Goal: Communication & Community: Share content

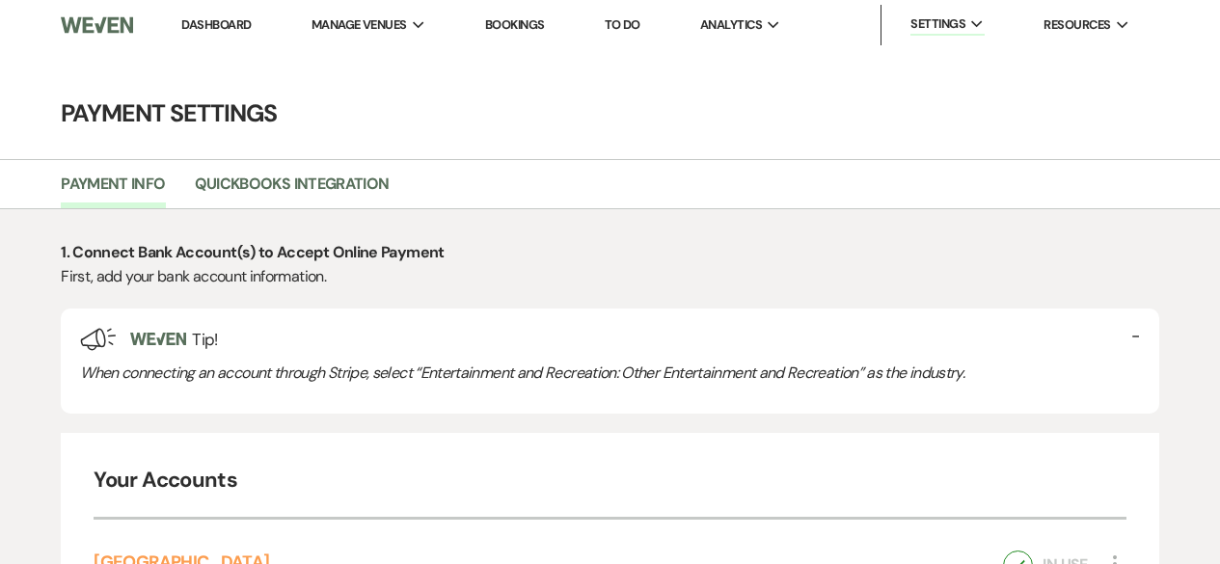
select select "true"
select select "41"
select select "496"
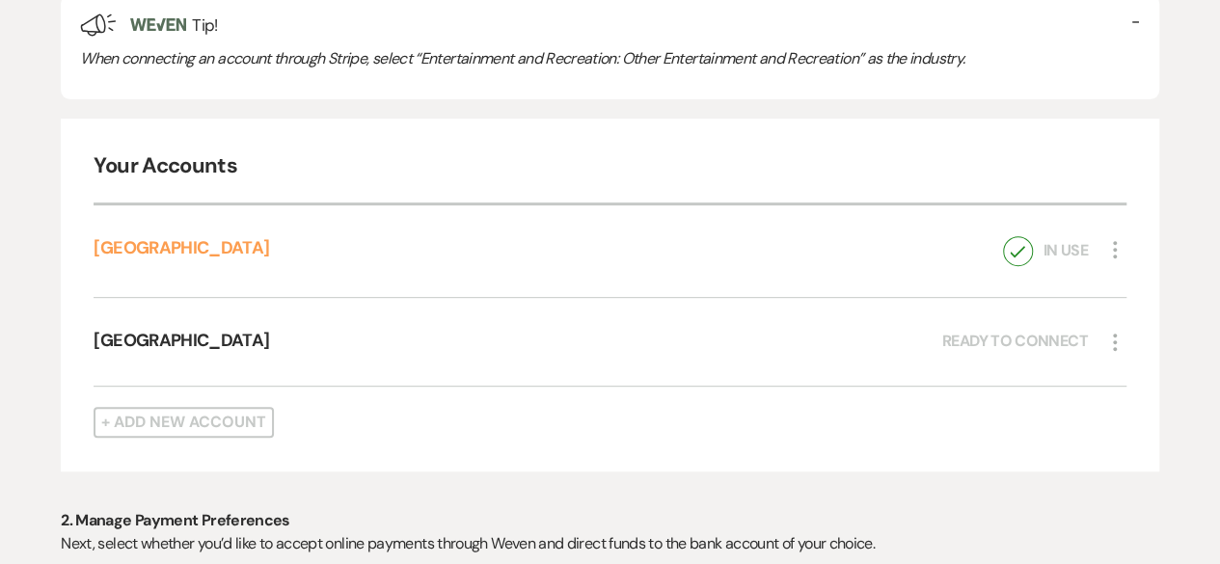
scroll to position [328, 0]
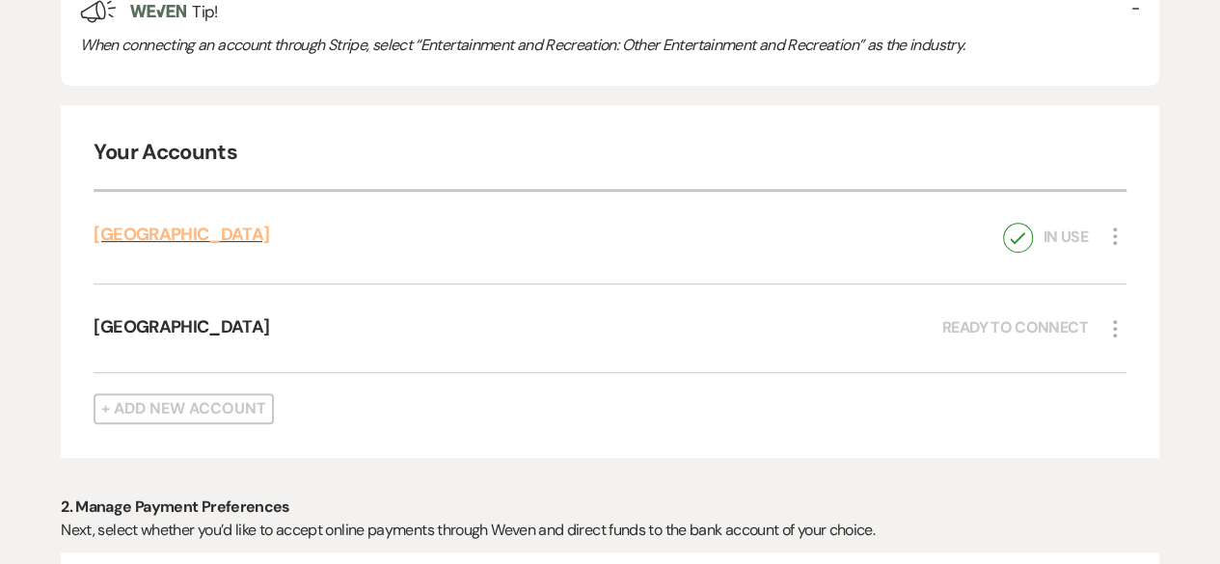
click at [160, 239] on link "[GEOGRAPHIC_DATA]" at bounding box center [181, 234] width 175 height 23
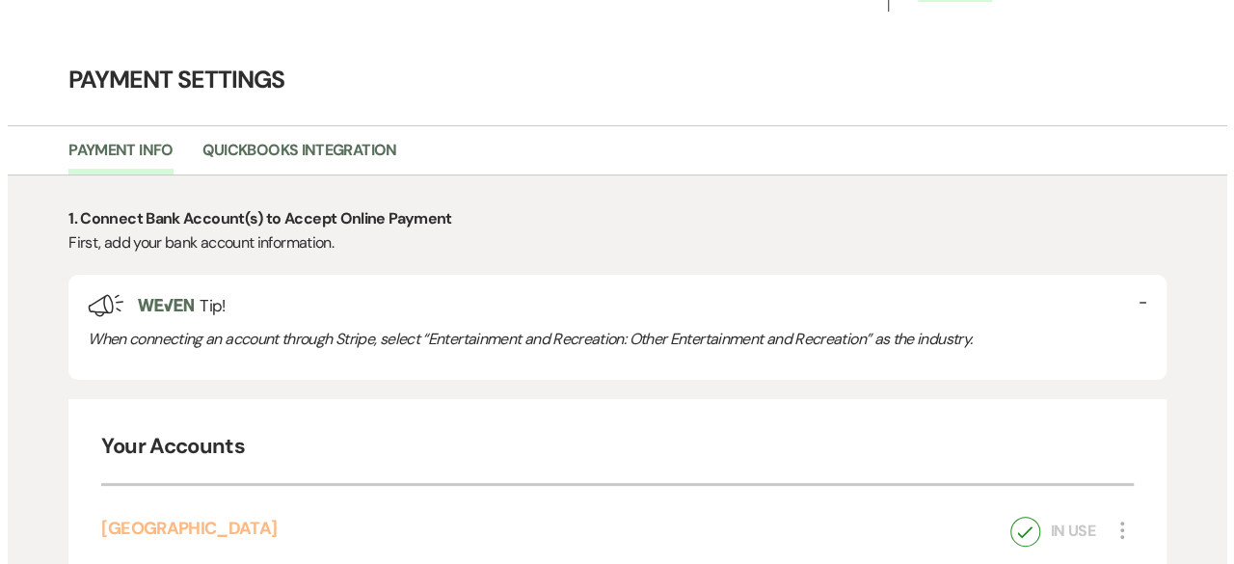
scroll to position [0, 0]
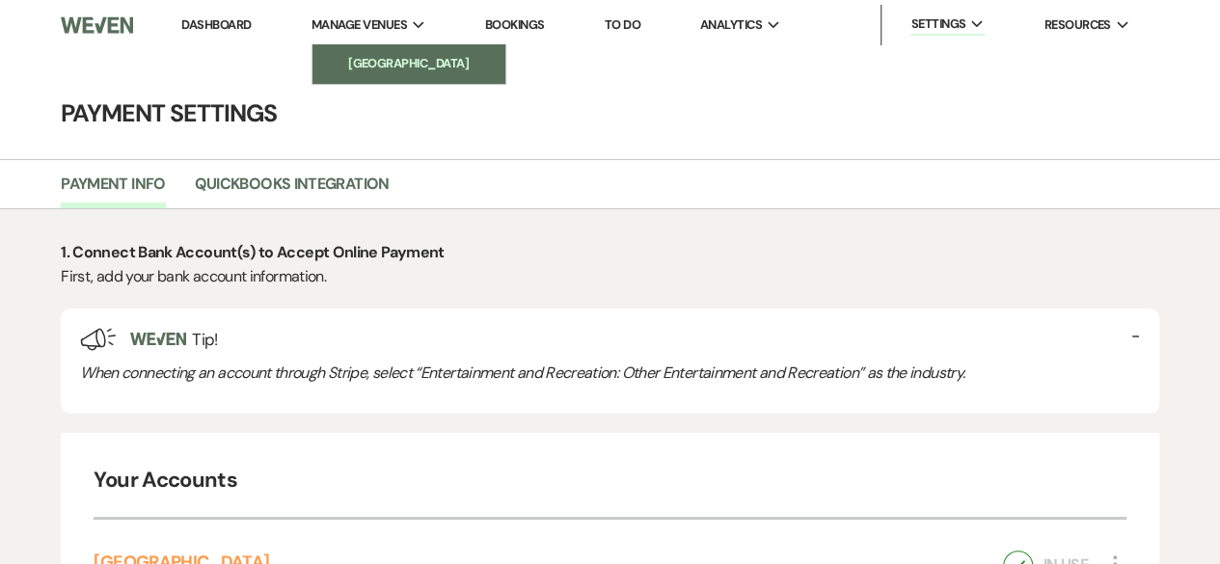
click at [421, 67] on li "[GEOGRAPHIC_DATA]" at bounding box center [409, 63] width 174 height 19
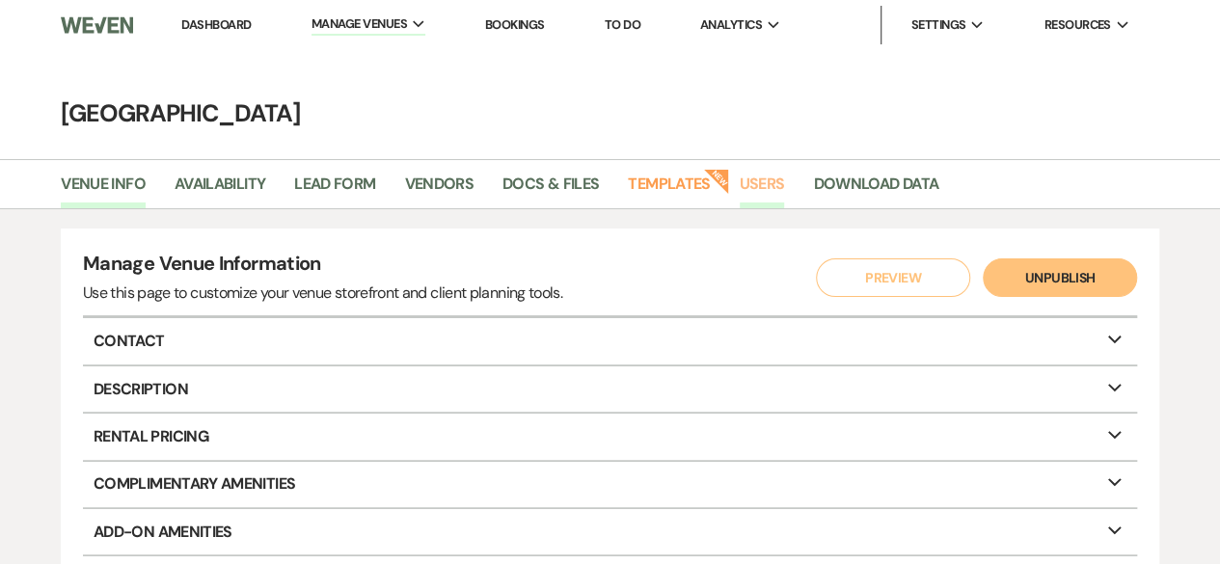
click at [760, 184] on link "Users" at bounding box center [762, 190] width 45 height 37
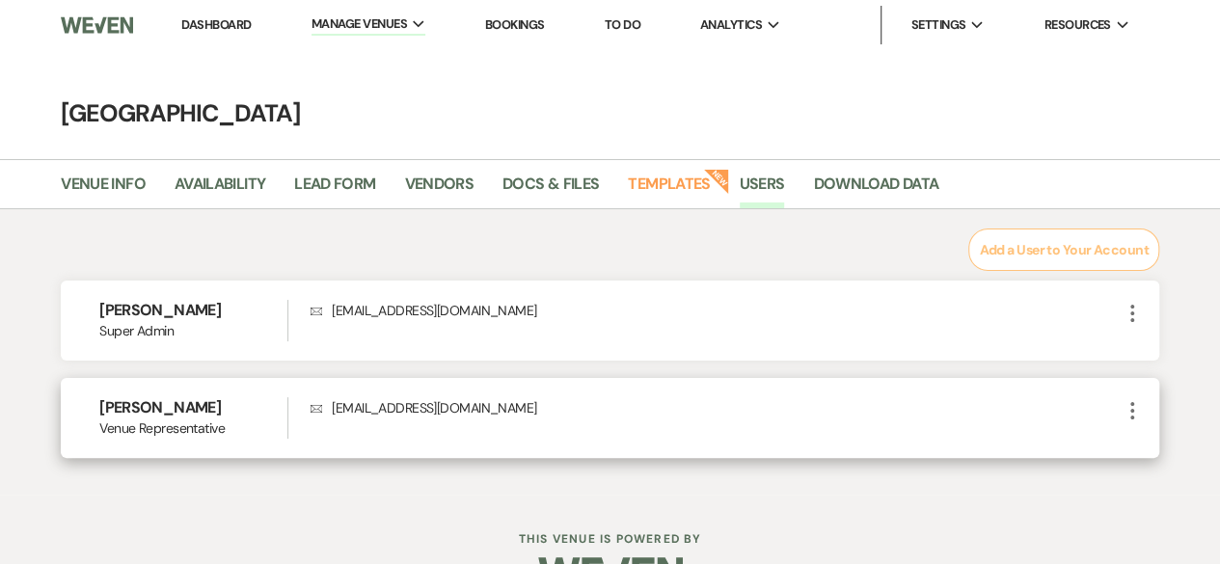
click at [1131, 408] on icon "More" at bounding box center [1131, 410] width 23 height 23
click at [1145, 447] on button "Edit" at bounding box center [1162, 448] width 85 height 33
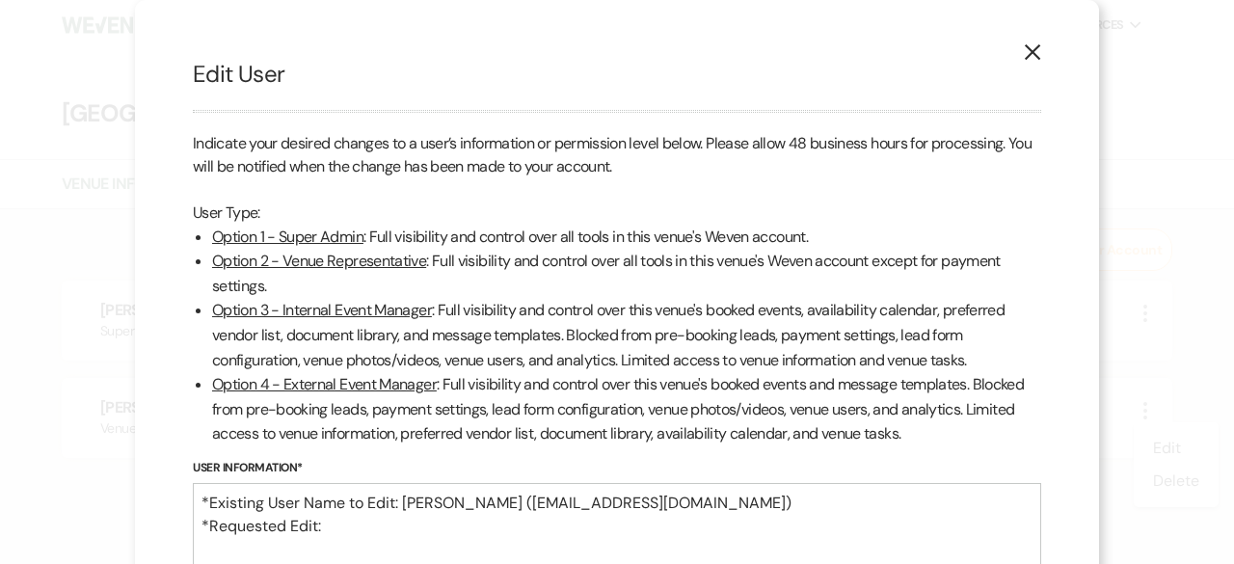
click at [1059, 48] on div "X Edit User Indicate your desired changes to a user’s information or permission…" at bounding box center [617, 354] width 964 height 709
click at [1025, 55] on icon "X" at bounding box center [1032, 51] width 17 height 17
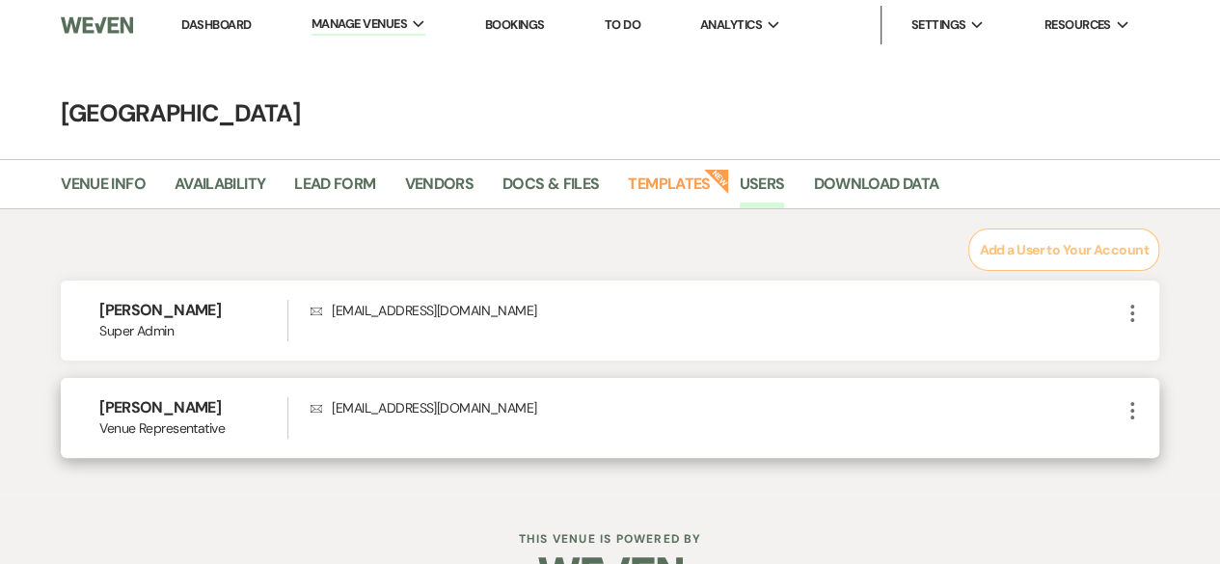
click at [831, 406] on p "Envelope [EMAIL_ADDRESS][DOMAIN_NAME]" at bounding box center [715, 407] width 810 height 21
click at [1138, 409] on icon "More" at bounding box center [1131, 410] width 23 height 23
click at [1145, 444] on button "Edit" at bounding box center [1162, 448] width 85 height 33
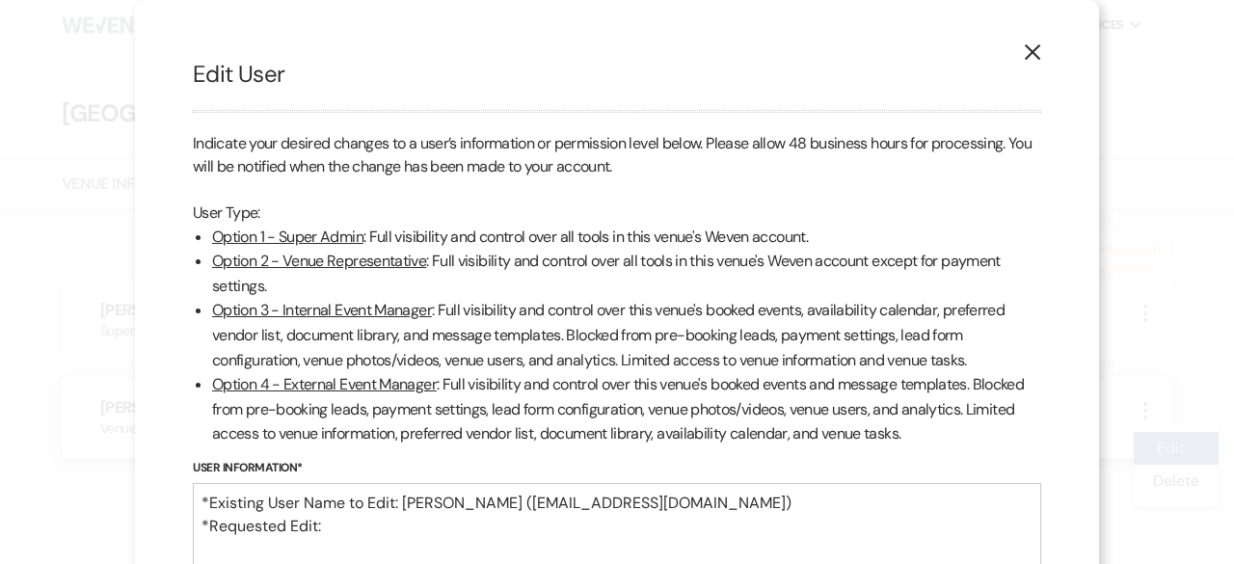
scroll to position [142, 0]
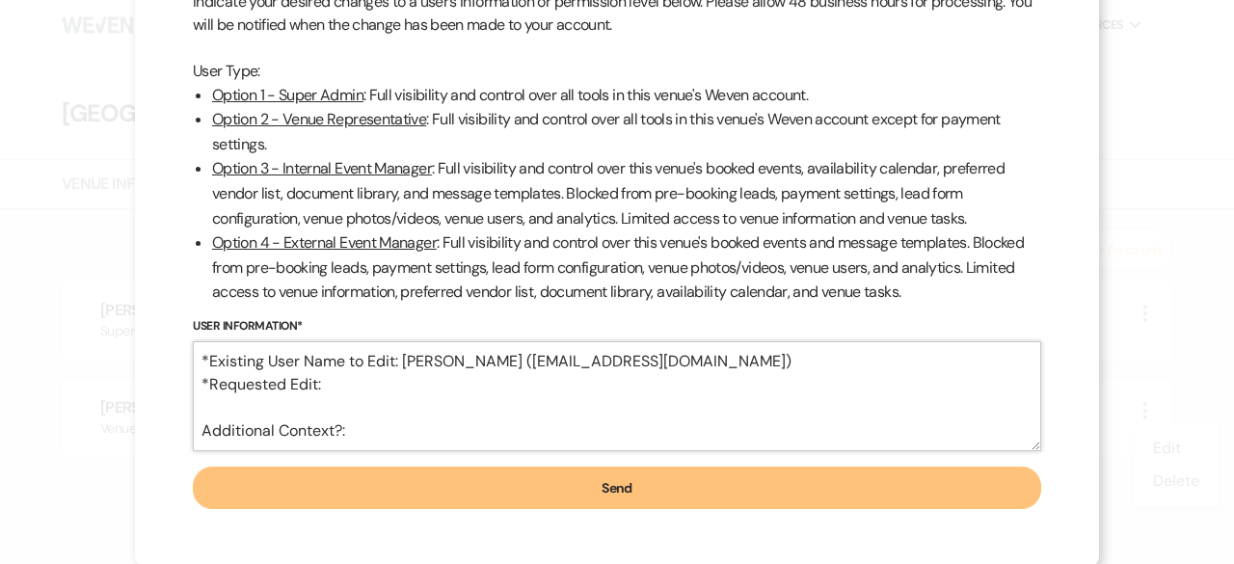
click at [390, 384] on textarea "*Existing User Name to Edit: [PERSON_NAME] ([EMAIL_ADDRESS][DOMAIN_NAME]) *Requ…" at bounding box center [617, 396] width 848 height 110
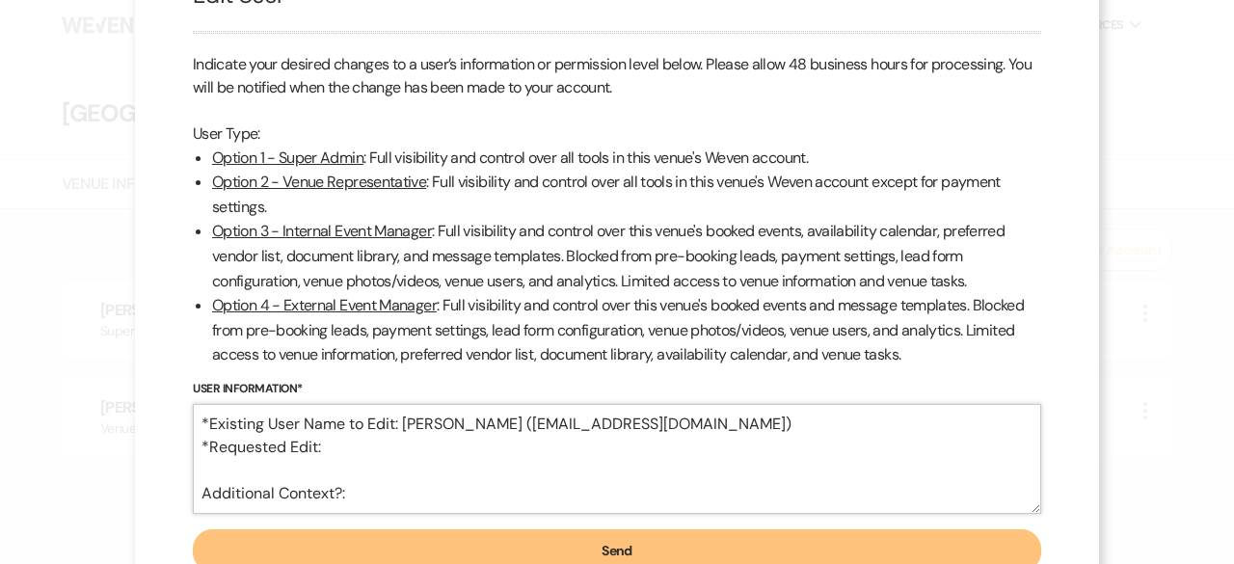
scroll to position [39, 0]
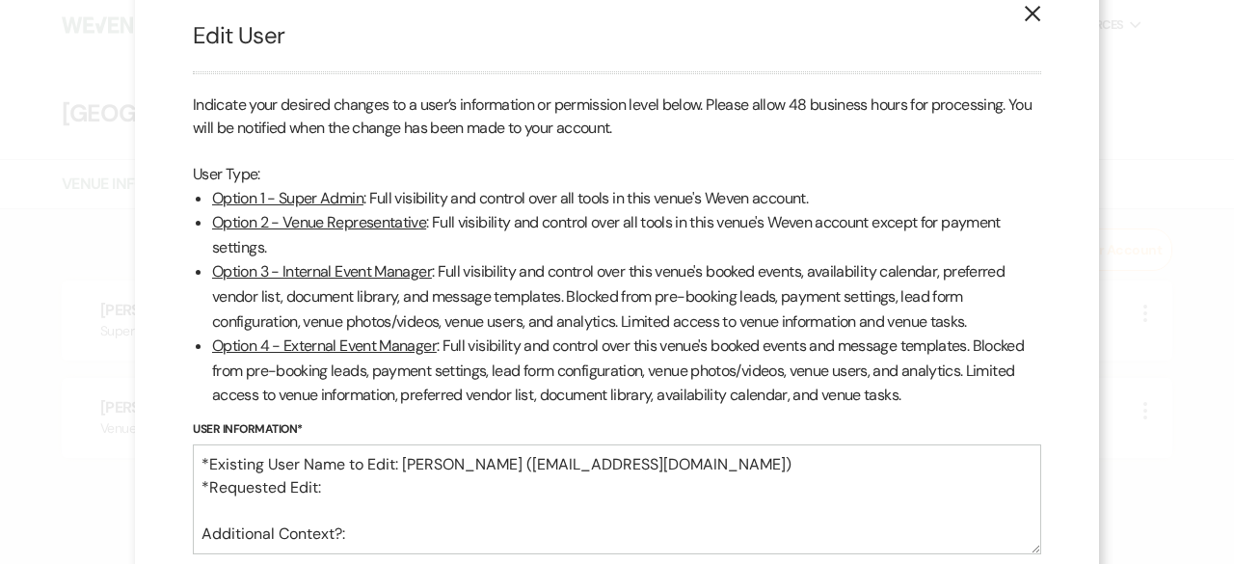
click at [1028, 19] on icon "X" at bounding box center [1032, 13] width 17 height 17
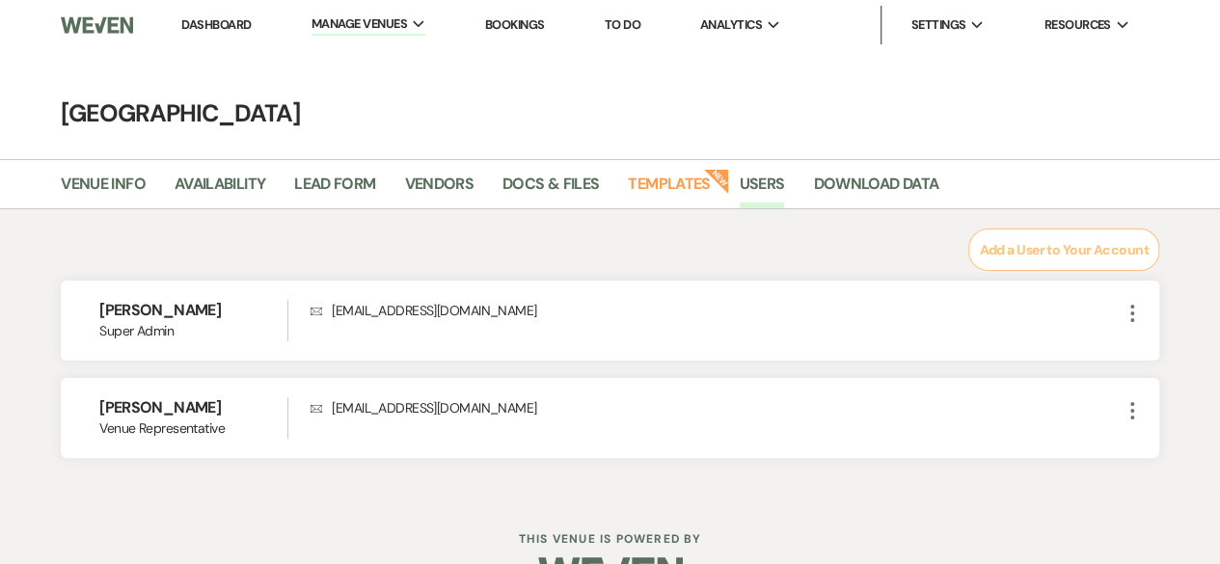
click at [1037, 250] on button "Add a User to Your Account" at bounding box center [1063, 250] width 190 height 42
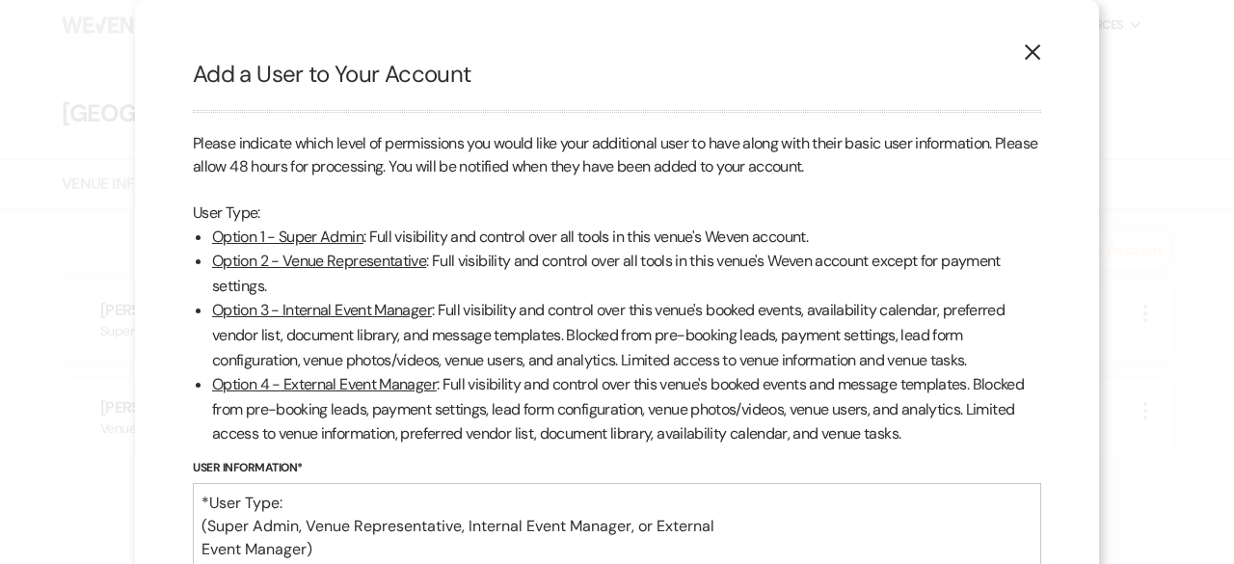
click at [1031, 45] on icon "X" at bounding box center [1032, 51] width 17 height 17
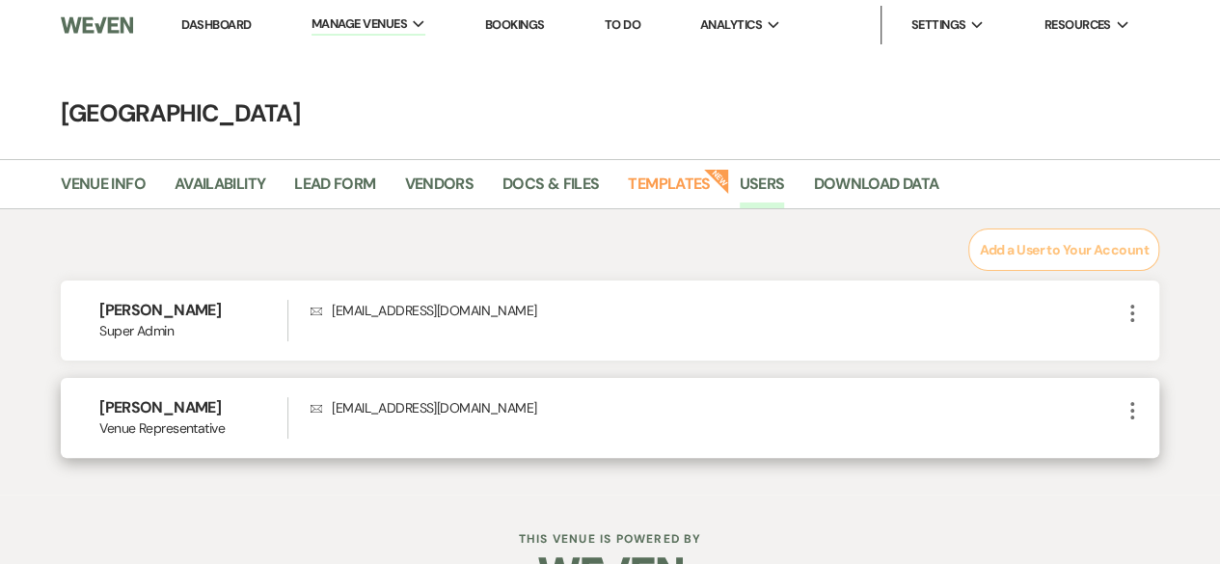
click at [1132, 417] on use "button" at bounding box center [1132, 410] width 4 height 17
click at [1156, 448] on button "Edit" at bounding box center [1162, 448] width 85 height 33
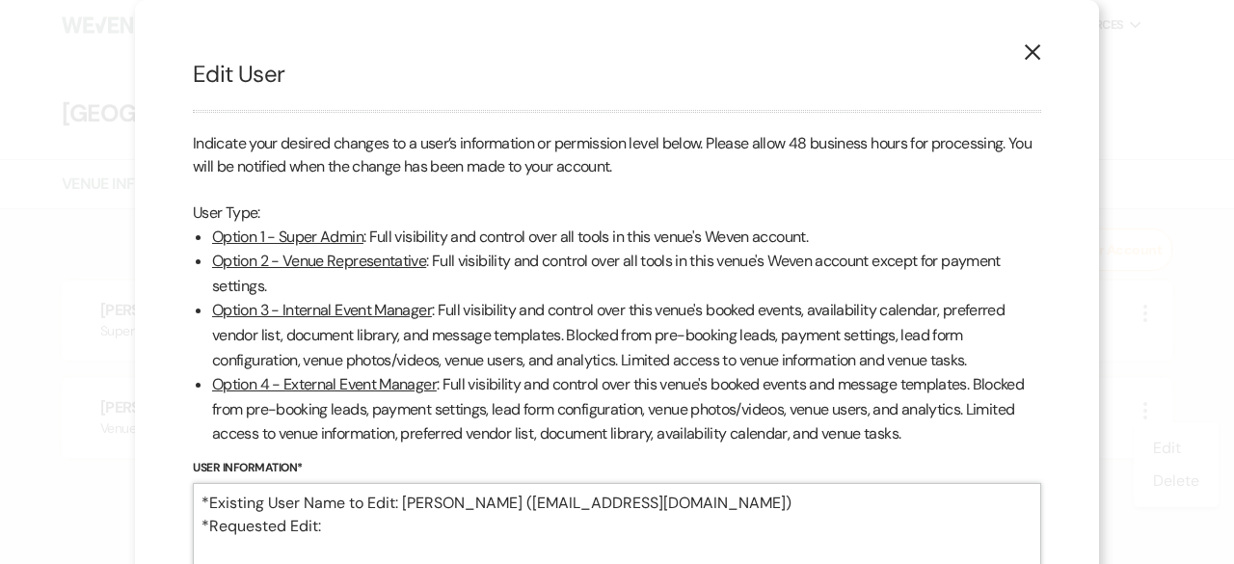
click at [586, 520] on textarea "*Existing User Name to Edit: [PERSON_NAME] ([EMAIL_ADDRESS][DOMAIN_NAME]) *Requ…" at bounding box center [617, 538] width 848 height 110
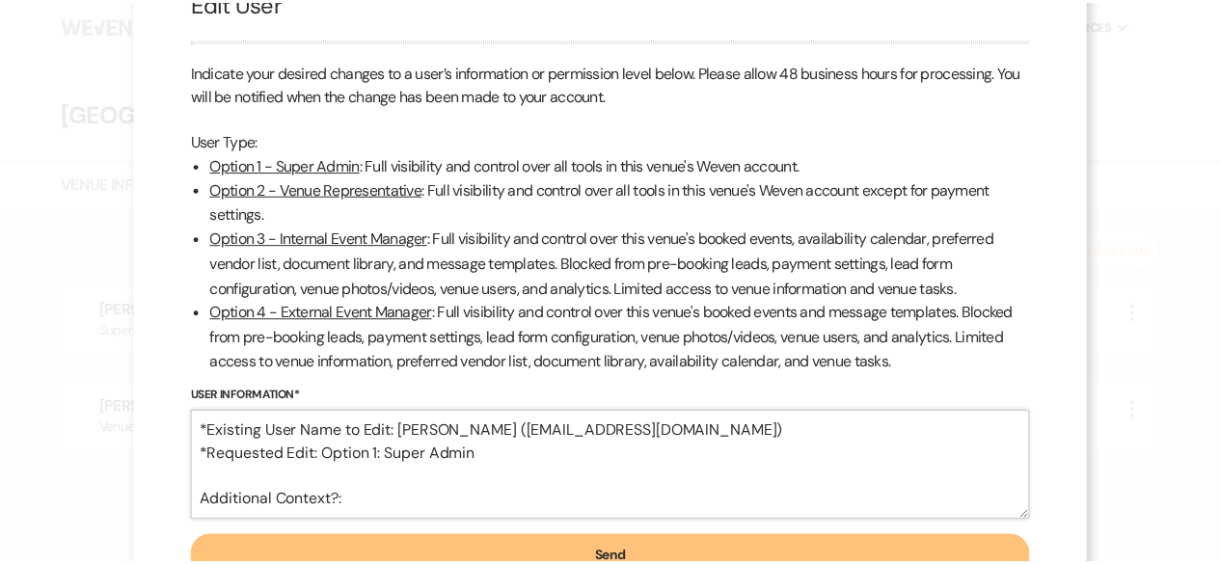
scroll to position [142, 0]
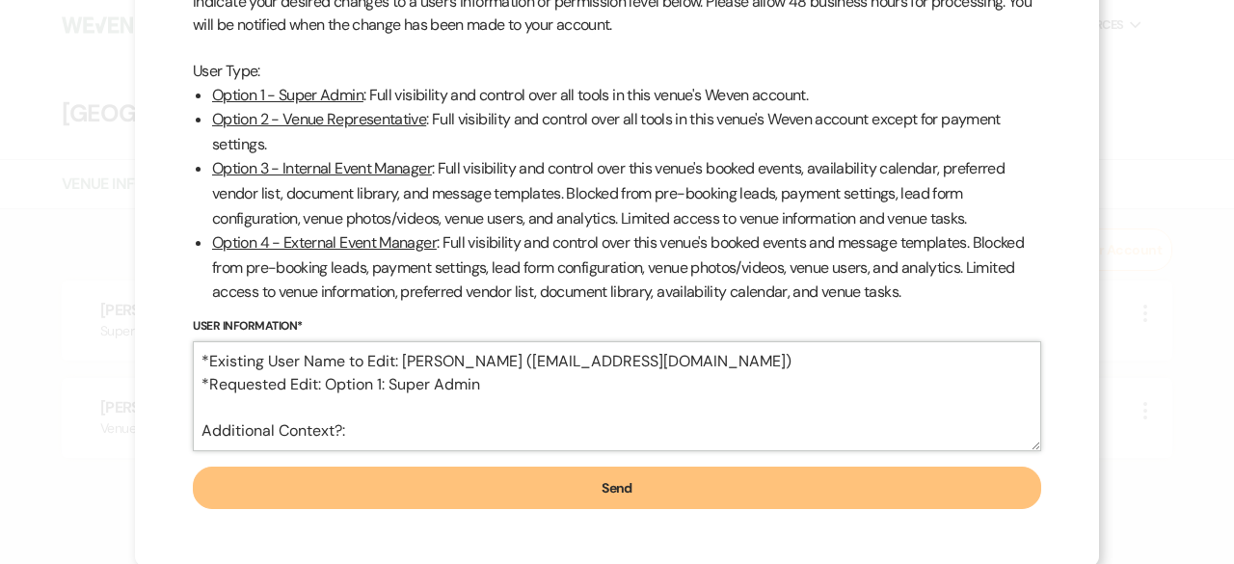
click at [364, 429] on textarea "*Existing User Name to Edit: [PERSON_NAME] ([EMAIL_ADDRESS][DOMAIN_NAME]) *Requ…" at bounding box center [617, 396] width 848 height 110
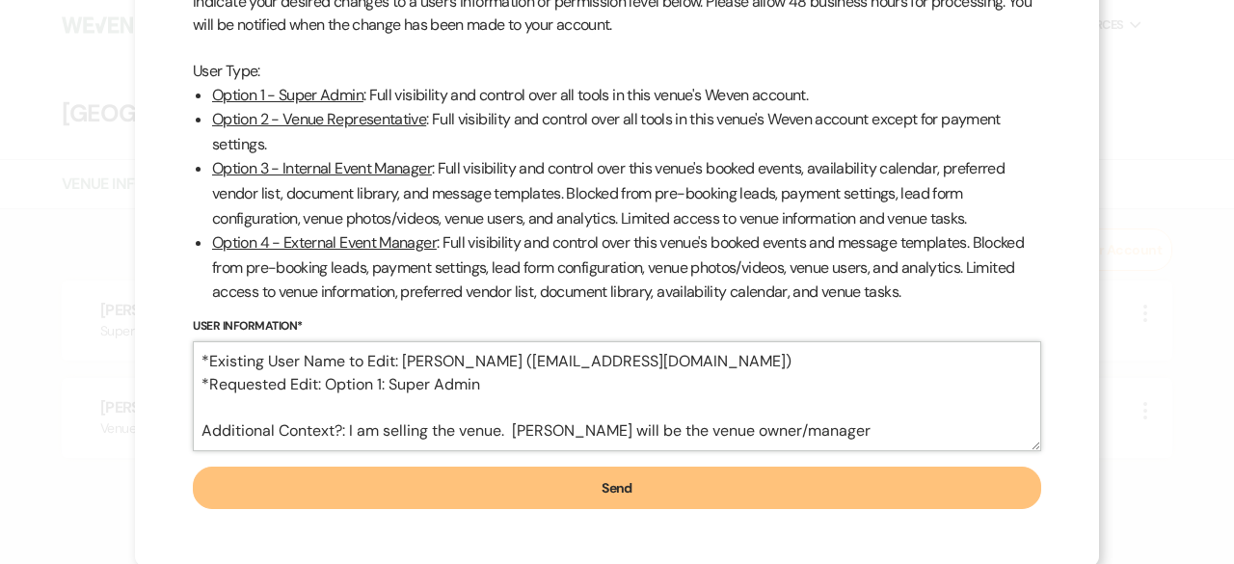
type textarea "*Existing User Name to Edit: [PERSON_NAME] ([EMAIL_ADDRESS][DOMAIN_NAME]) *Requ…"
click at [613, 486] on button "Send" at bounding box center [617, 488] width 848 height 42
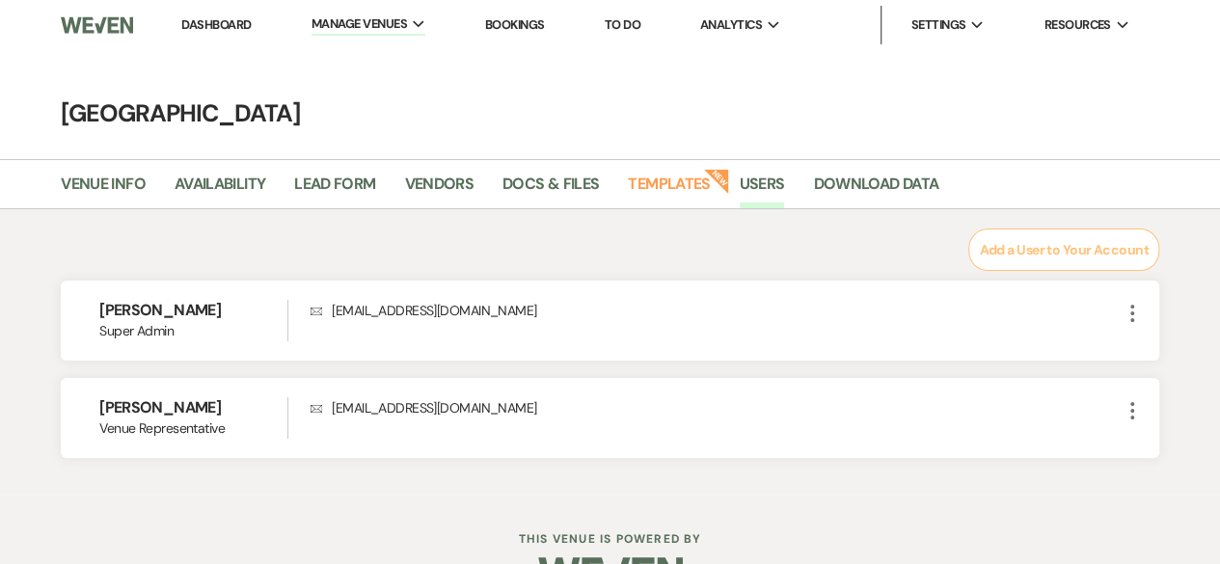
click at [216, 21] on link "Dashboard" at bounding box center [215, 24] width 69 height 16
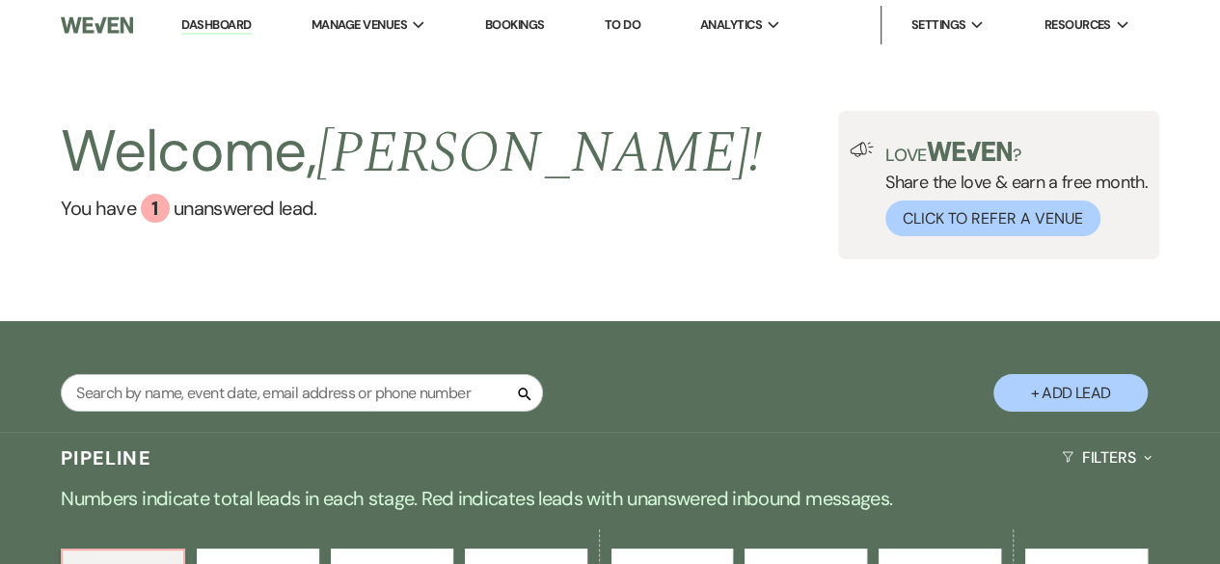
click at [526, 23] on link "Bookings" at bounding box center [515, 24] width 60 height 16
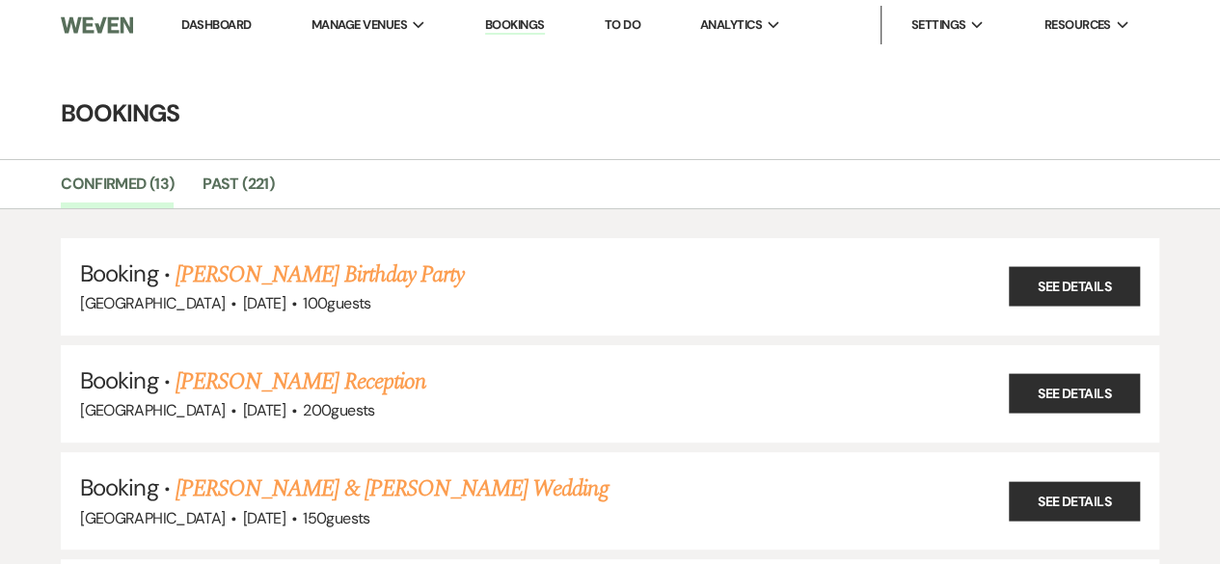
click at [224, 25] on link "Dashboard" at bounding box center [215, 24] width 69 height 16
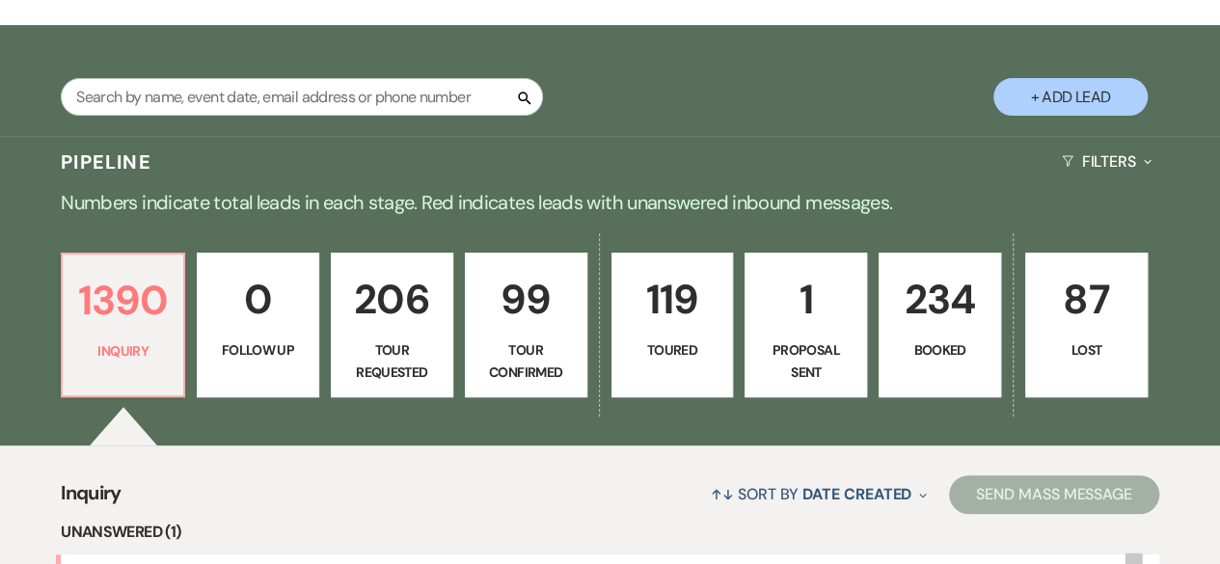
scroll to position [299, 0]
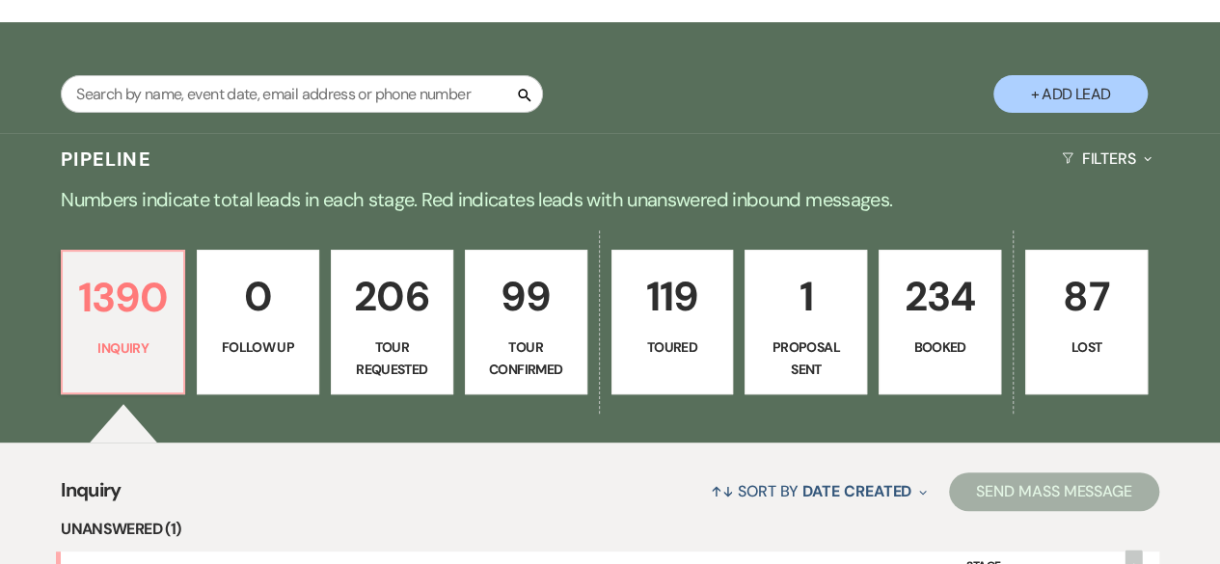
click at [952, 330] on link "234 Booked" at bounding box center [939, 322] width 122 height 145
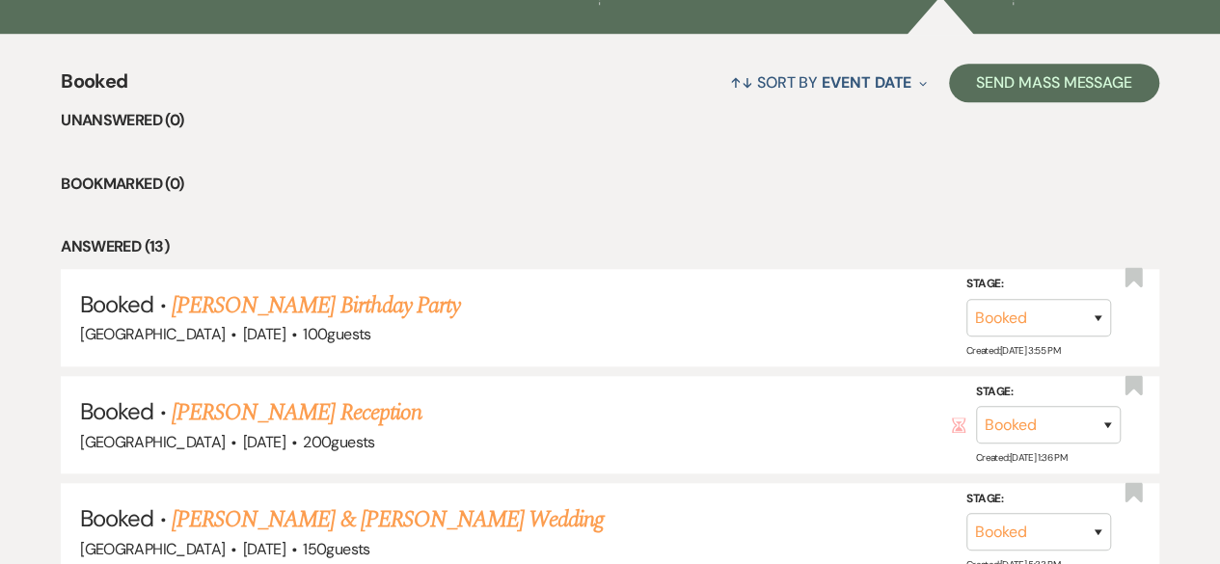
scroll to position [712, 0]
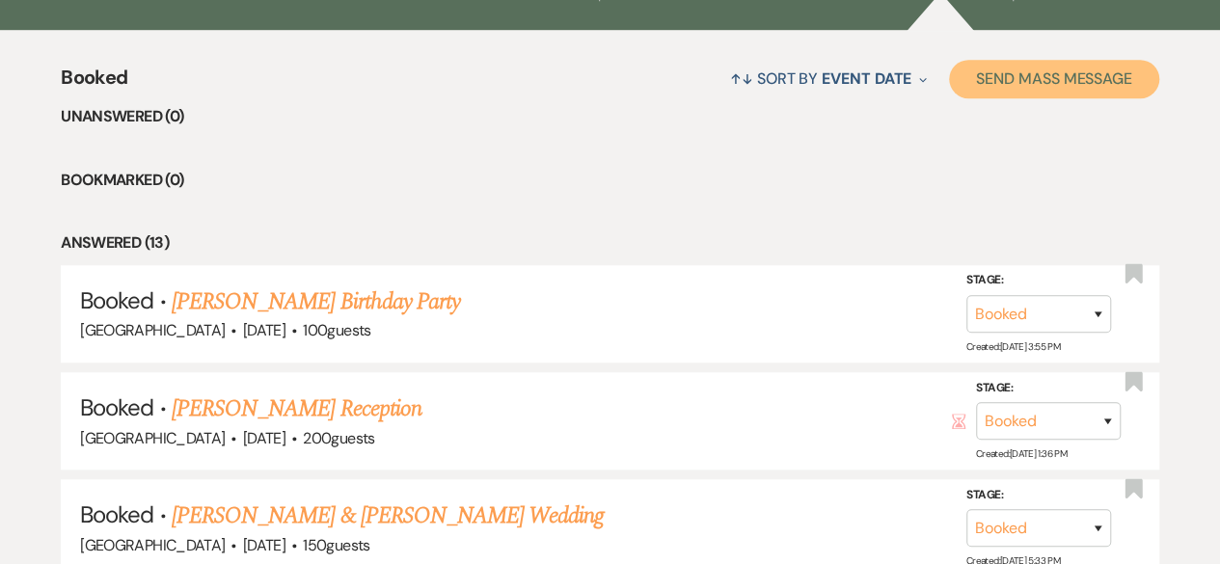
click at [1037, 89] on button "Send Mass Message" at bounding box center [1054, 79] width 210 height 39
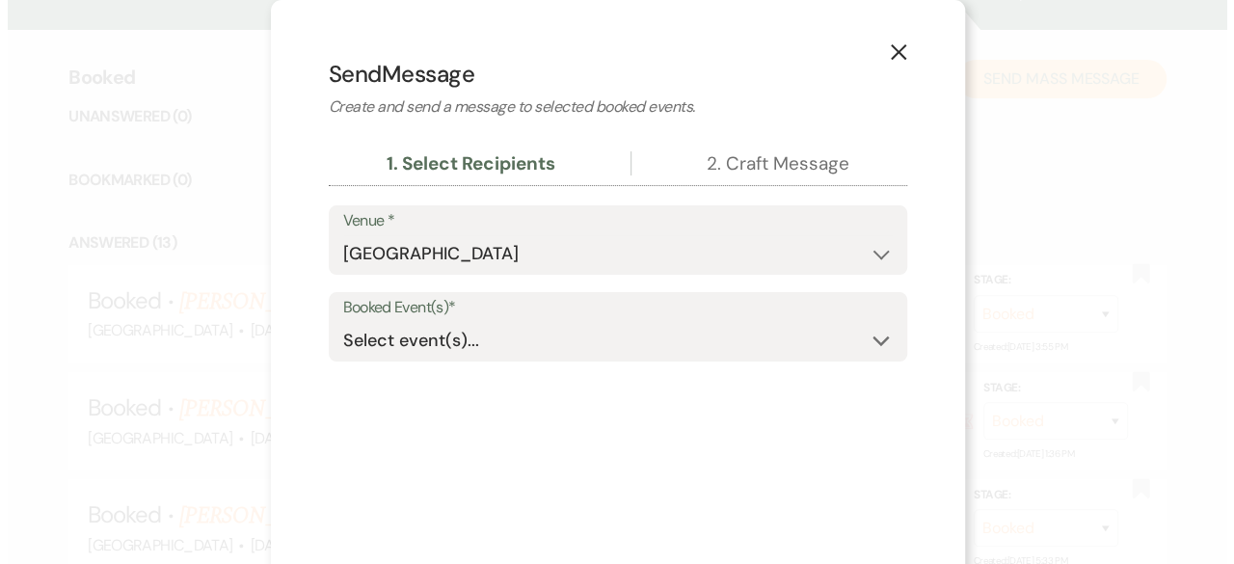
scroll to position [713, 0]
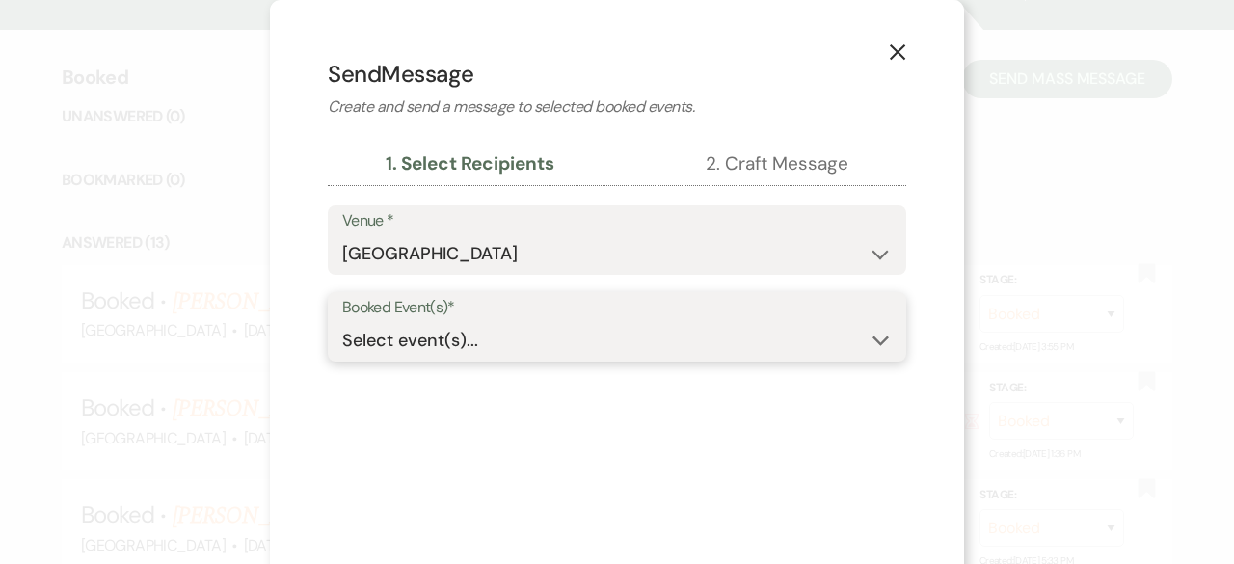
click at [873, 343] on use "button" at bounding box center [881, 341] width 16 height 10
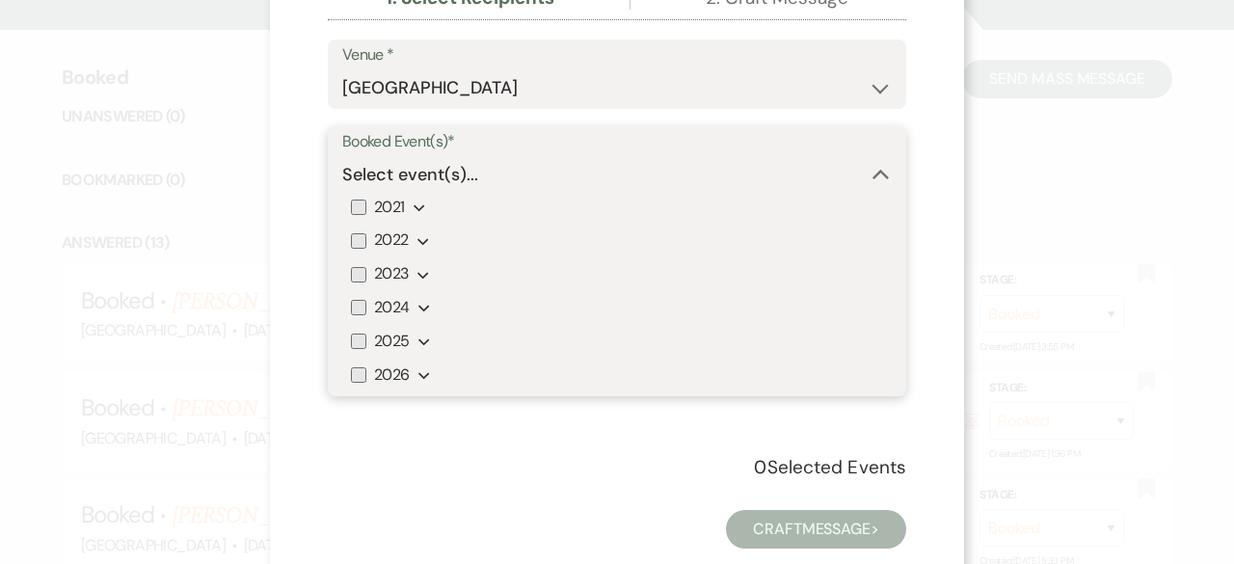
scroll to position [208, 0]
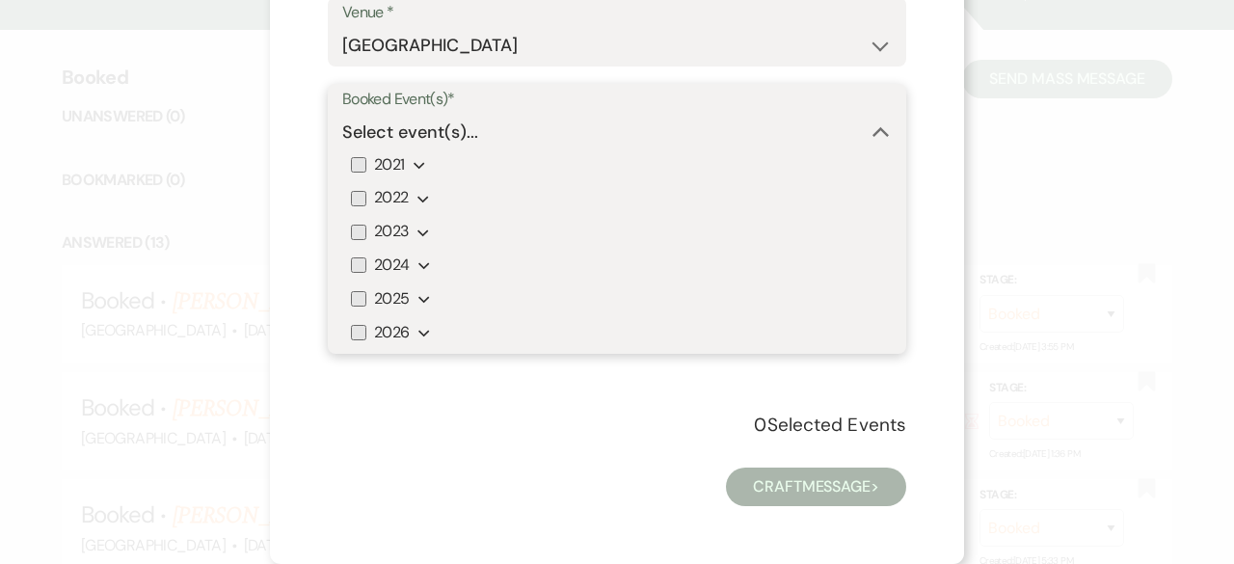
click at [351, 335] on input "2026" at bounding box center [358, 332] width 15 height 15
checkbox input "true"
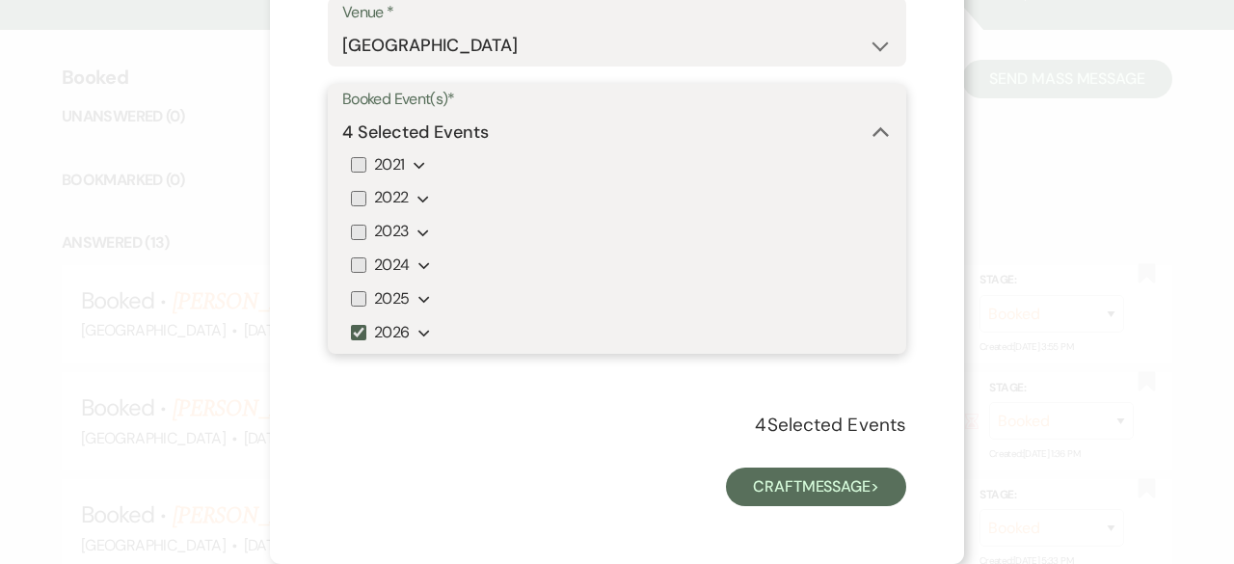
click at [353, 306] on input "2025" at bounding box center [358, 298] width 15 height 15
checkbox input "true"
click at [418, 304] on icon "Expand" at bounding box center [424, 299] width 12 height 15
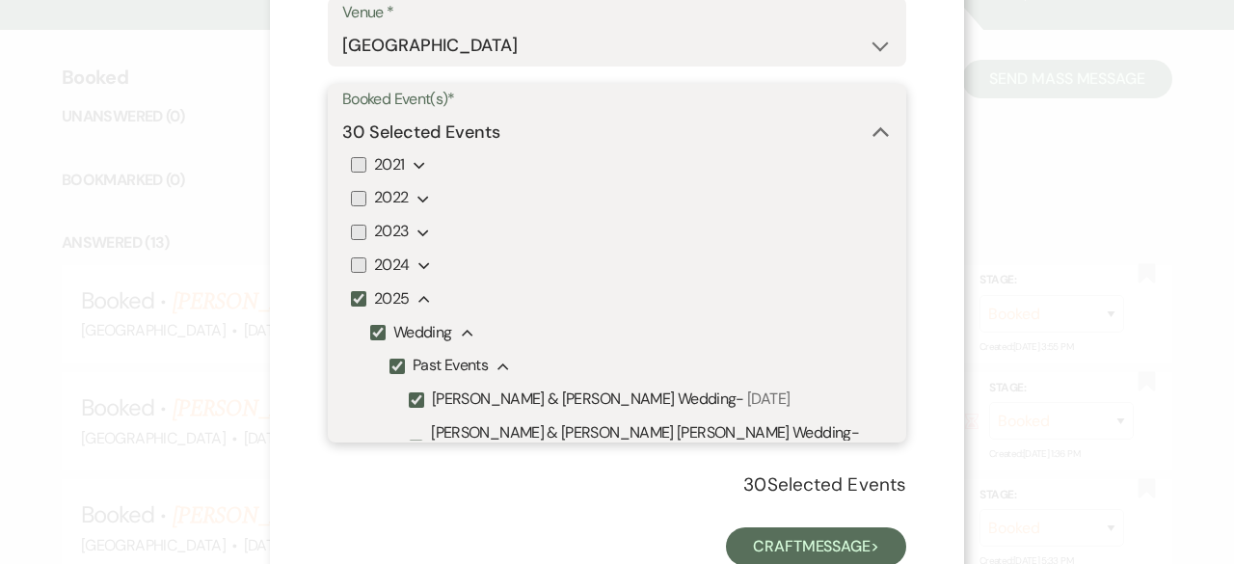
click at [418, 304] on icon "Collapse" at bounding box center [424, 299] width 12 height 15
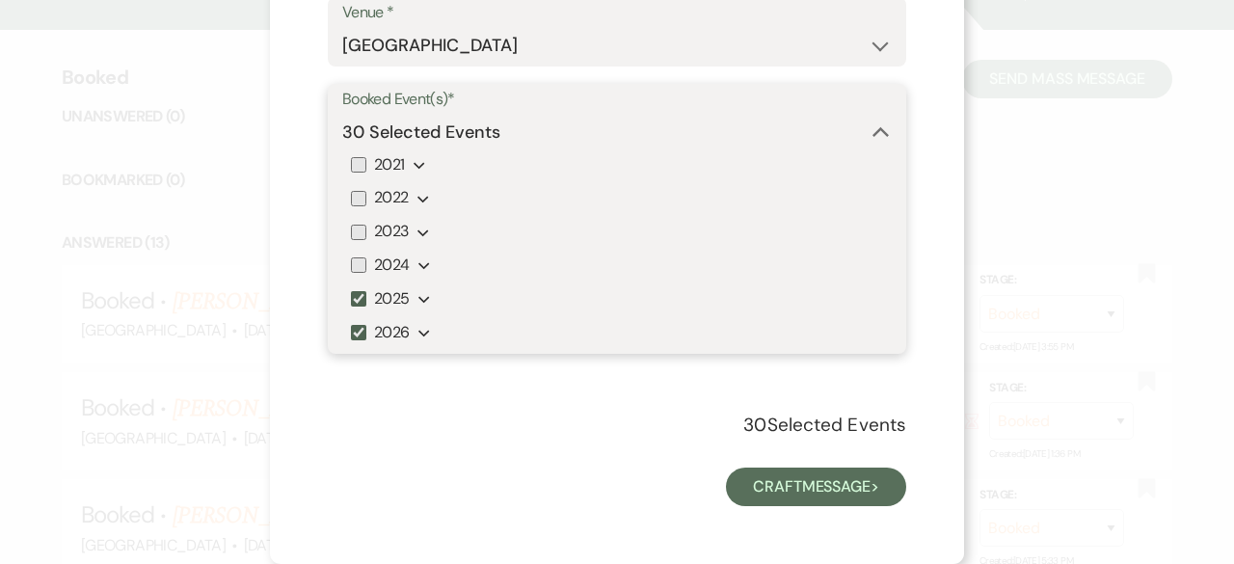
click at [418, 304] on icon "Expand" at bounding box center [424, 299] width 12 height 15
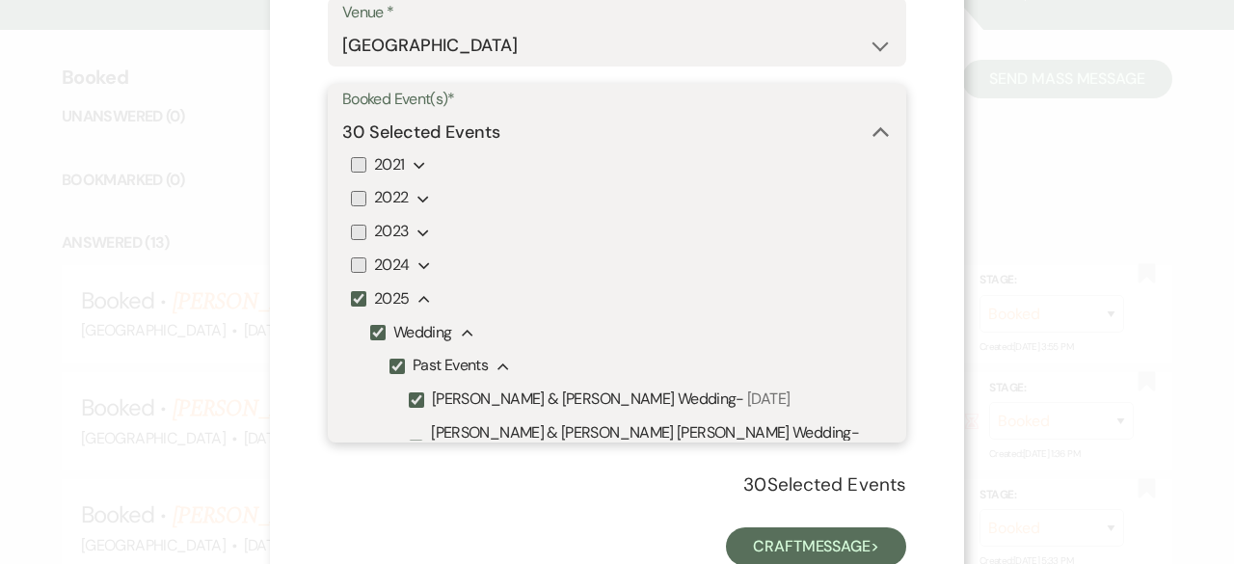
click at [390, 364] on input "Past Events" at bounding box center [397, 366] width 15 height 15
checkbox input "false"
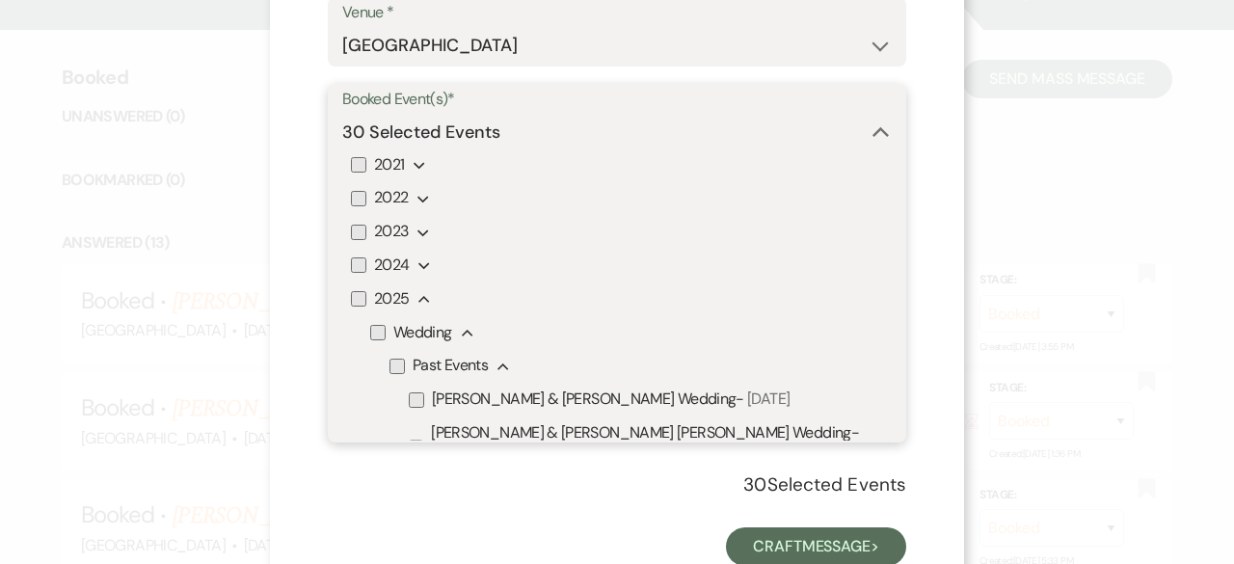
checkbox input "false"
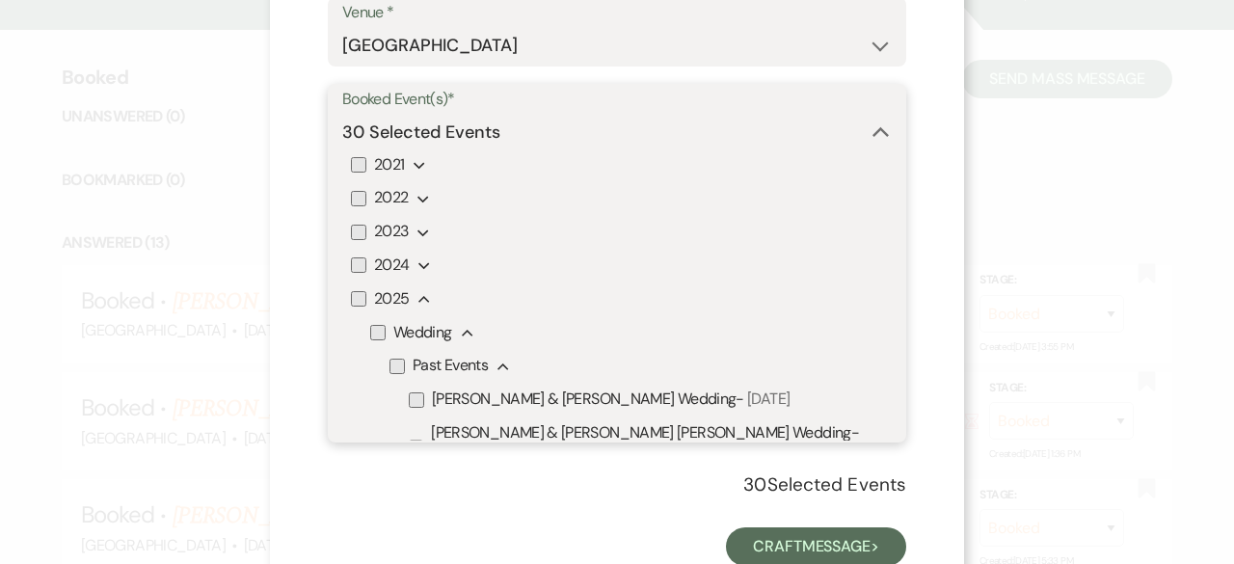
checkbox input "false"
click at [370, 326] on input "Wedding" at bounding box center [377, 332] width 15 height 15
checkbox input "true"
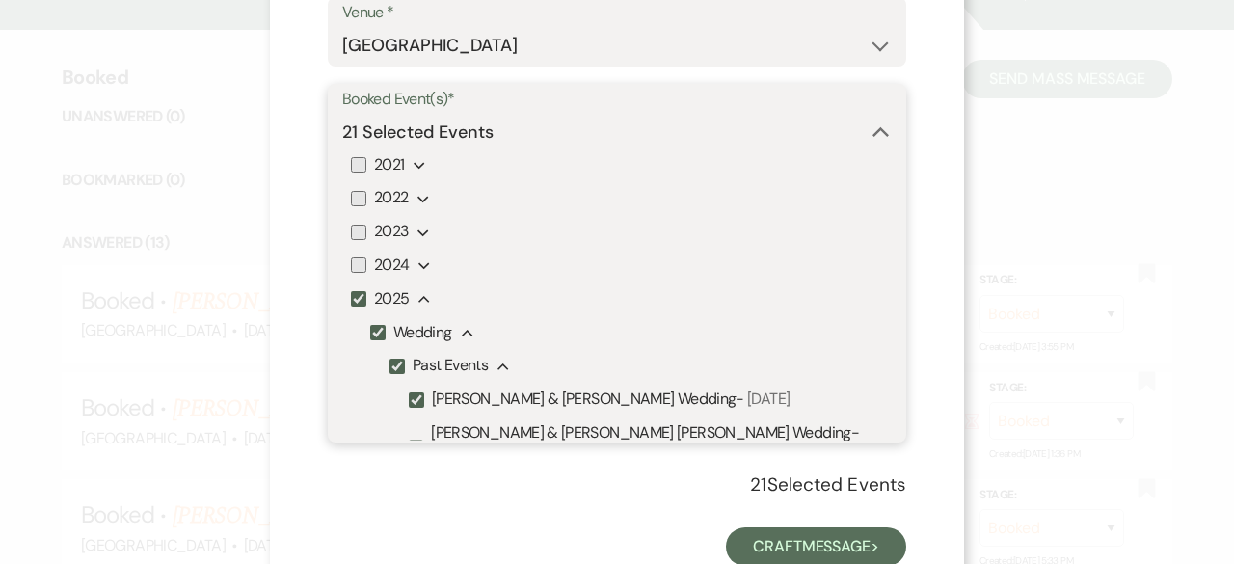
checkbox input "true"
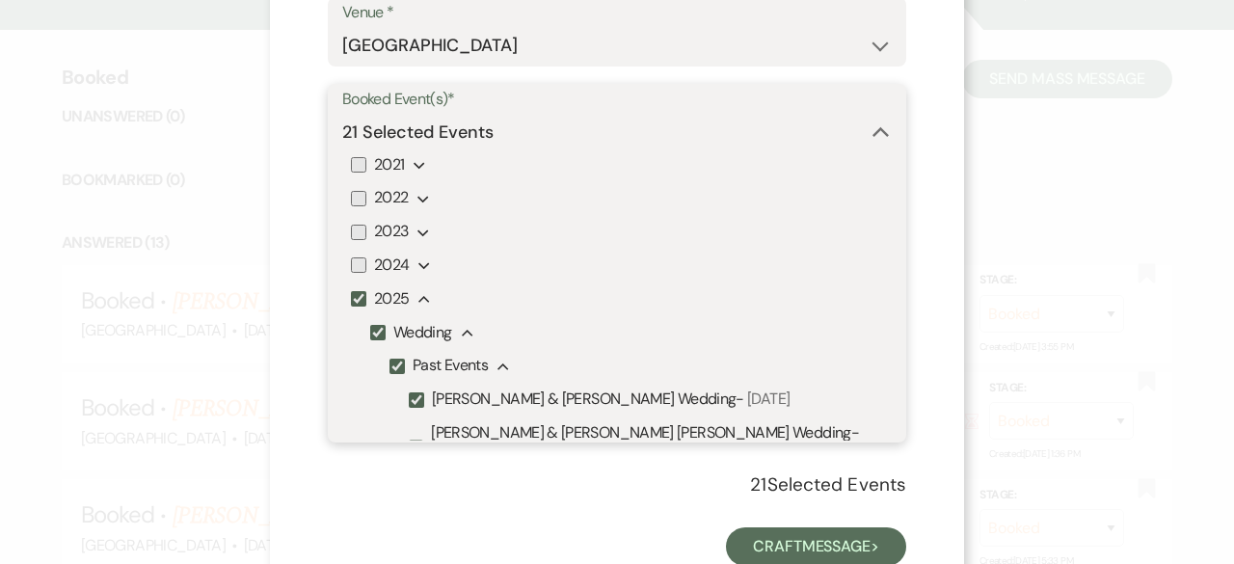
checkbox input "true"
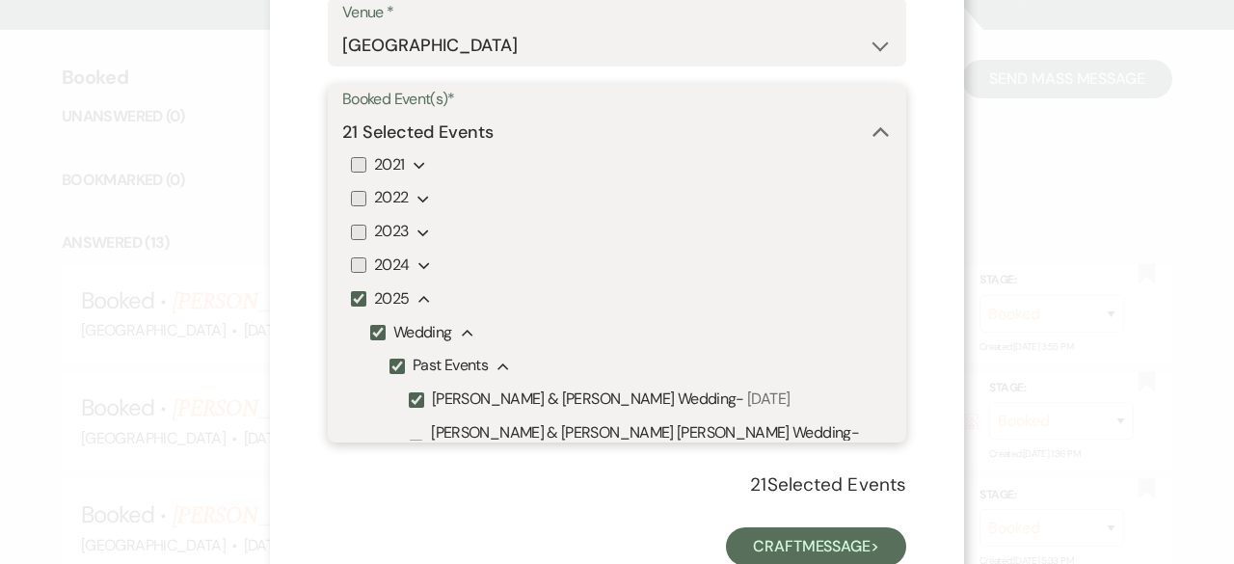
checkbox input "true"
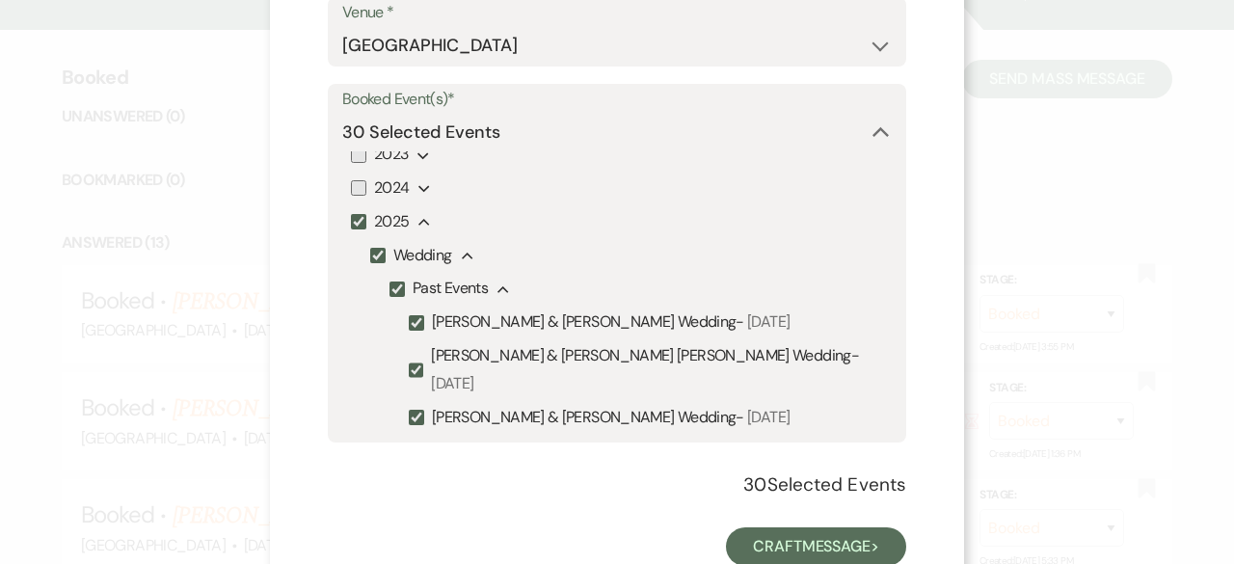
scroll to position [116, 0]
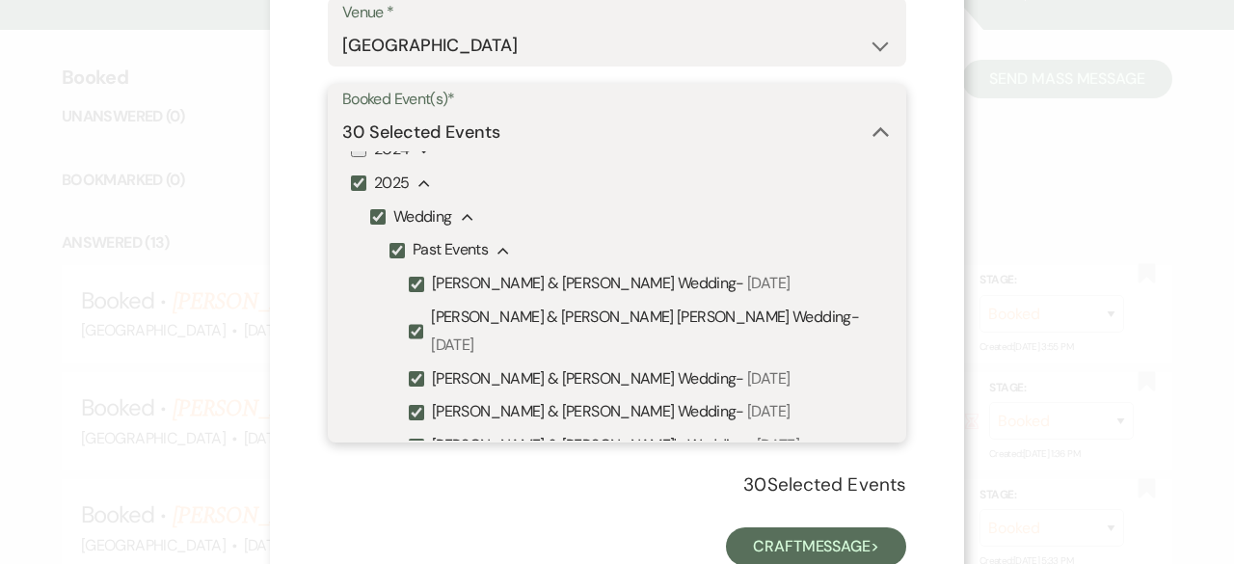
click at [390, 250] on input "Past Events" at bounding box center [397, 250] width 15 height 15
checkbox input "false"
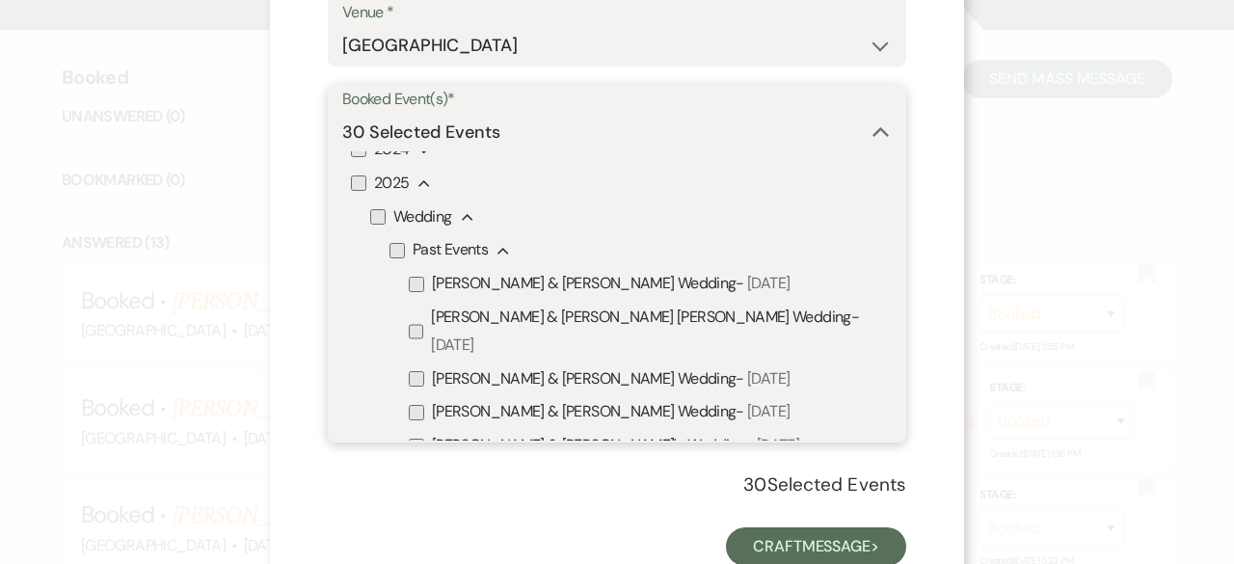
checkbox input "false"
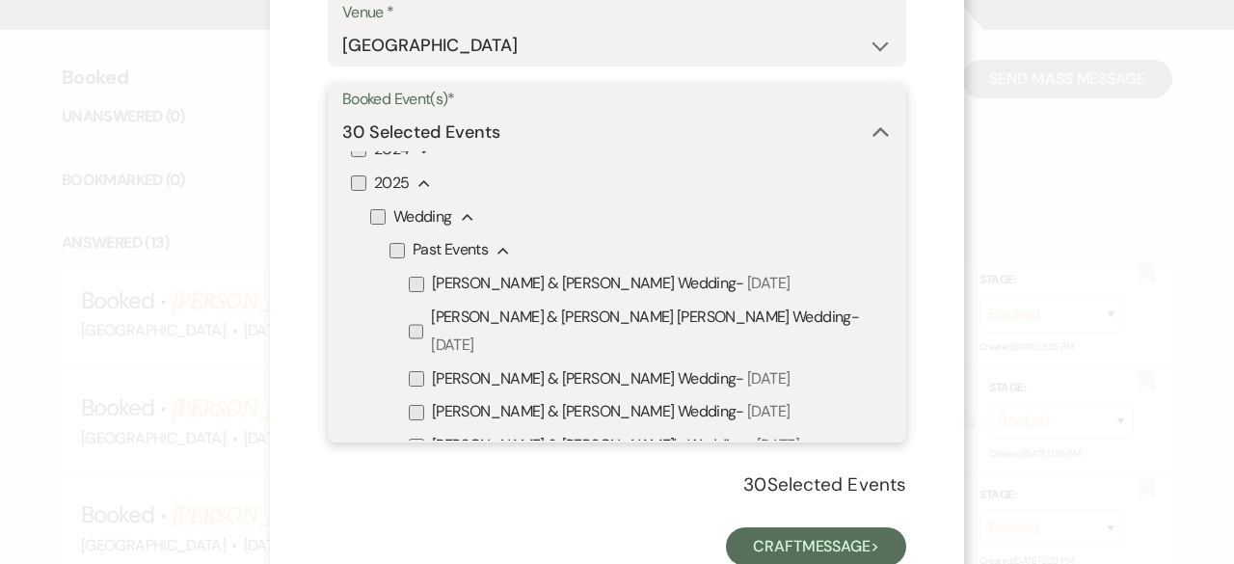
checkbox input "false"
click at [371, 218] on input "Wedding" at bounding box center [377, 216] width 15 height 15
checkbox input "true"
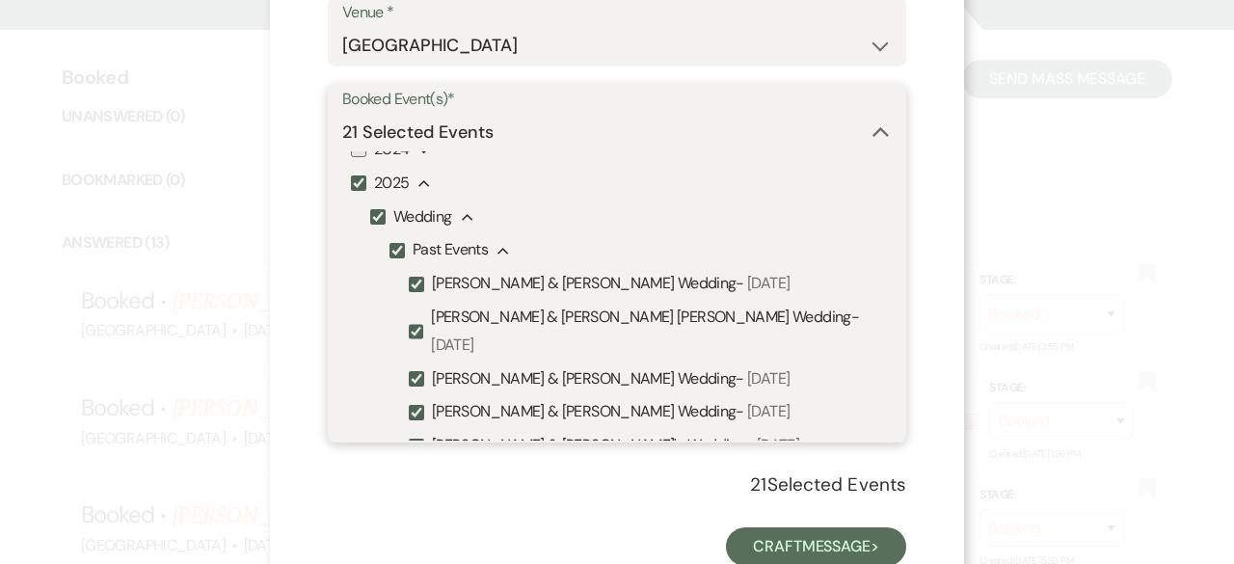
checkbox input "true"
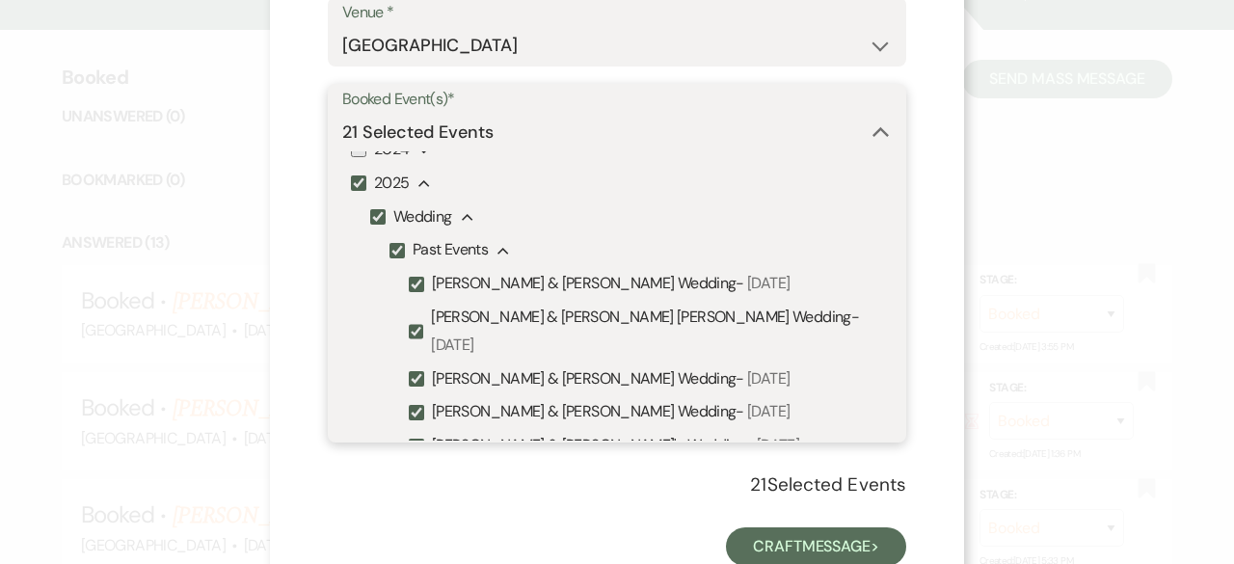
checkbox input "true"
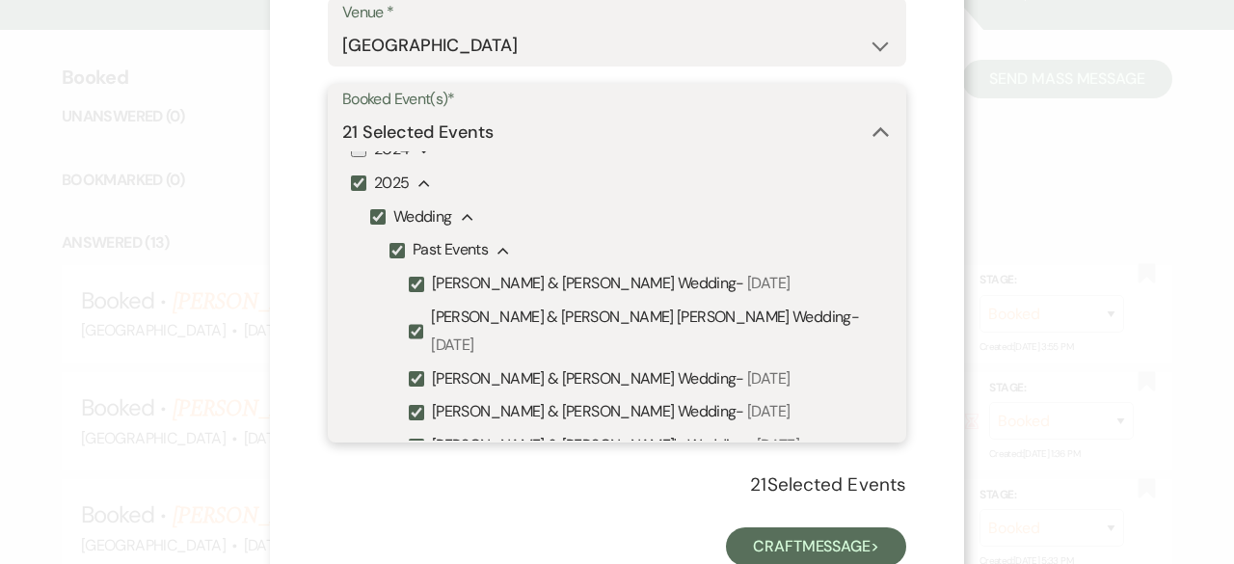
checkbox input "true"
click at [391, 248] on input "Past Events" at bounding box center [397, 250] width 15 height 15
checkbox input "false"
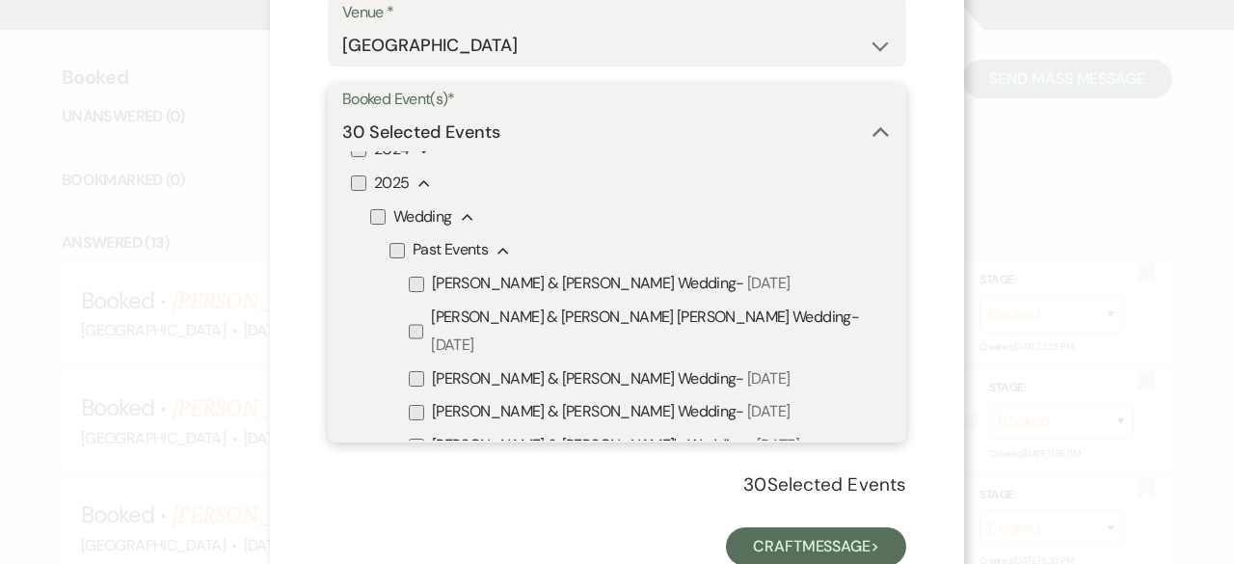
checkbox input "false"
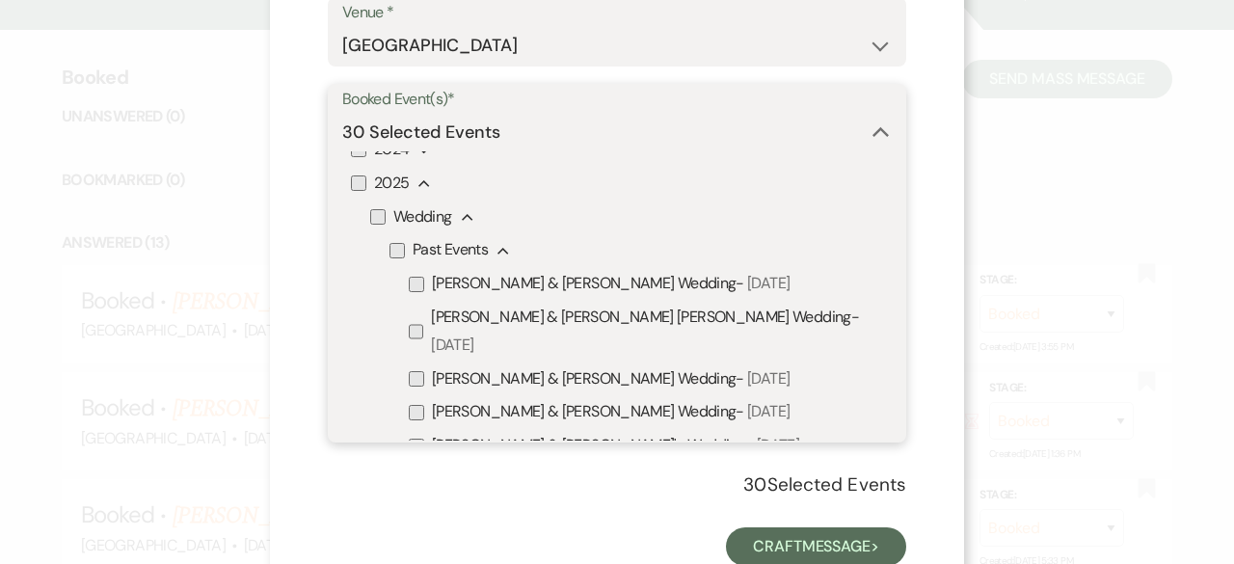
checkbox input "false"
click at [391, 248] on input "Past Events" at bounding box center [397, 250] width 15 height 15
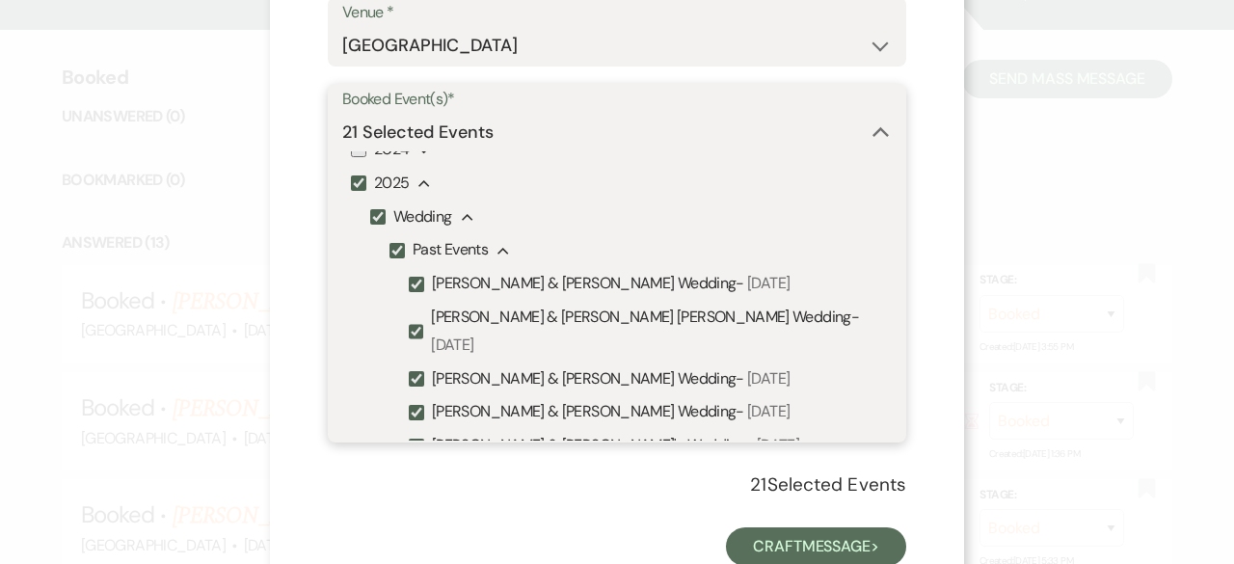
checkbox input "true"
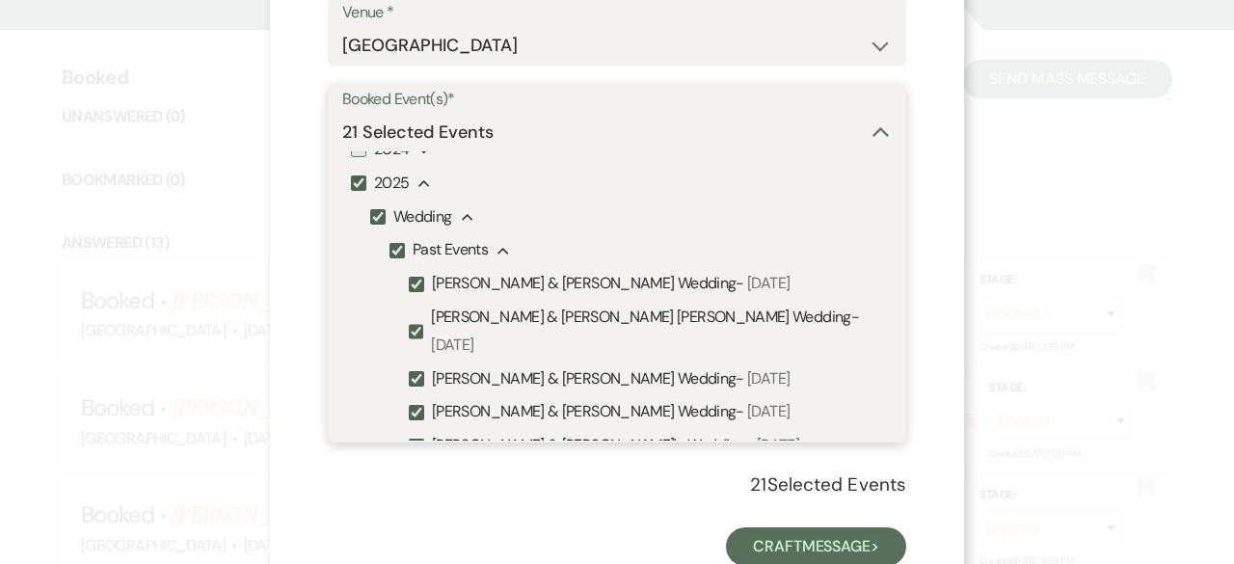
checkbox input "true"
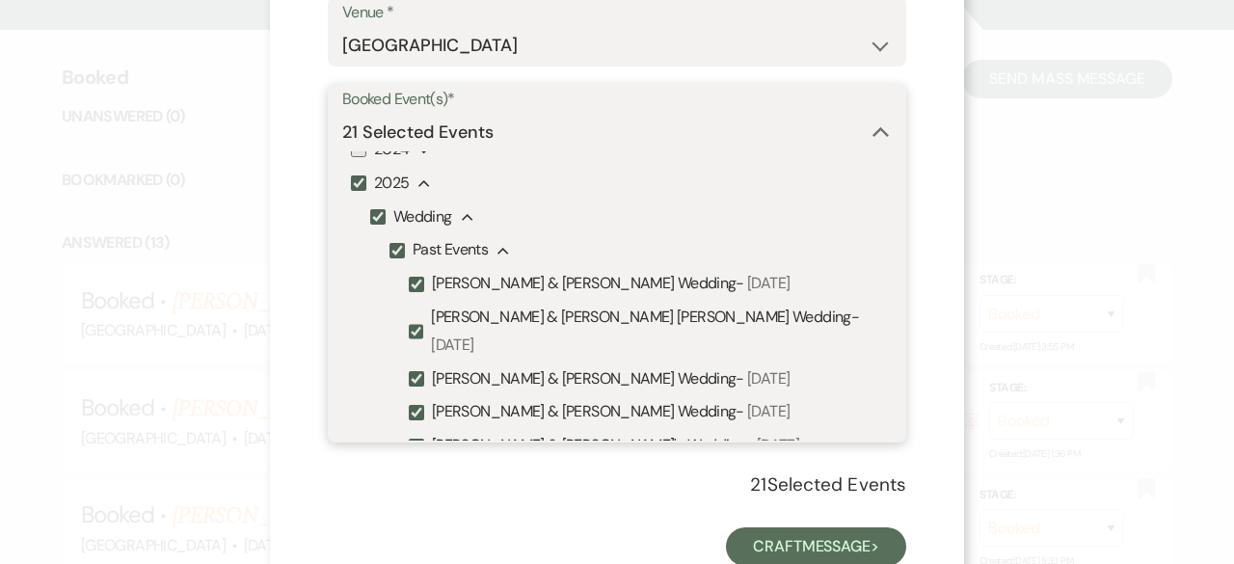
checkbox input "true"
click at [409, 292] on input "[PERSON_NAME] & [PERSON_NAME] Wedding - [DATE]" at bounding box center [416, 284] width 15 height 15
checkbox input "false"
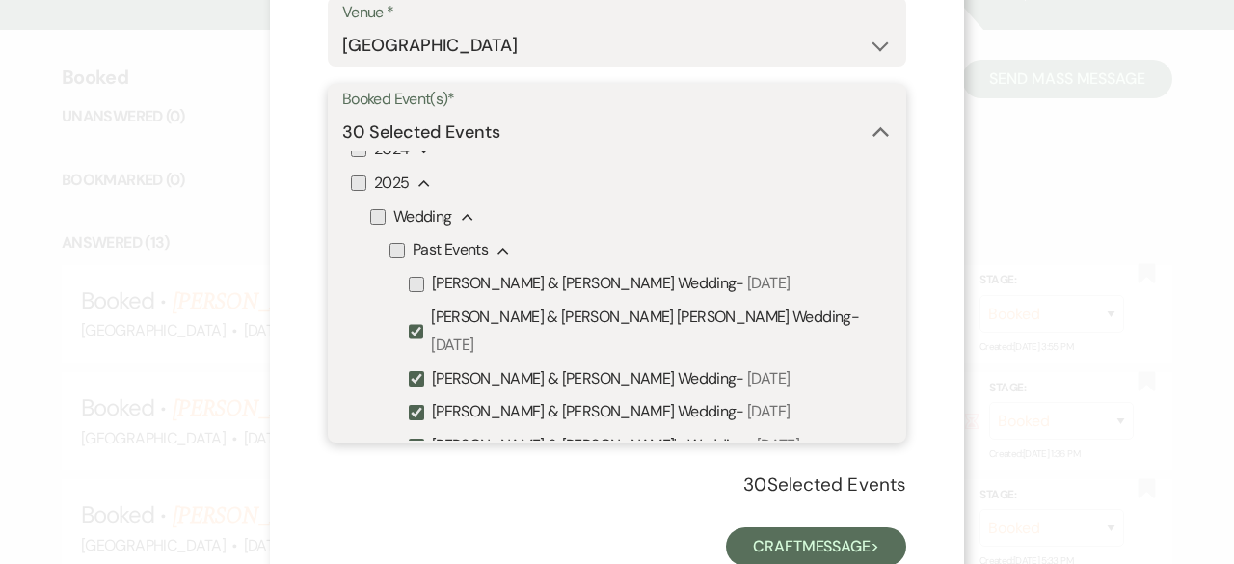
checkbox input "false"
click at [396, 252] on input "Past Events" at bounding box center [397, 250] width 15 height 15
checkbox input "true"
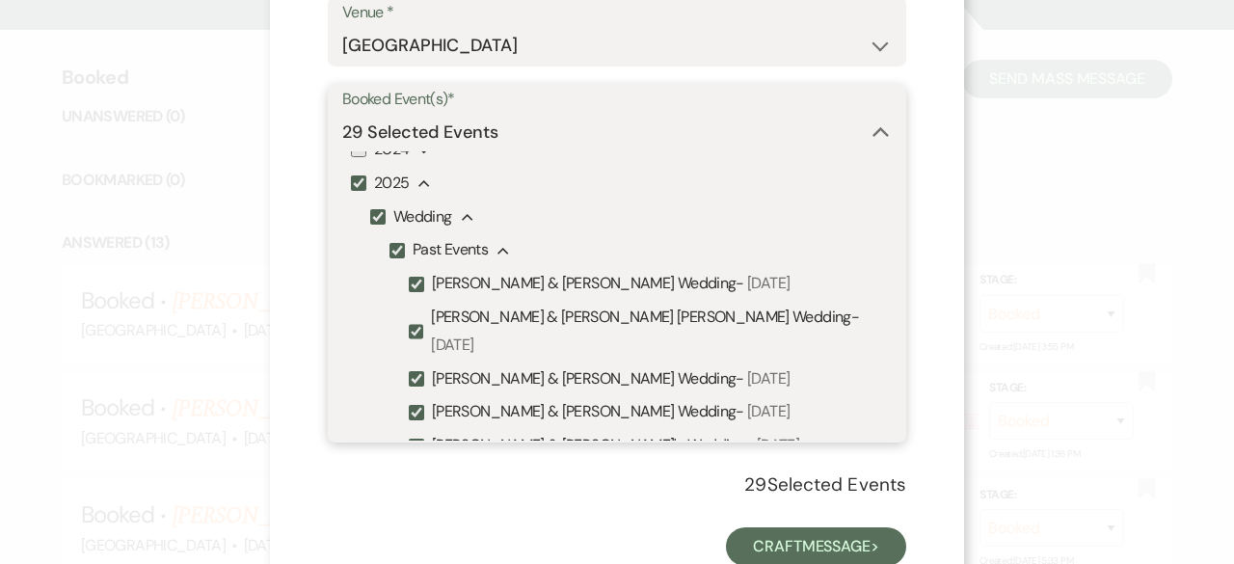
checkbox input "true"
click at [396, 252] on input "Past Events" at bounding box center [397, 250] width 15 height 15
checkbox input "false"
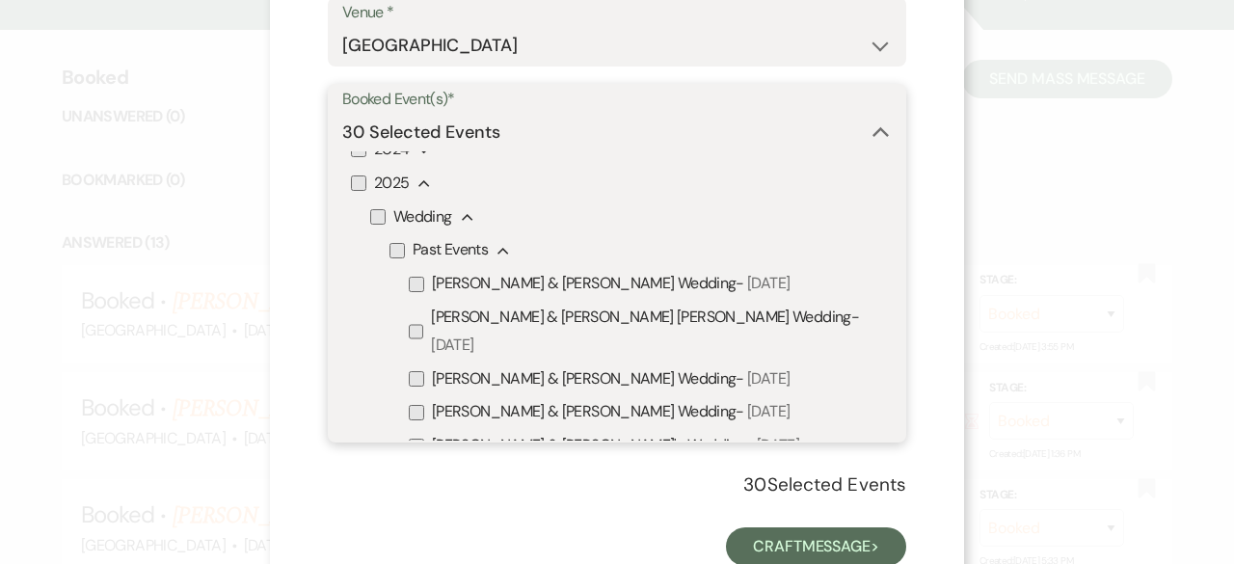
checkbox input "false"
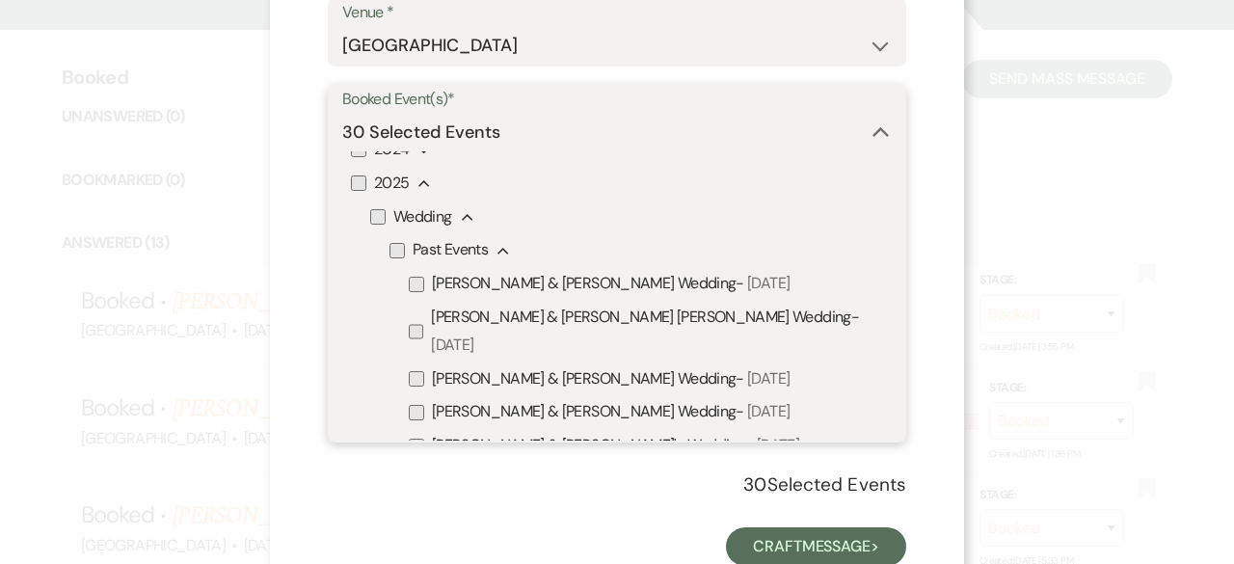
checkbox input "false"
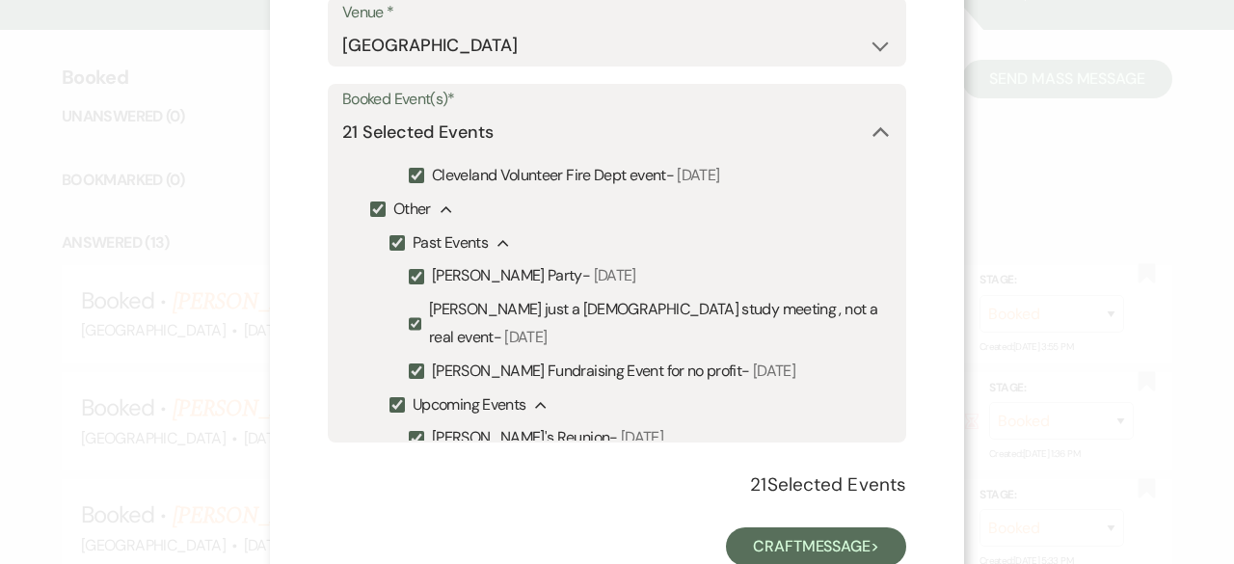
scroll to position [760, 0]
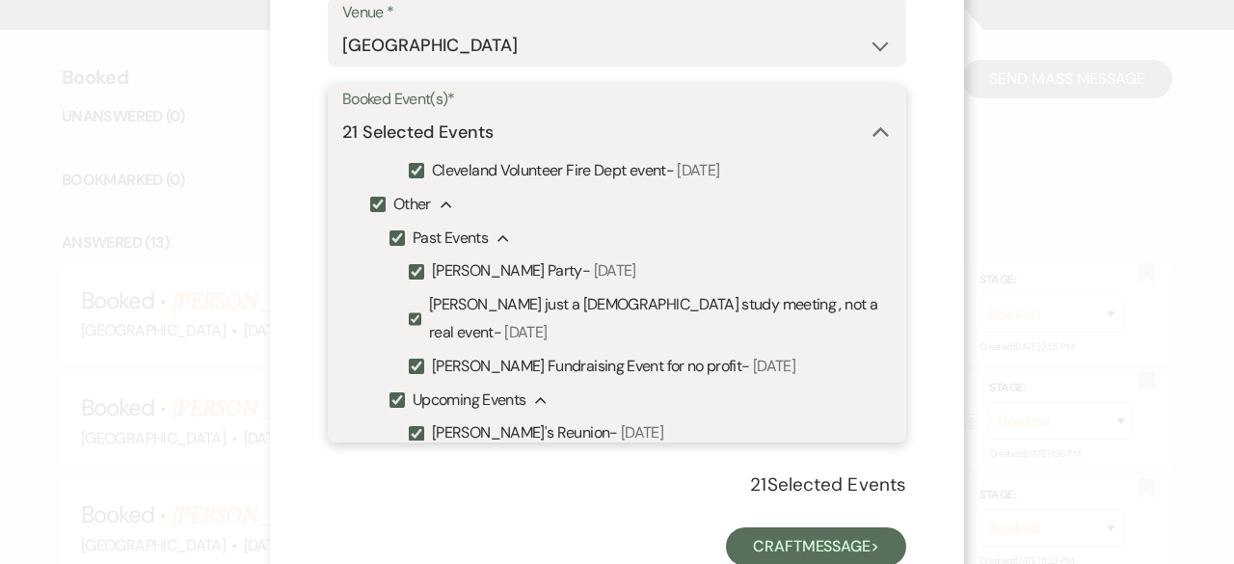
click at [409, 178] on input "Cleveland Volunteer Fire Dept event - [DATE]" at bounding box center [416, 170] width 15 height 15
checkbox input "false"
click at [390, 246] on input "Past Events" at bounding box center [397, 237] width 15 height 15
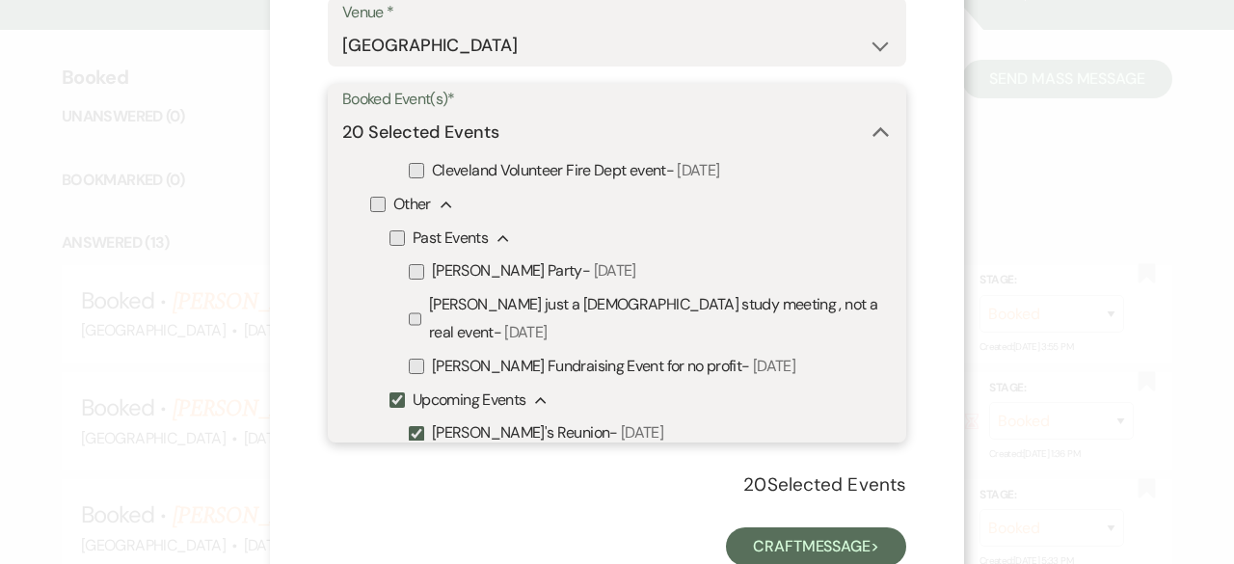
checkbox input "false"
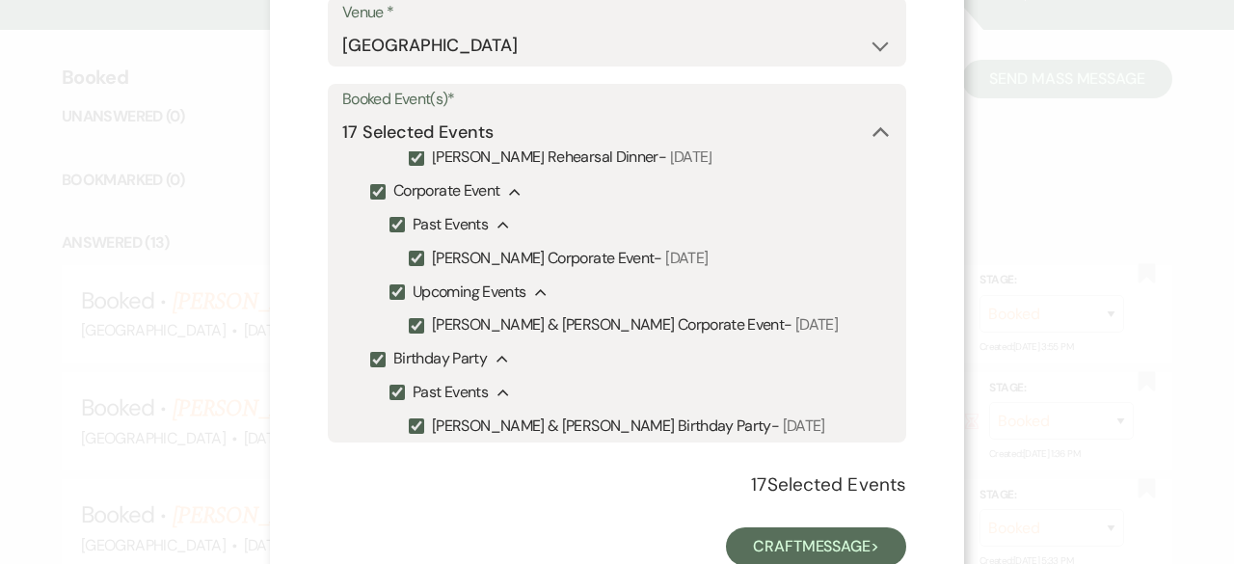
scroll to position [1242, 0]
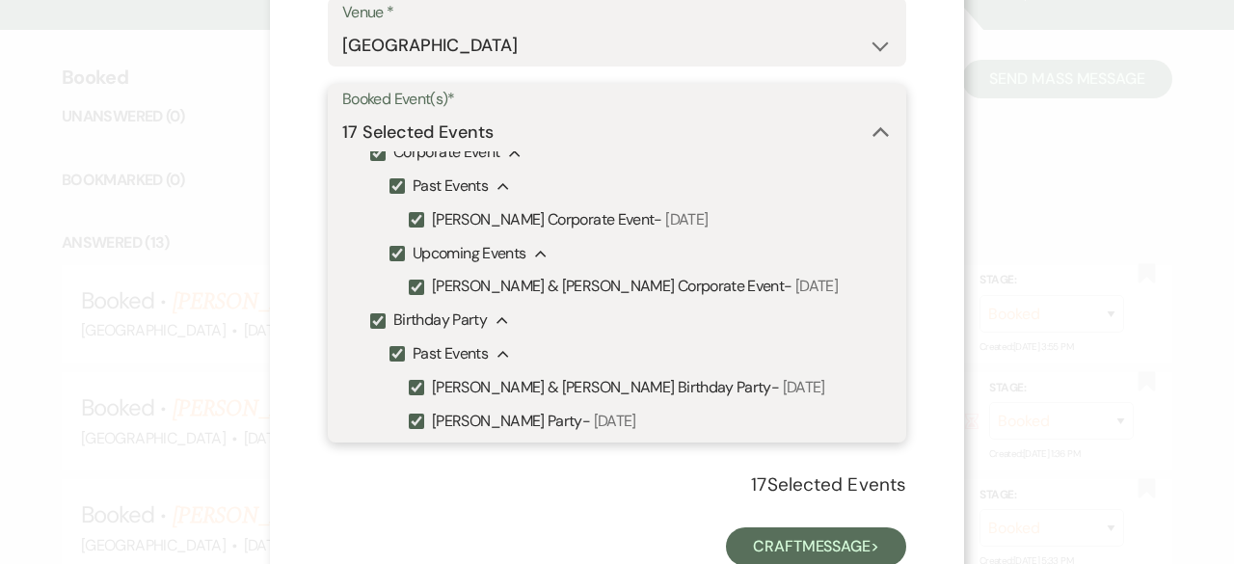
click at [392, 94] on input "Past Events" at bounding box center [397, 85] width 15 height 15
checkbox input "false"
click at [391, 194] on input "Past Events" at bounding box center [397, 185] width 15 height 15
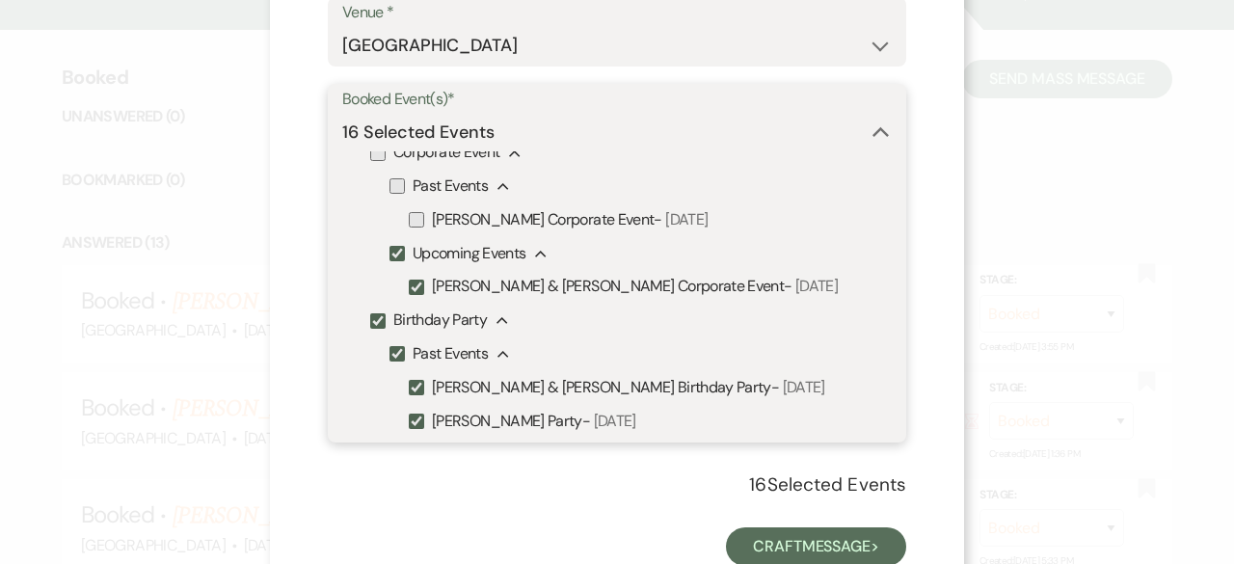
checkbox input "false"
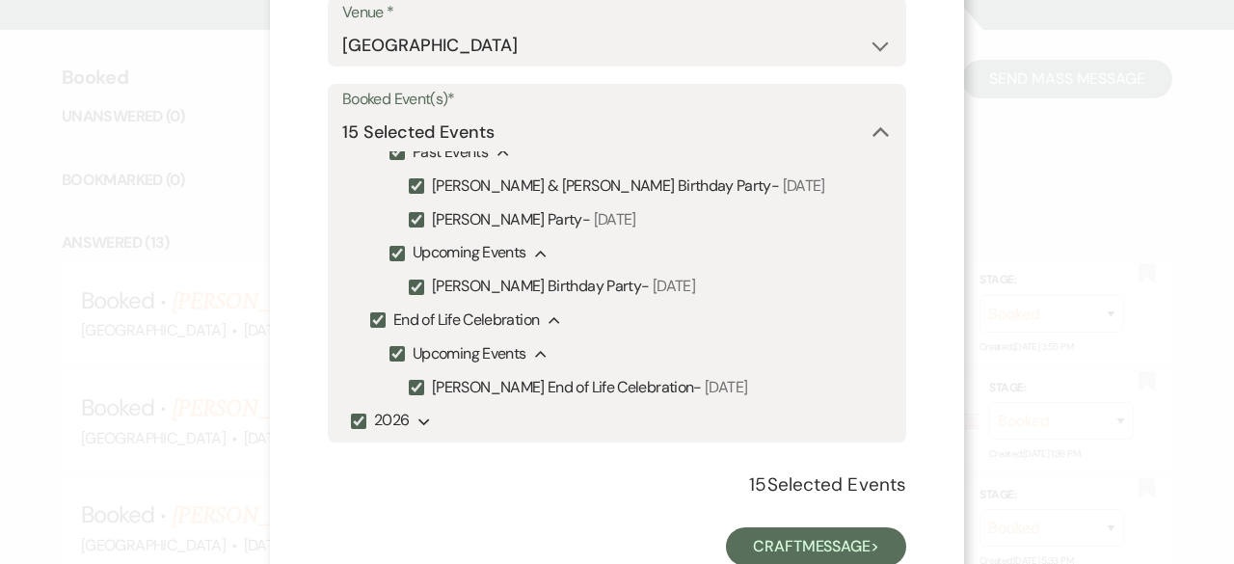
scroll to position [1521, 0]
click at [390, 160] on input "Past Events" at bounding box center [397, 152] width 15 height 15
checkbox input "false"
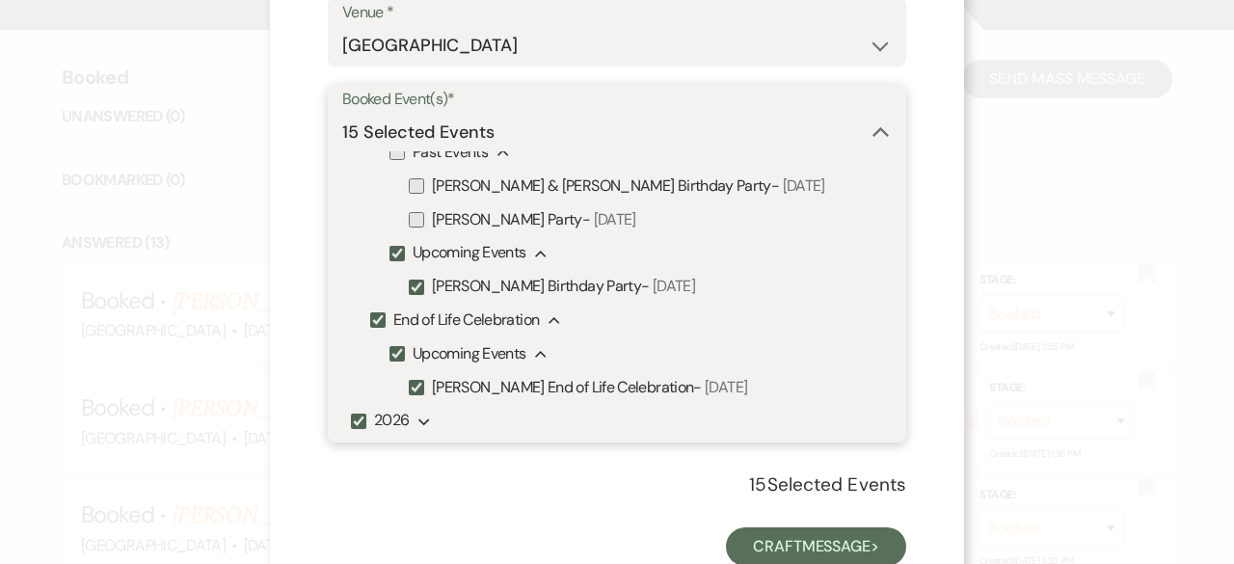
checkbox input "false"
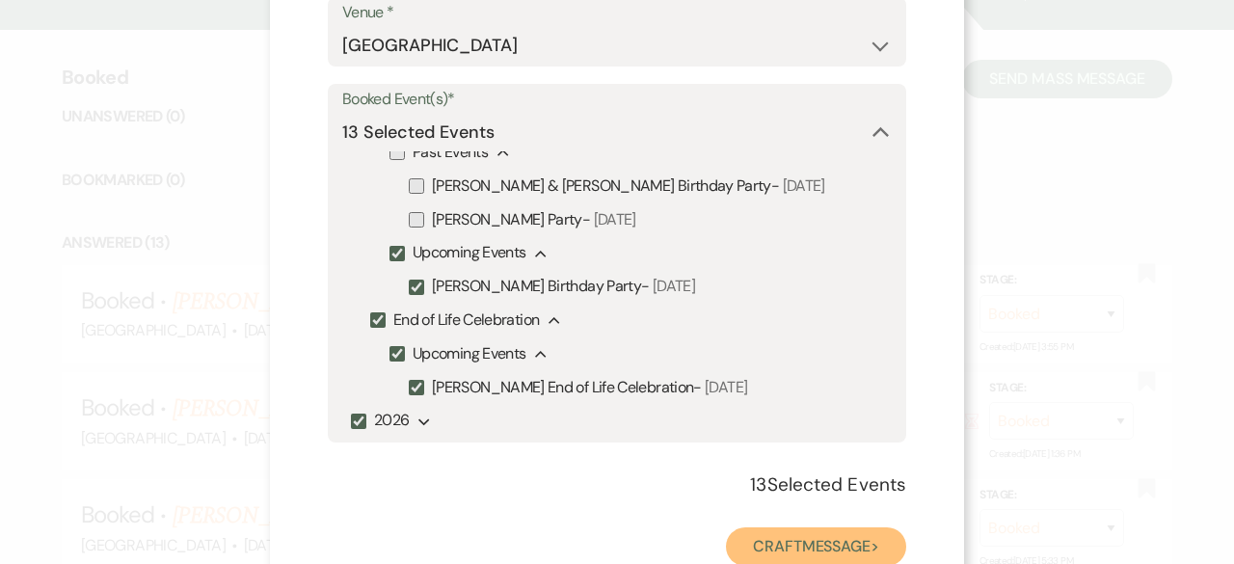
click at [821, 536] on button "Craft Message >" at bounding box center [816, 546] width 180 height 39
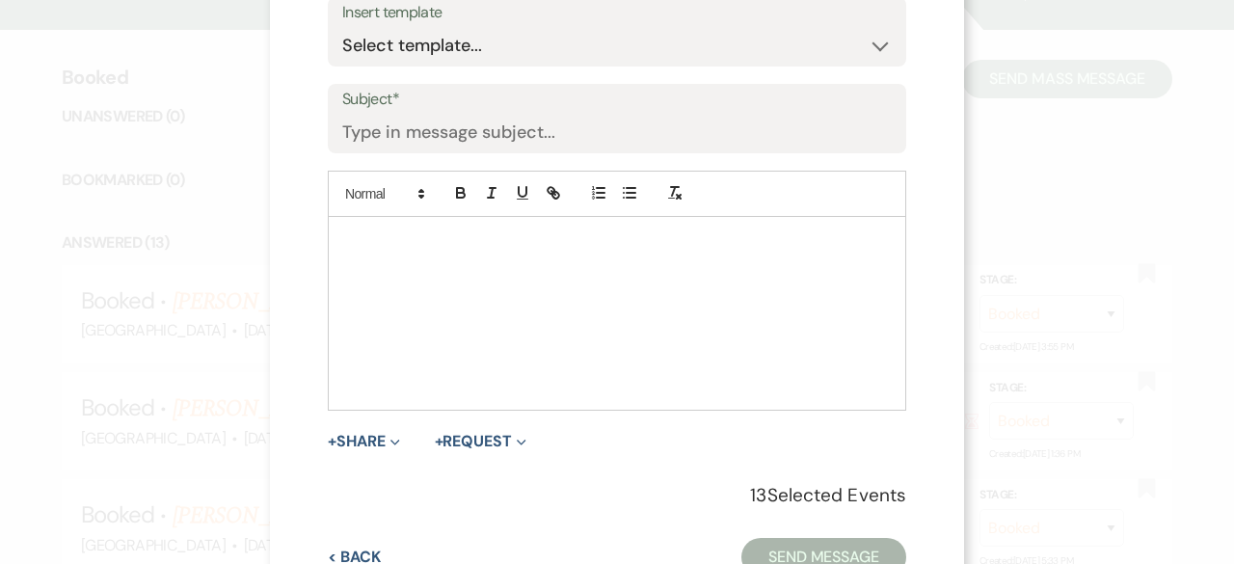
scroll to position [0, 0]
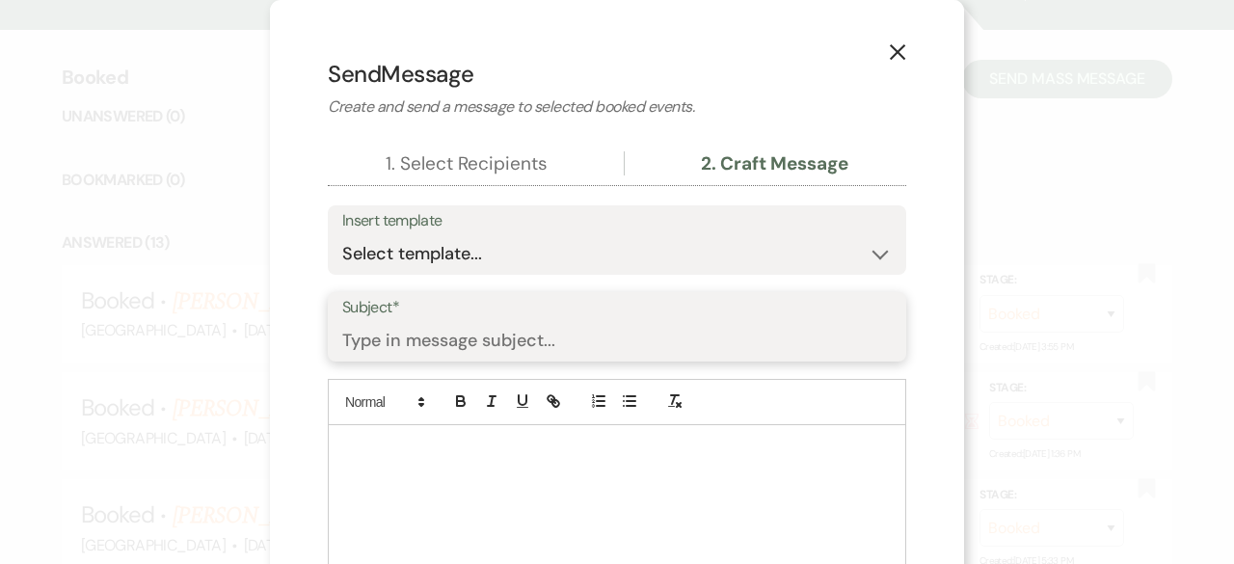
click at [448, 336] on input "Subject*" at bounding box center [617, 341] width 550 height 38
type input "Twin Oaks Barn management changes"
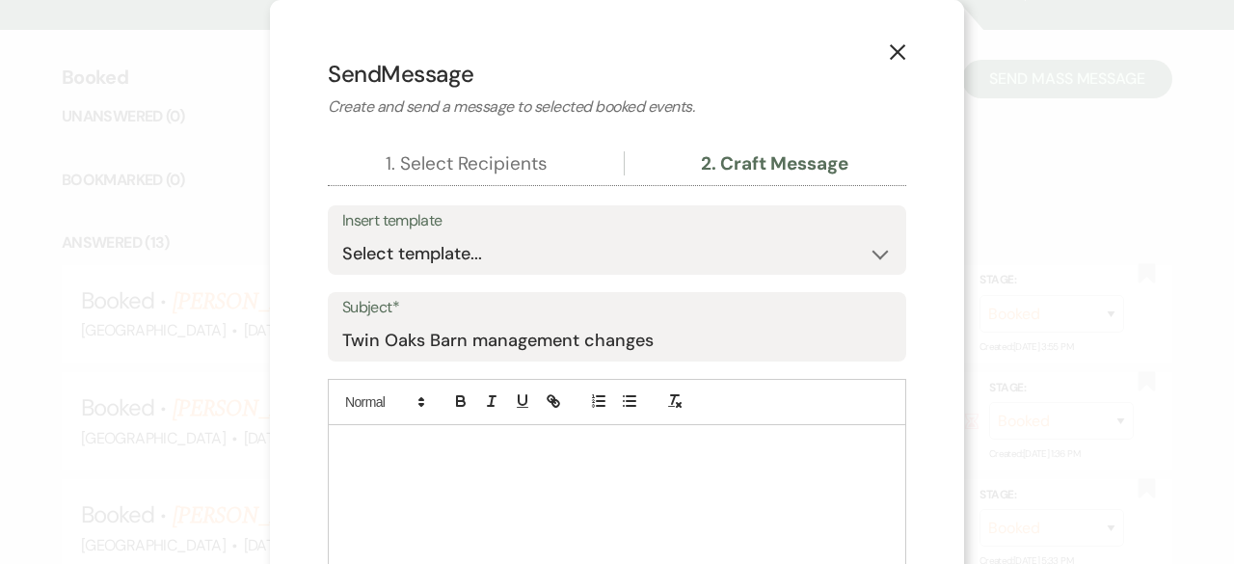
click at [393, 446] on p at bounding box center [617, 447] width 548 height 21
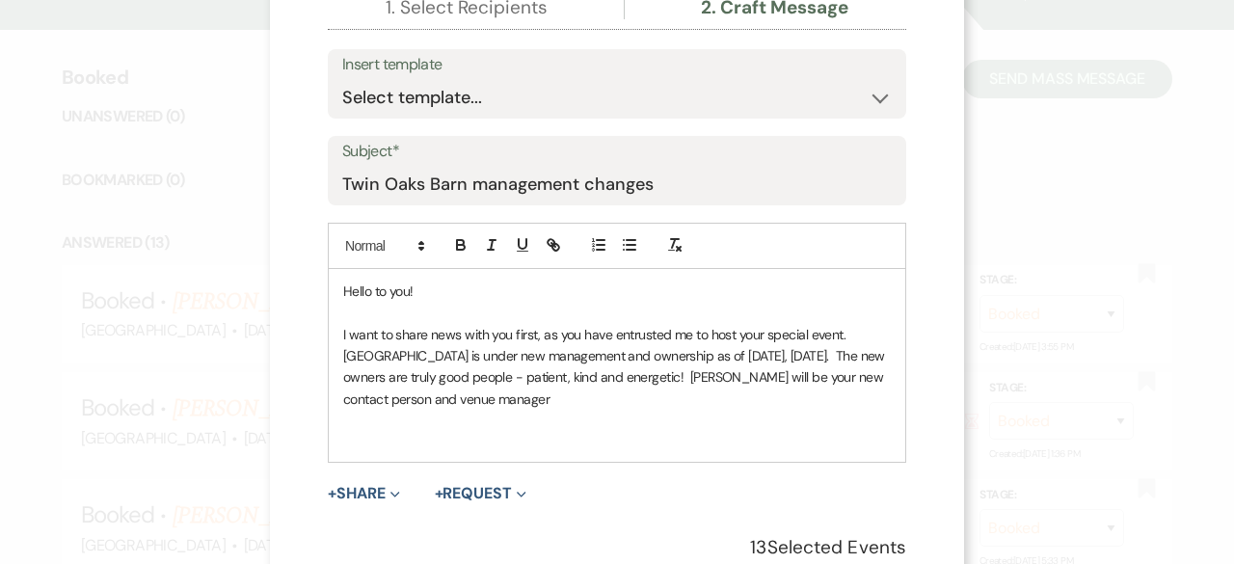
scroll to position [158, 0]
click at [653, 394] on p "I want to share news with you first, as you have entrusted me to host your spec…" at bounding box center [617, 365] width 548 height 87
click at [559, 441] on p "Now, let me put your mind at ease" at bounding box center [617, 439] width 548 height 21
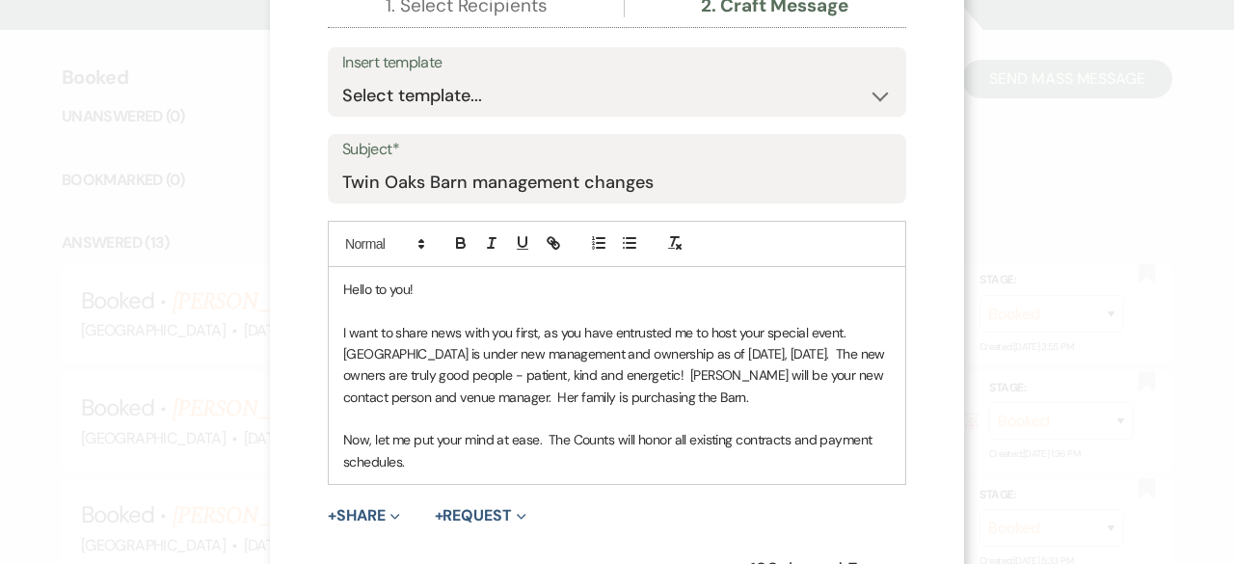
click at [769, 392] on p "I want to share news with you first, as you have entrusted me to host your spec…" at bounding box center [617, 365] width 548 height 87
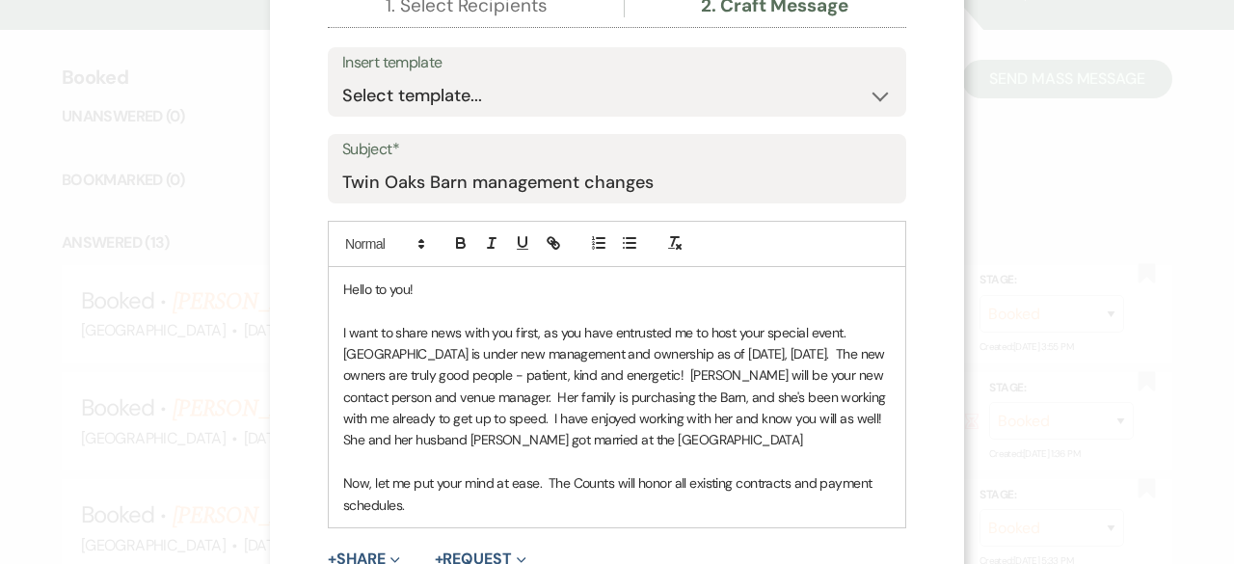
click at [639, 441] on p "I want to share news with you first, as you have entrusted me to host your spec…" at bounding box center [617, 386] width 548 height 129
click at [713, 437] on p "I want to share news with you first, as you have entrusted me to host your spec…" at bounding box center [617, 386] width 548 height 129
click at [670, 495] on p "Now, let me put your mind at ease. The Counts will honor all existing contracts…" at bounding box center [617, 493] width 548 height 43
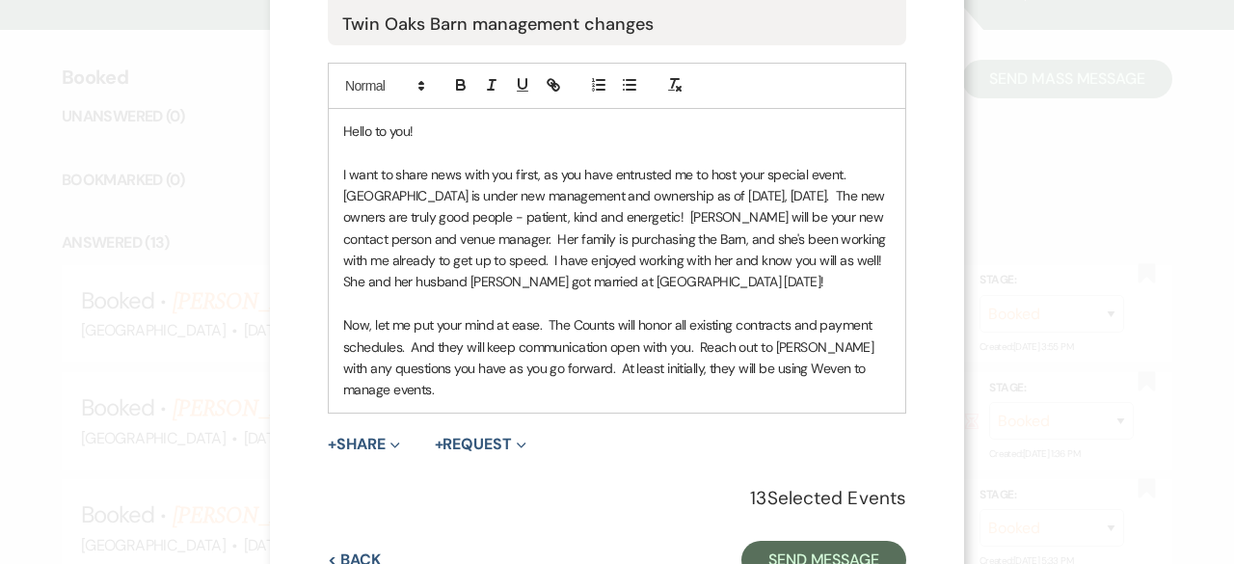
scroll to position [352, 0]
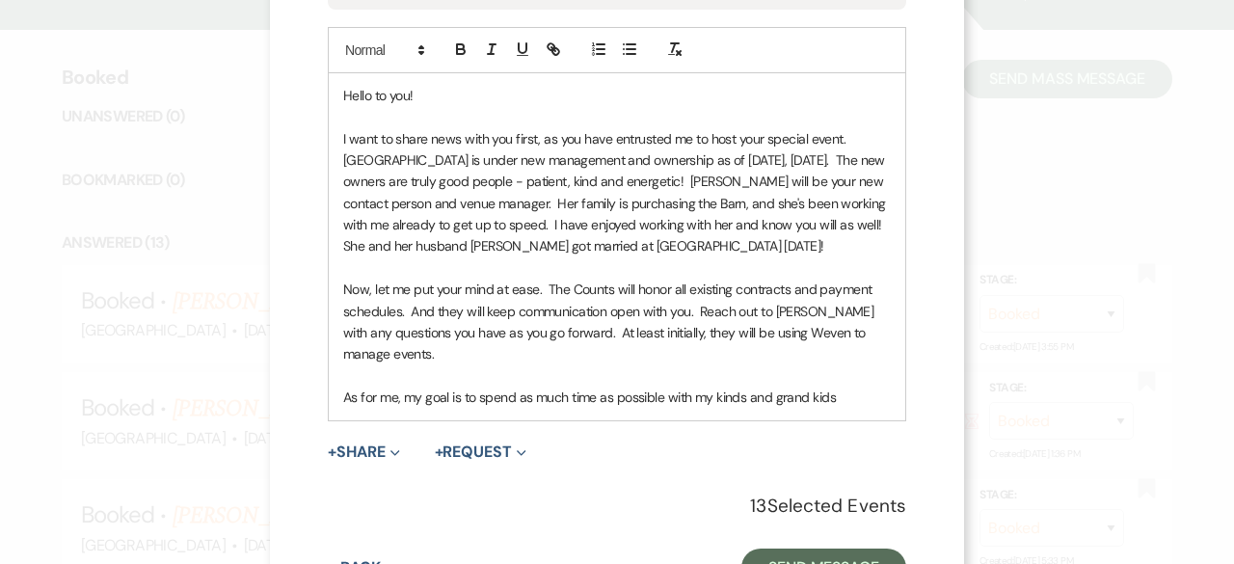
click at [725, 398] on p "As for me, my goal is to spend as much time as possible with my kinds and grand…" at bounding box center [617, 397] width 548 height 21
click at [823, 400] on p "As for me, my goal is to spend as much time as possible with my kids and grand …" at bounding box center [617, 397] width 548 height 21
click at [471, 396] on p "As for me, my goal is to spend as much time as possible with my kids and grand …" at bounding box center [617, 397] width 548 height 21
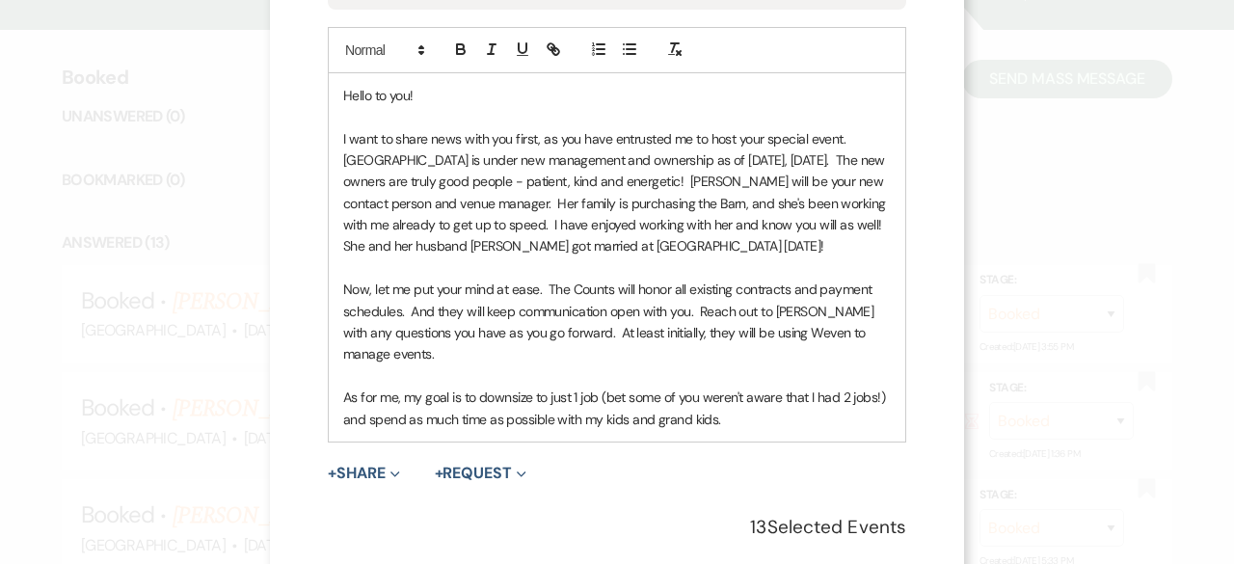
click at [796, 415] on p "As for me, my goal is to downsize to just 1 job (bet some of you weren't aware …" at bounding box center [617, 408] width 548 height 43
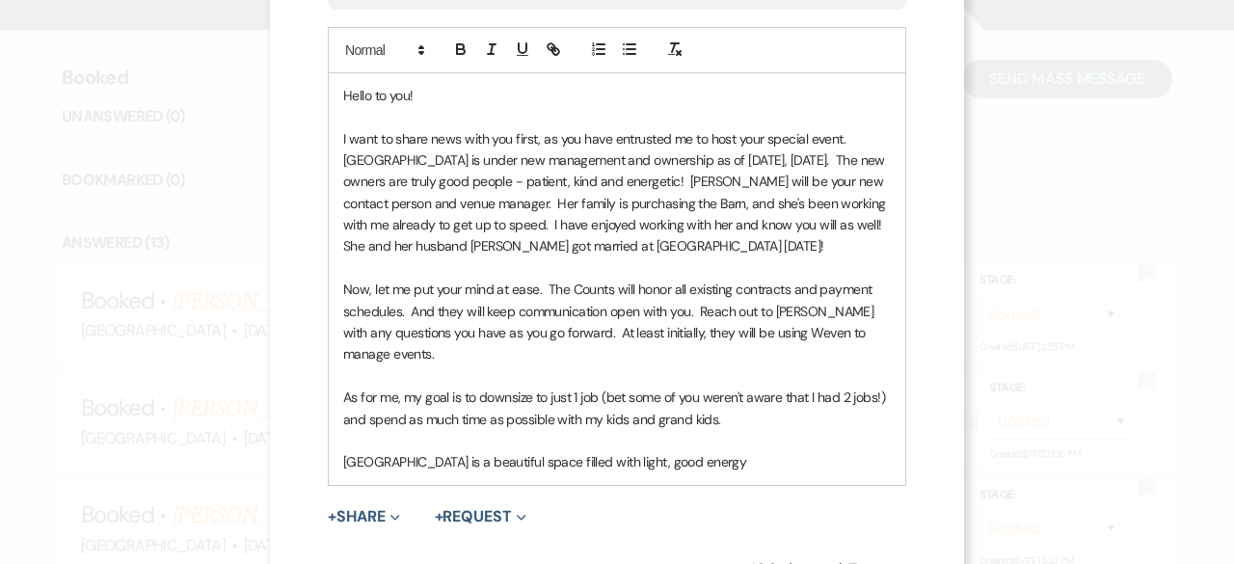
click at [719, 459] on p "[GEOGRAPHIC_DATA] is a beautiful space filled with light, good energy" at bounding box center [617, 461] width 548 height 21
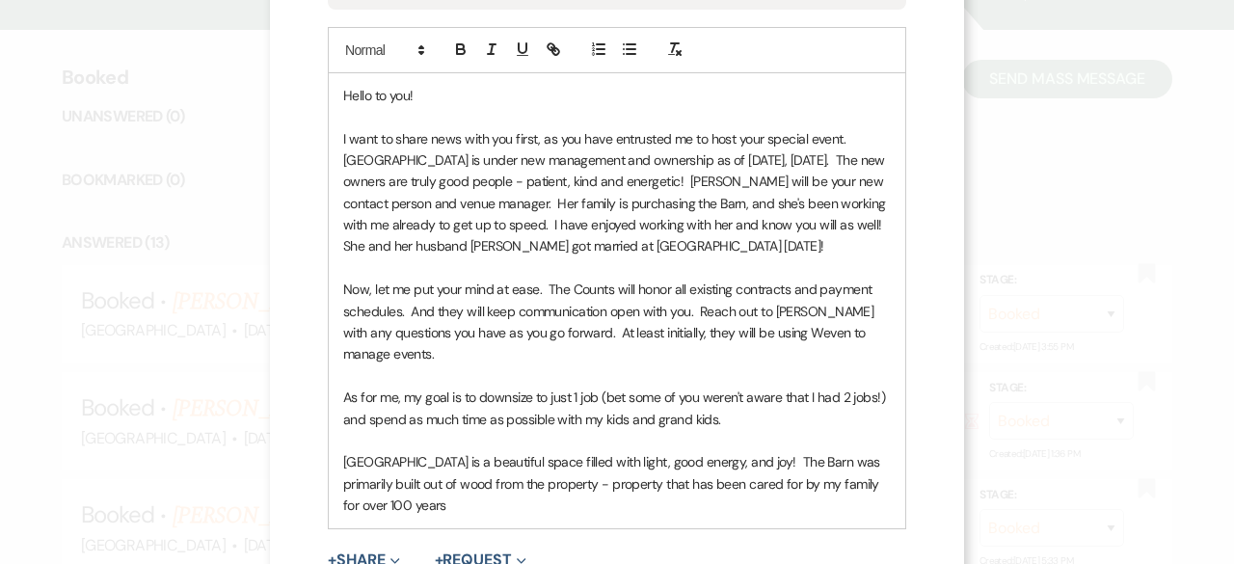
click at [496, 510] on p "[GEOGRAPHIC_DATA] is a beautiful space filled with light, good energy, and joy!…" at bounding box center [617, 483] width 548 height 65
click at [485, 501] on p "[GEOGRAPHIC_DATA] is a beautiful space filled with light, good energy, and joy!…" at bounding box center [617, 483] width 548 height 65
click at [792, 504] on p "[GEOGRAPHIC_DATA] is a beautiful space filled with light, good energy, and joy!…" at bounding box center [617, 483] width 548 height 65
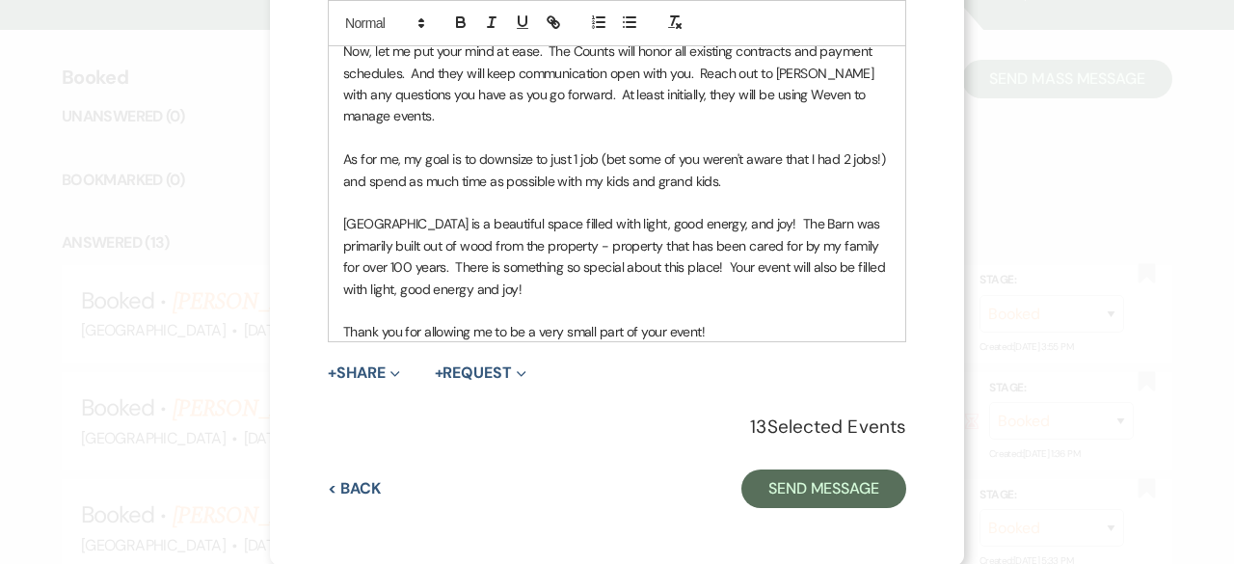
scroll to position [39, 0]
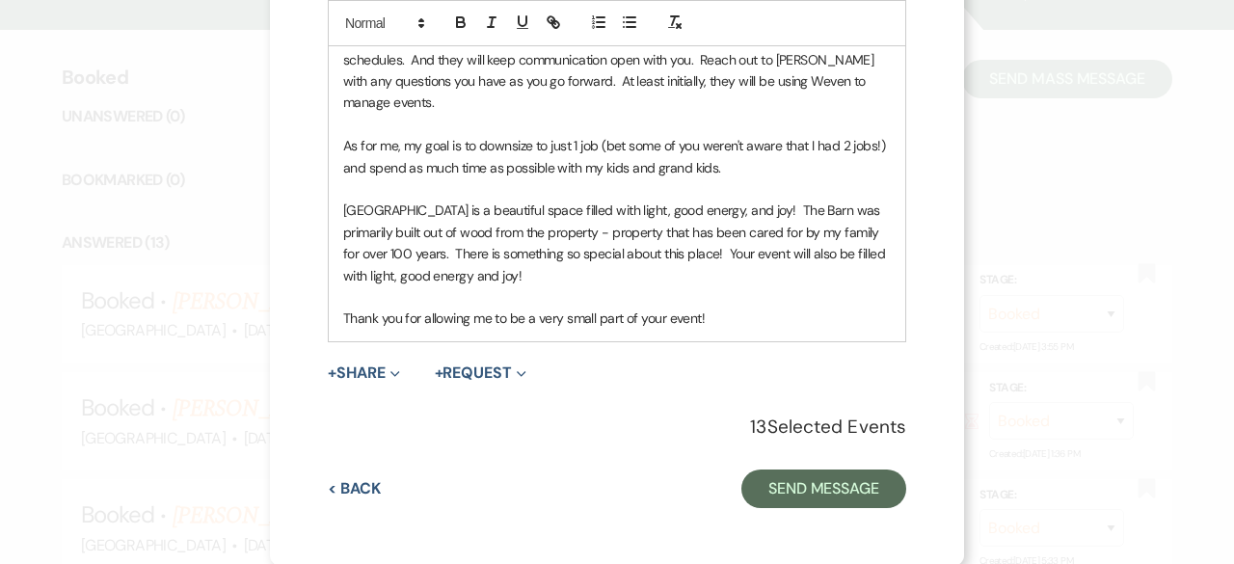
click at [744, 317] on p "Thank you for allowing me to be a very small part of your event!" at bounding box center [617, 318] width 548 height 21
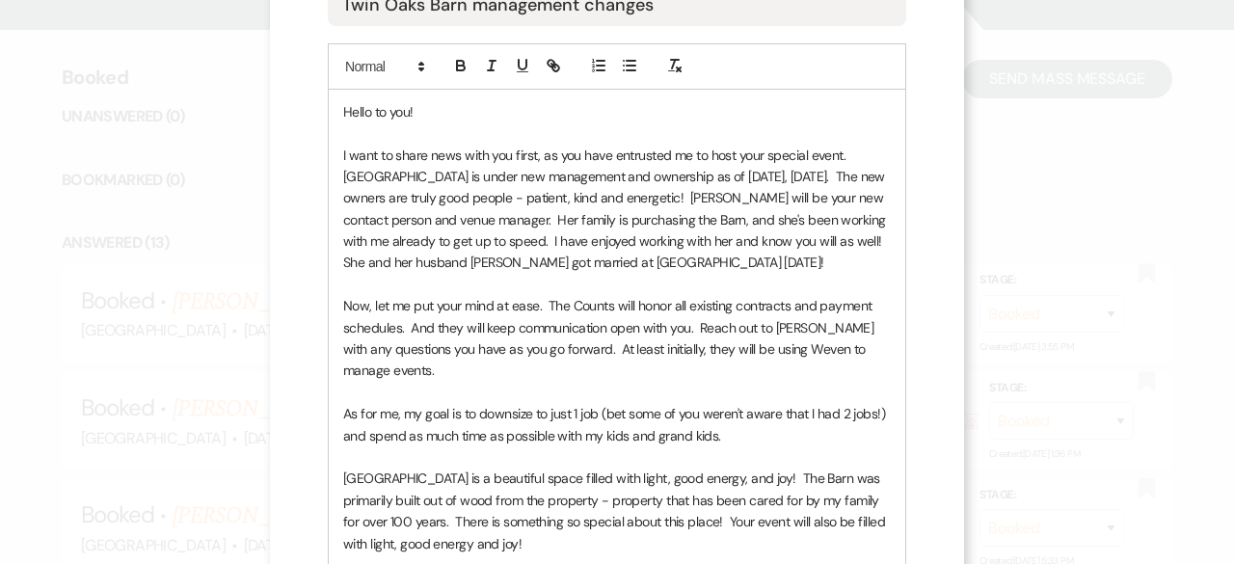
scroll to position [0, 0]
drag, startPoint x: 605, startPoint y: 151, endPoint x: 759, endPoint y: 157, distance: 153.4
click at [759, 157] on p "I want to share news with you first, as you have entrusted me to host your spec…" at bounding box center [617, 209] width 548 height 129
click at [775, 242] on p "I want to share news with you first, as you have booked your special event with…" at bounding box center [617, 209] width 548 height 129
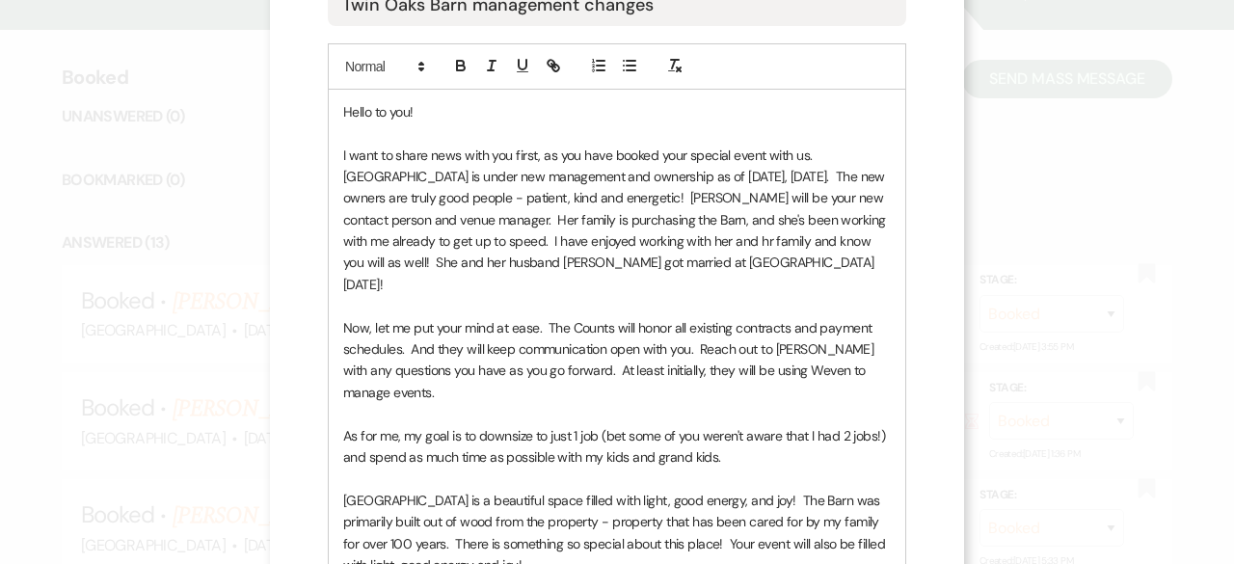
click at [808, 241] on p "I want to share news with you first, as you have booked your special event with…" at bounding box center [617, 220] width 548 height 151
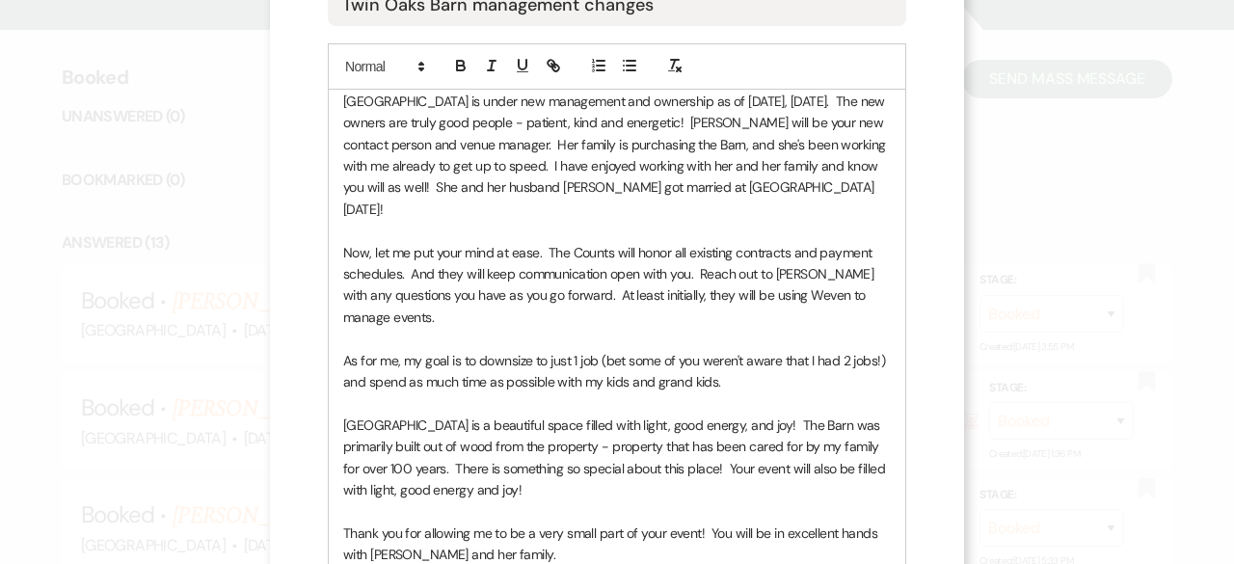
scroll to position [76, 0]
click at [488, 185] on p "I want to share news with you first, as you have booked your special event with…" at bounding box center [617, 143] width 548 height 151
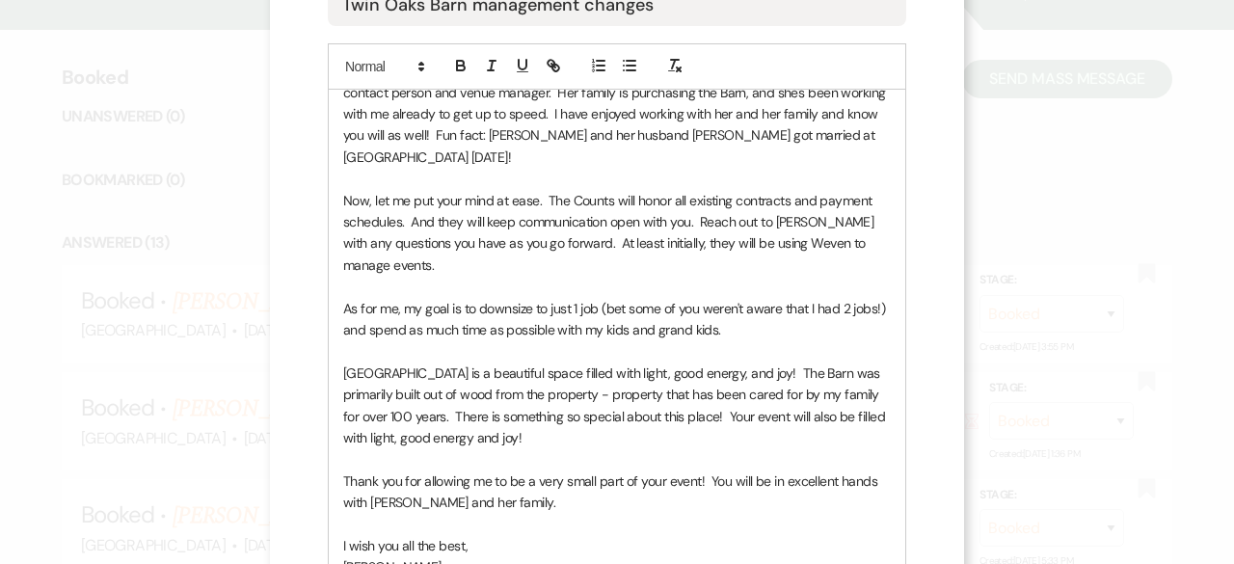
scroll to position [127, 0]
click at [752, 237] on p "Now, let me put your mind at ease. The Counts will honor all existing contracts…" at bounding box center [617, 233] width 548 height 87
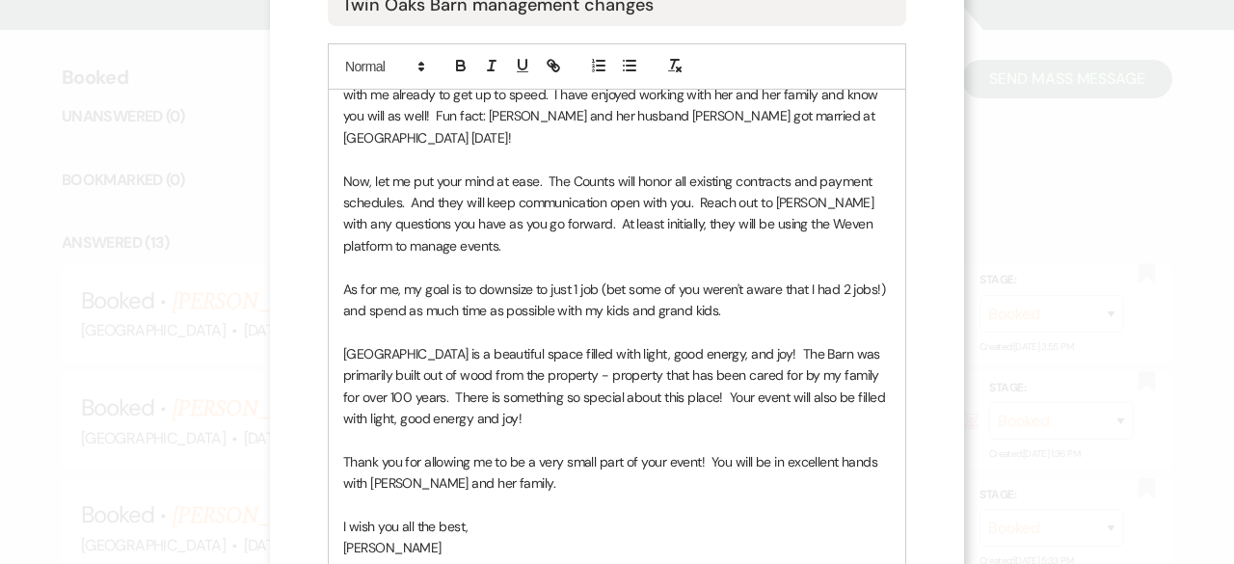
click at [752, 345] on p "[GEOGRAPHIC_DATA] is a beautiful space filled with light, good energy, and joy!…" at bounding box center [617, 386] width 548 height 87
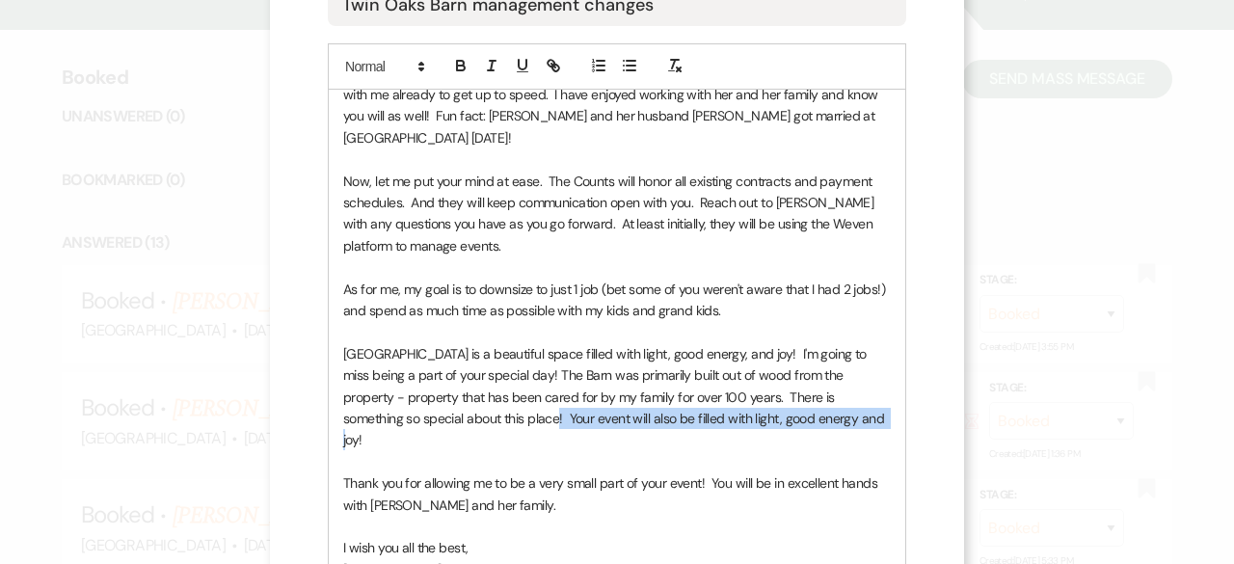
drag, startPoint x: 480, startPoint y: 417, endPoint x: 835, endPoint y: 419, distance: 354.8
click at [835, 419] on p "[GEOGRAPHIC_DATA] is a beautiful space filled with light, good energy, and joy!…" at bounding box center [617, 397] width 548 height 108
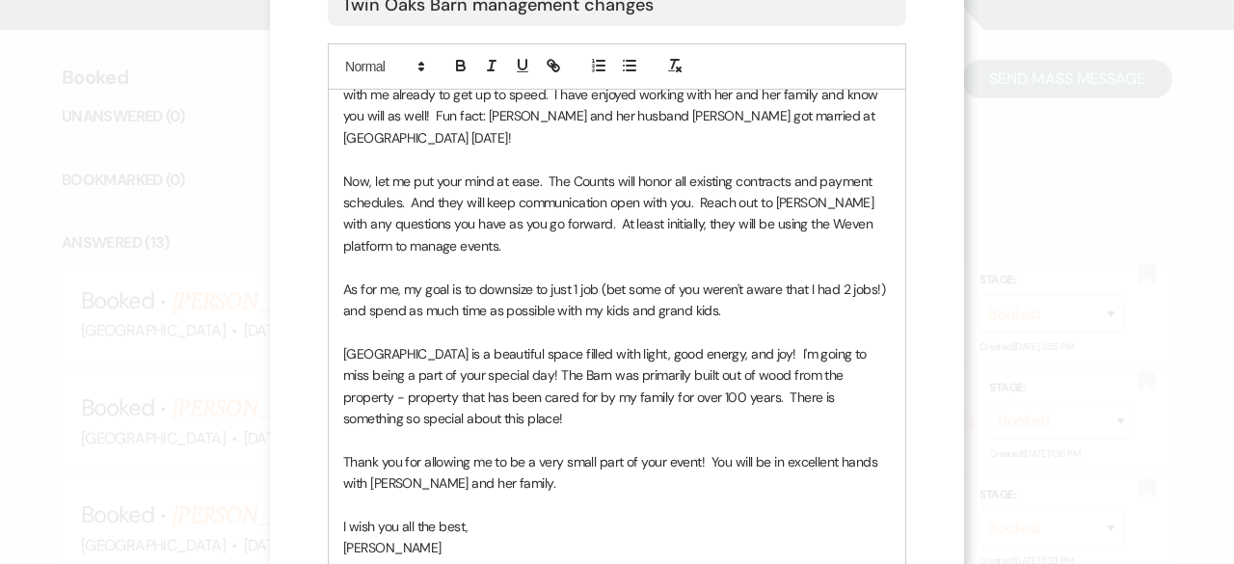
click at [523, 367] on p "[GEOGRAPHIC_DATA] is a beautiful space filled with light, good energy, and joy!…" at bounding box center [617, 386] width 548 height 87
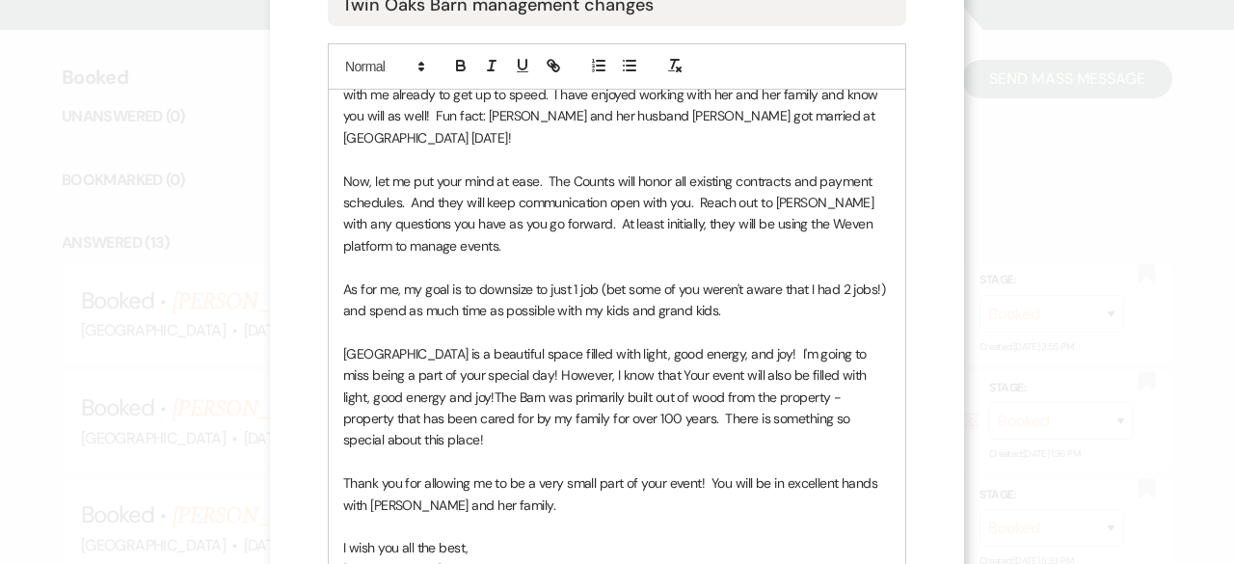
click at [650, 375] on p "[GEOGRAPHIC_DATA] is a beautiful space filled with light, good energy, and joy!…" at bounding box center [617, 397] width 548 height 108
click at [737, 372] on p "[GEOGRAPHIC_DATA] is a beautiful space filled with light, good energy, and joy!…" at bounding box center [617, 397] width 548 height 108
click at [422, 392] on p "[GEOGRAPHIC_DATA] is a beautiful space filled with light, good energy, and joy!…" at bounding box center [617, 397] width 548 height 108
click at [746, 349] on p "[GEOGRAPHIC_DATA] is a beautiful space filled with light, good energy, and joy!…" at bounding box center [617, 397] width 548 height 108
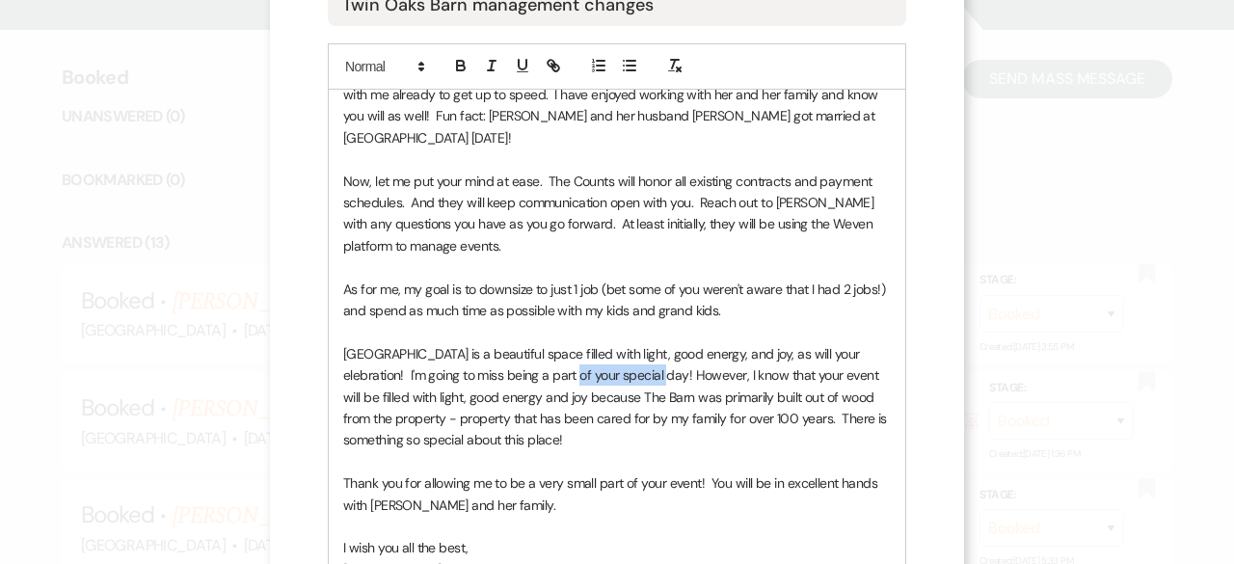
drag, startPoint x: 588, startPoint y: 378, endPoint x: 679, endPoint y: 379, distance: 90.6
click at [679, 379] on p "[GEOGRAPHIC_DATA] is a beautiful space filled with light, good energy, and joy,…" at bounding box center [617, 397] width 548 height 108
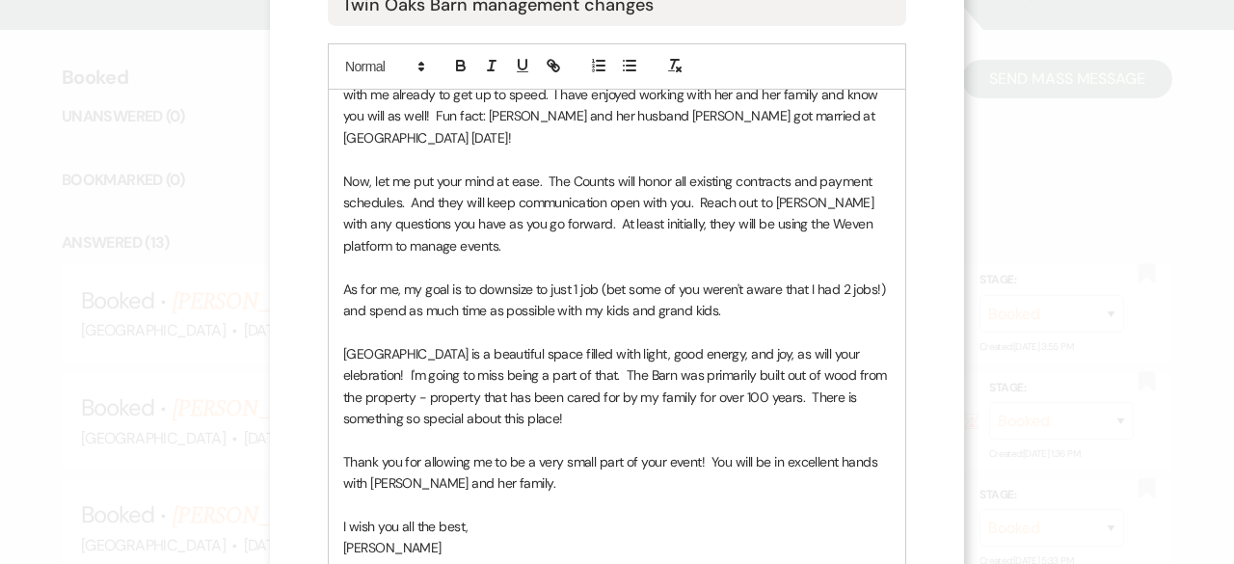
click at [569, 416] on p "[GEOGRAPHIC_DATA] is a beautiful space filled with light, good energy, and joy,…" at bounding box center [617, 386] width 548 height 87
click at [675, 462] on p "Thank you for allowing me to be a very small part of your event! You will be in…" at bounding box center [617, 472] width 548 height 43
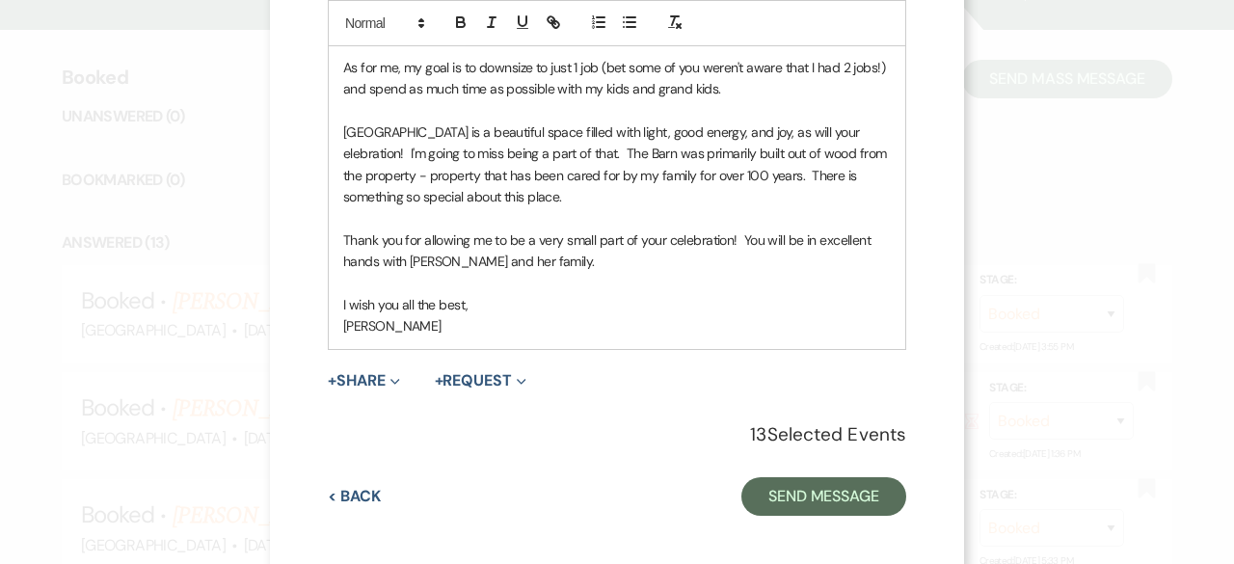
scroll to position [565, 0]
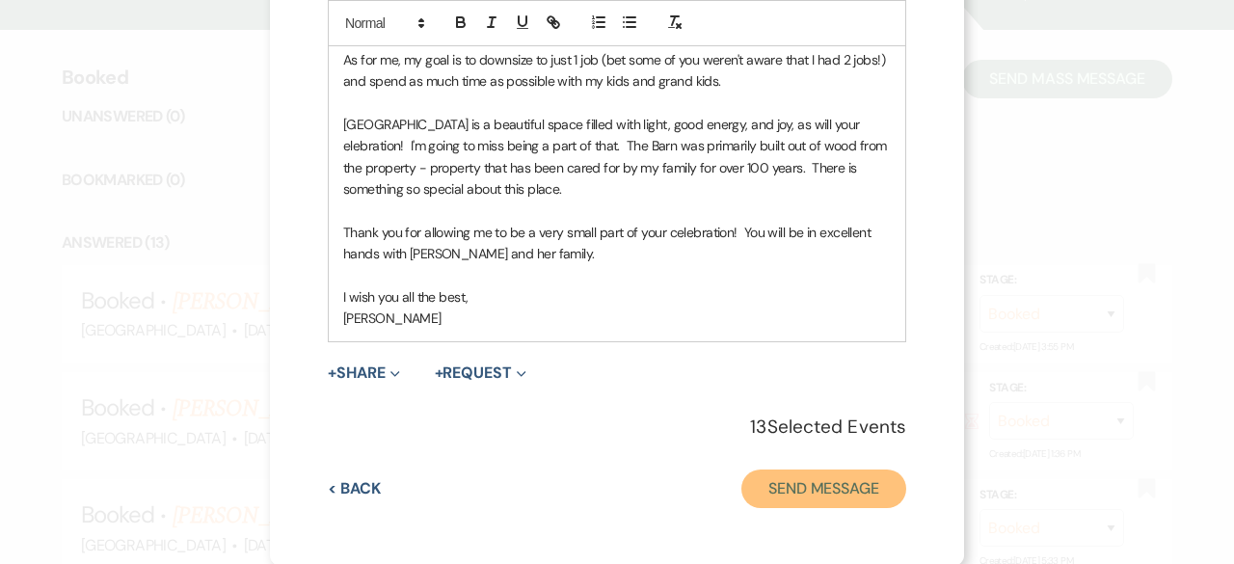
click at [785, 483] on button "Send Message" at bounding box center [823, 489] width 165 height 39
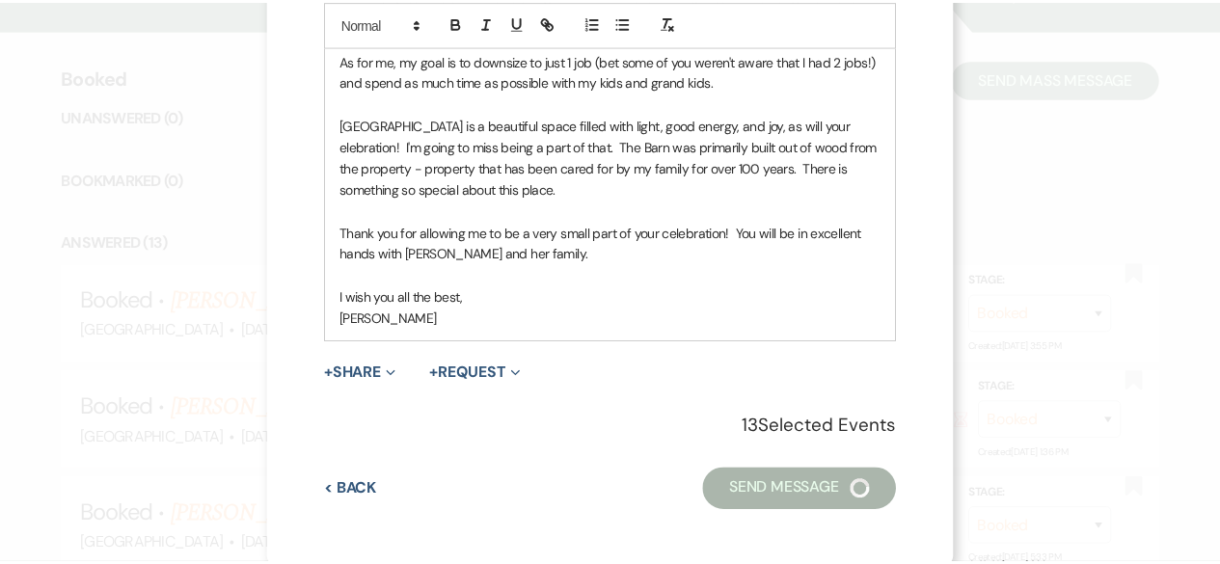
scroll to position [712, 0]
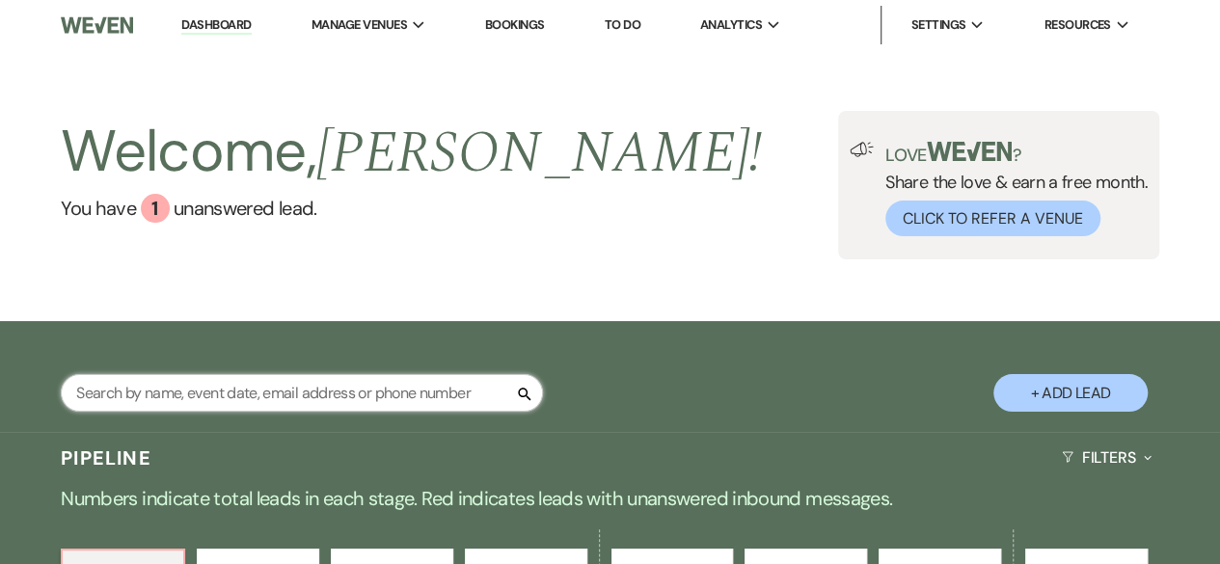
click at [289, 380] on input "text" at bounding box center [302, 393] width 482 height 38
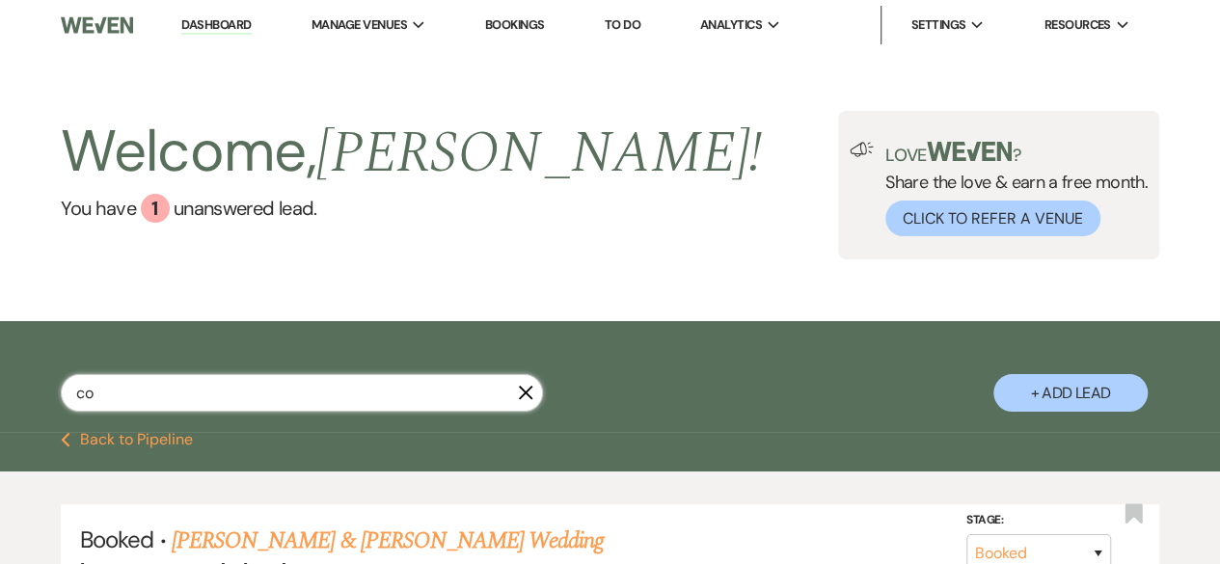
type input "c"
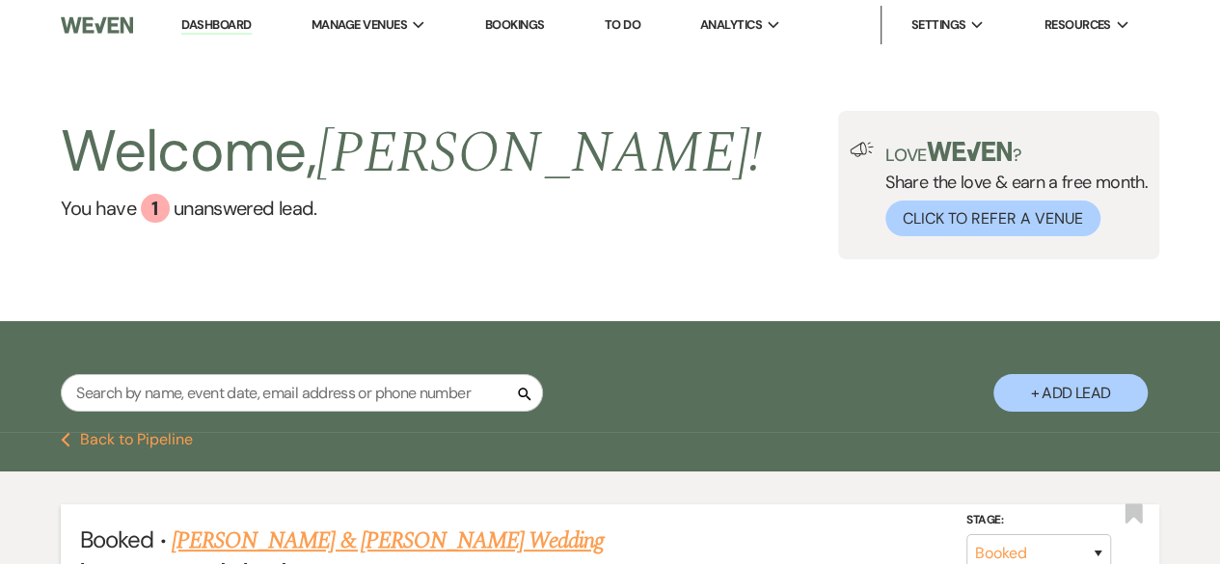
click at [394, 537] on link "[PERSON_NAME] & [PERSON_NAME] Wedding" at bounding box center [388, 541] width 432 height 35
